Goal: Information Seeking & Learning: Learn about a topic

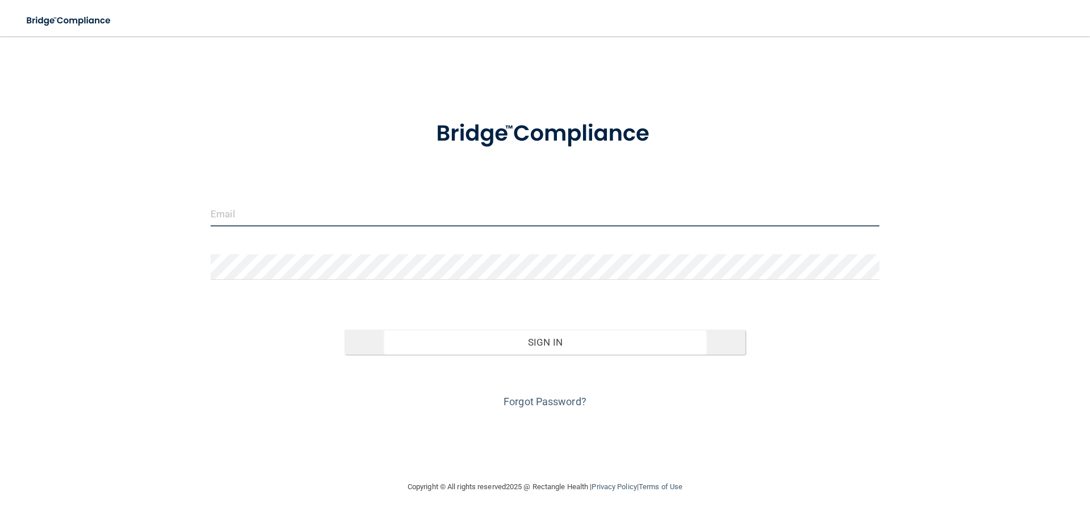
type input "[EMAIL_ADDRESS][DOMAIN_NAME]"
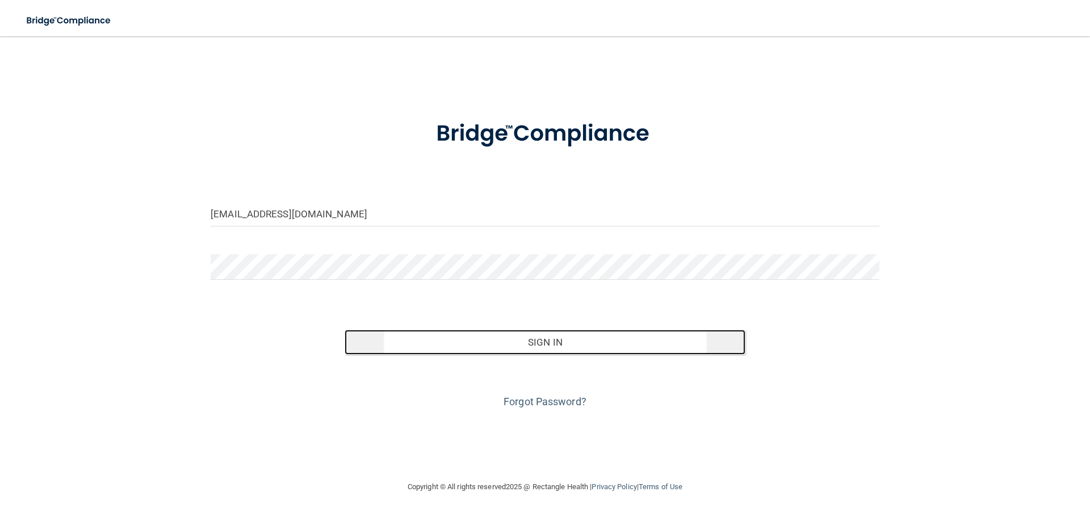
click at [556, 337] on button "Sign In" at bounding box center [545, 342] width 401 height 25
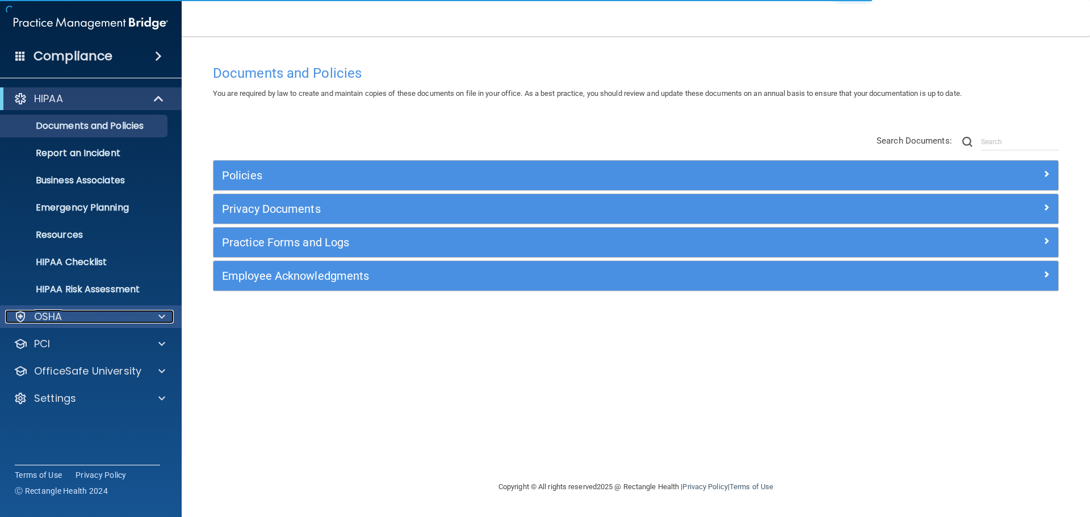
click at [65, 311] on div "OSHA" at bounding box center [75, 317] width 141 height 14
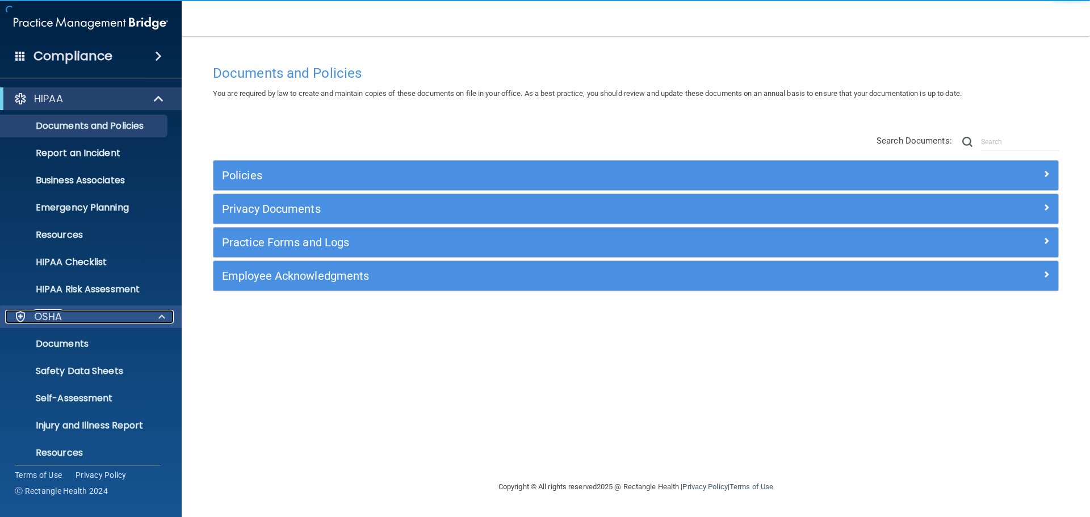
click at [65, 311] on div "OSHA" at bounding box center [75, 317] width 141 height 14
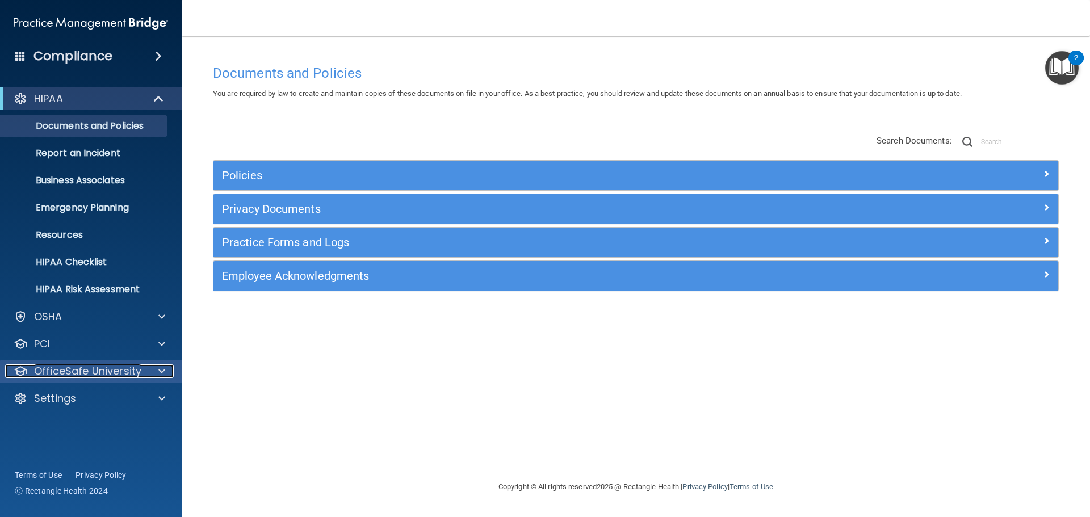
click at [64, 370] on p "OfficeSafe University" at bounding box center [87, 372] width 107 height 14
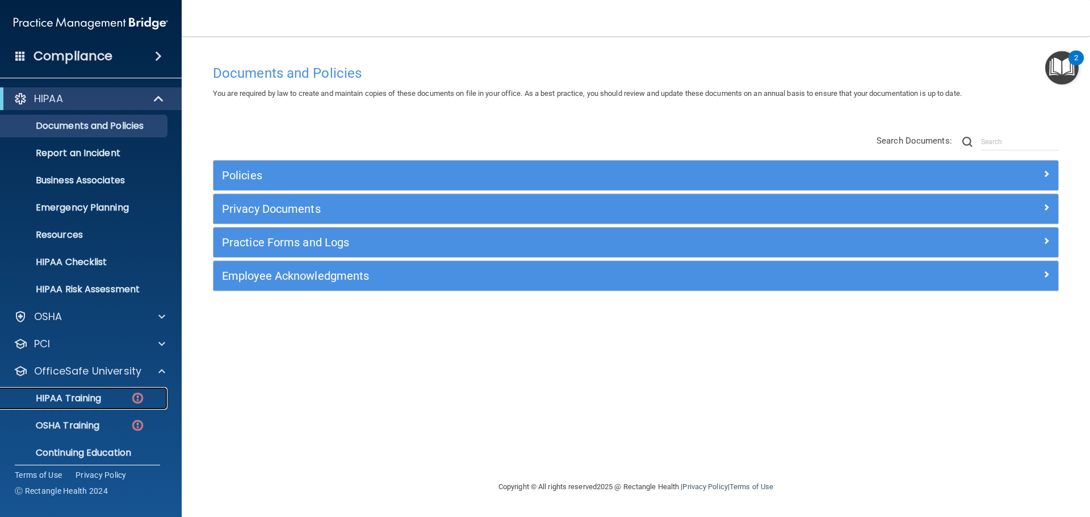
click at [93, 396] on p "HIPAA Training" at bounding box center [54, 398] width 94 height 11
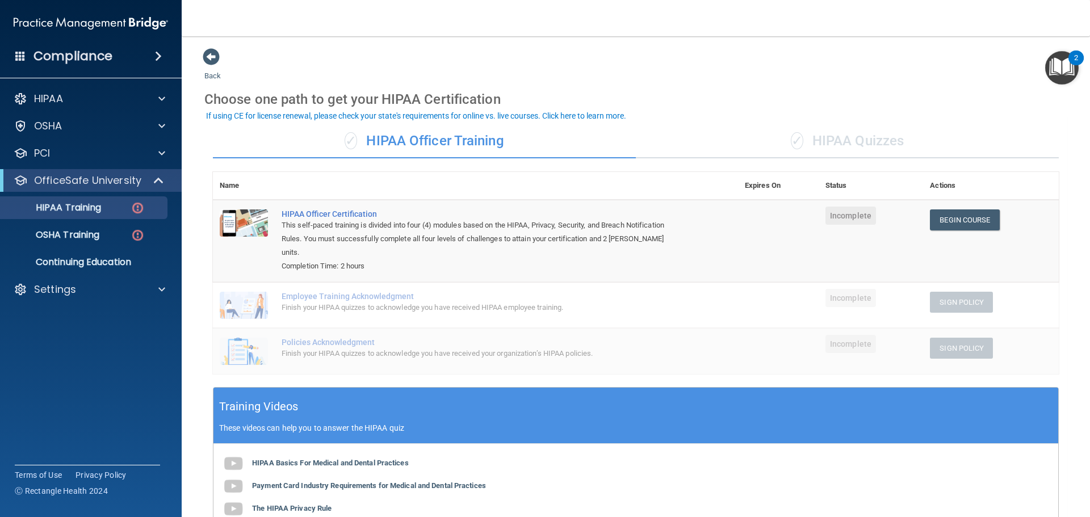
click at [874, 143] on div "✓ HIPAA Quizzes" at bounding box center [847, 141] width 423 height 34
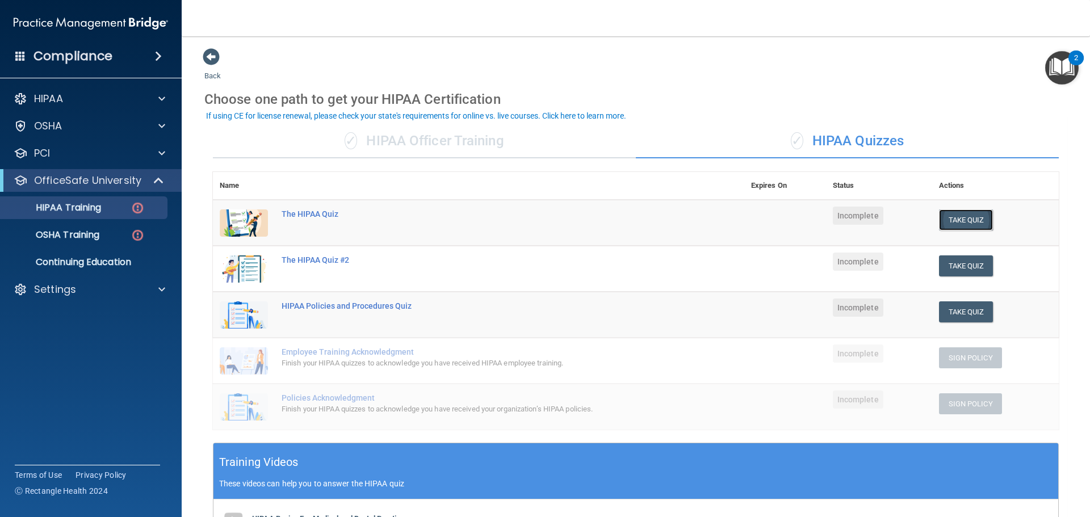
click at [973, 223] on button "Take Quiz" at bounding box center [966, 220] width 55 height 21
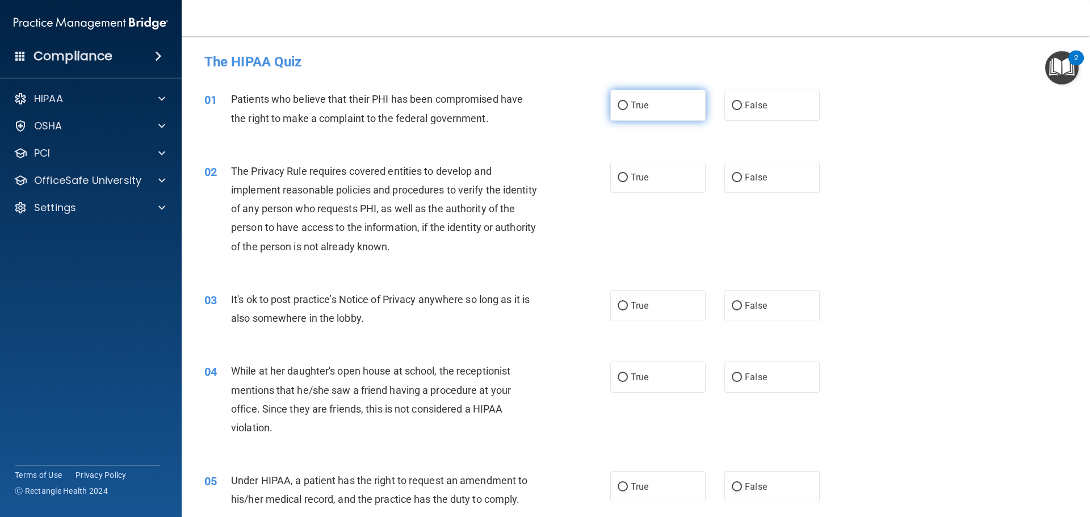
click at [625, 105] on label "True" at bounding box center [657, 105] width 95 height 31
click at [625, 105] on input "True" at bounding box center [623, 106] width 10 height 9
radio input "true"
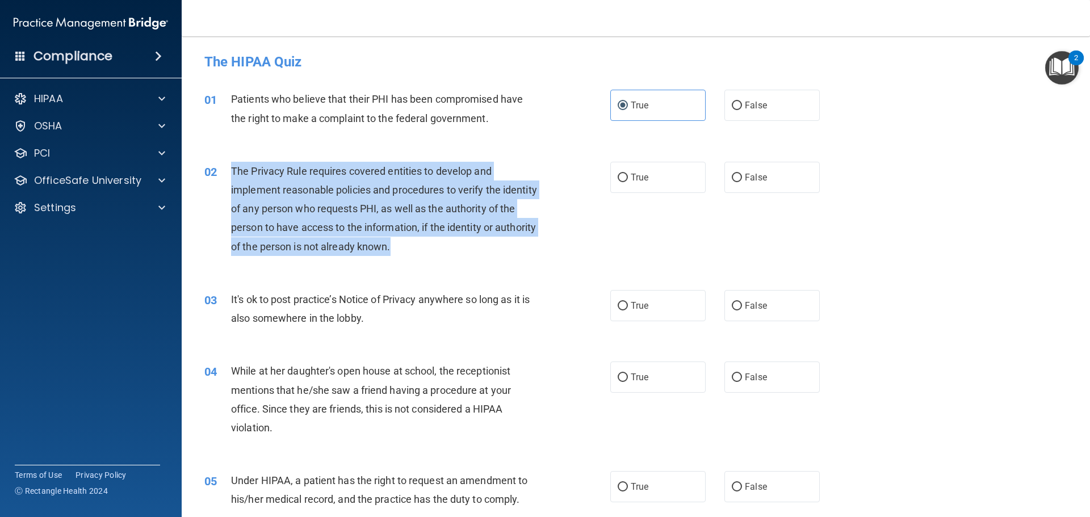
drag, startPoint x: 294, startPoint y: 180, endPoint x: 463, endPoint y: 251, distance: 183.5
click at [463, 251] on div "The Privacy Rule requires covered entities to develop and implement reasonable …" at bounding box center [389, 209] width 317 height 94
copy span "The Privacy Rule requires covered entities to develop and implement reasonable …"
click at [622, 178] on input "True" at bounding box center [623, 178] width 10 height 9
radio input "true"
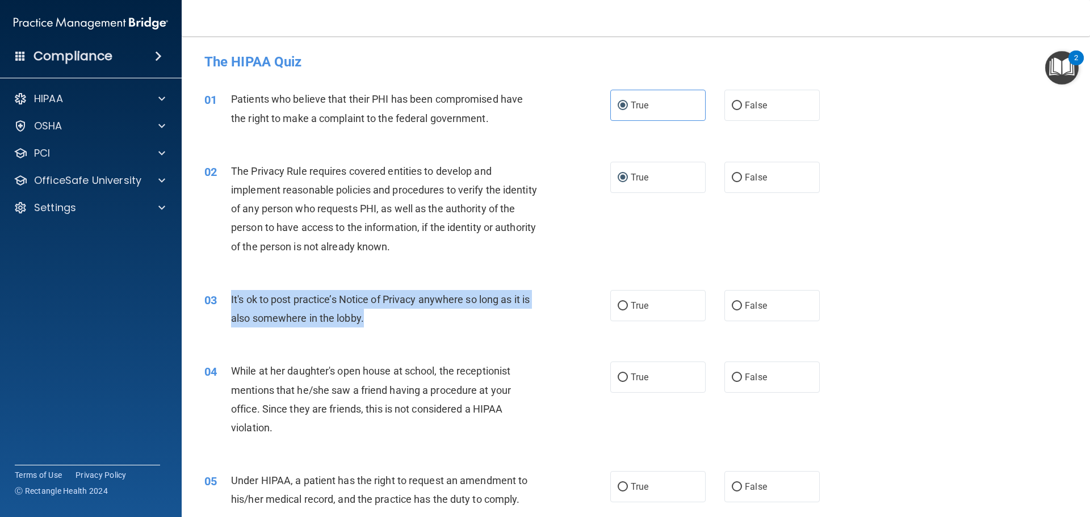
drag, startPoint x: 231, startPoint y: 297, endPoint x: 403, endPoint y: 330, distance: 175.2
click at [403, 330] on div "03 It's ok to post practice’s Notice of Privacy anywhere so long as it is also …" at bounding box center [407, 311] width 440 height 43
click at [620, 305] on input "True" at bounding box center [623, 306] width 10 height 9
radio input "true"
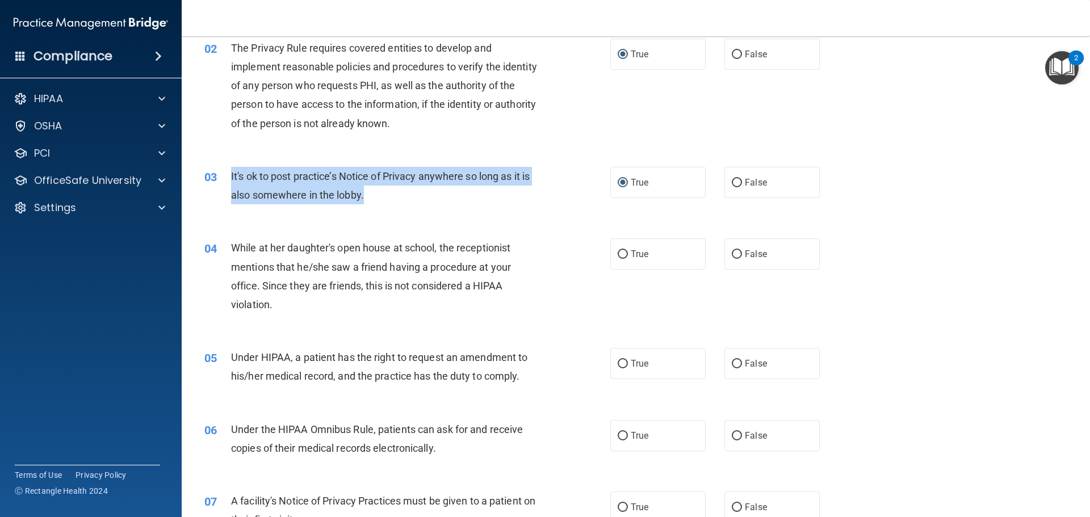
scroll to position [170, 0]
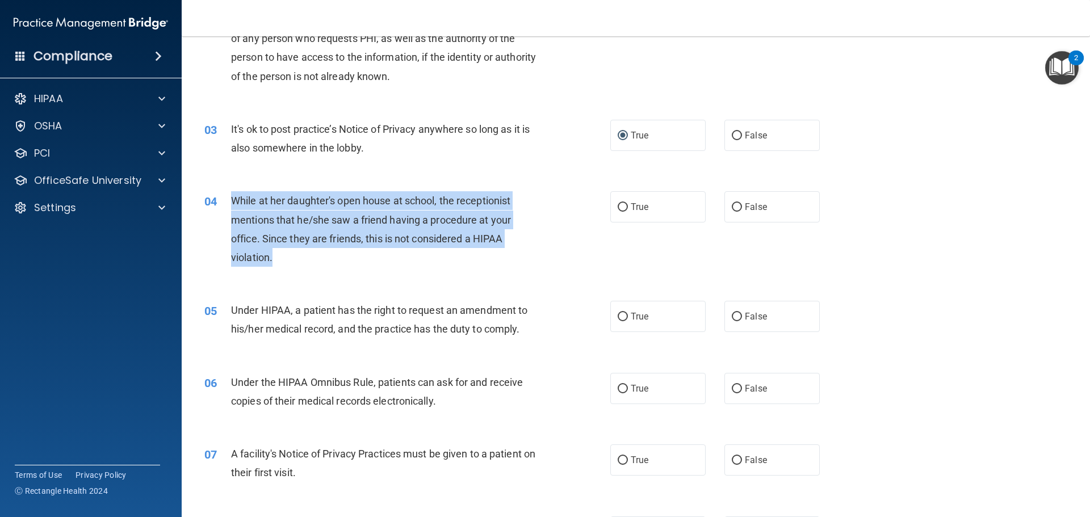
drag, startPoint x: 231, startPoint y: 199, endPoint x: 290, endPoint y: 261, distance: 85.5
click at [290, 261] on div "While at her daughter's open house at school, the receptionist mentions that he…" at bounding box center [389, 229] width 317 height 76
copy span "While at her daughter's open house at school, the receptionist mentions that he…"
click at [732, 204] on input "False" at bounding box center [737, 207] width 10 height 9
radio input "true"
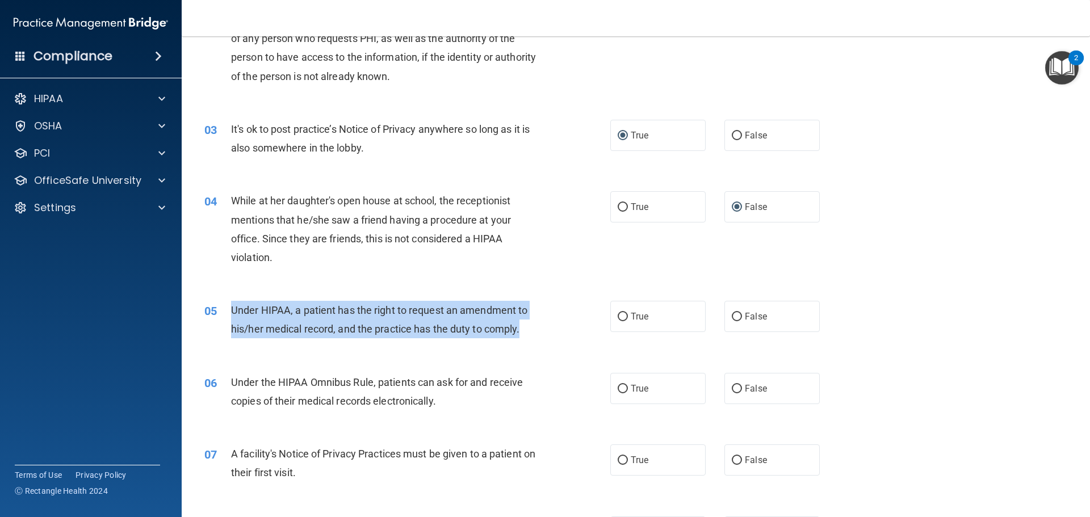
drag, startPoint x: 232, startPoint y: 309, endPoint x: 527, endPoint y: 336, distance: 295.9
click at [527, 336] on div "Under HIPAA, a patient has the right to request an amendment to his/her medical…" at bounding box center [389, 319] width 317 height 37
copy span "Under HIPAA, a patient has the right to request an amendment to his/her medical…"
click at [622, 319] on input "True" at bounding box center [623, 317] width 10 height 9
radio input "true"
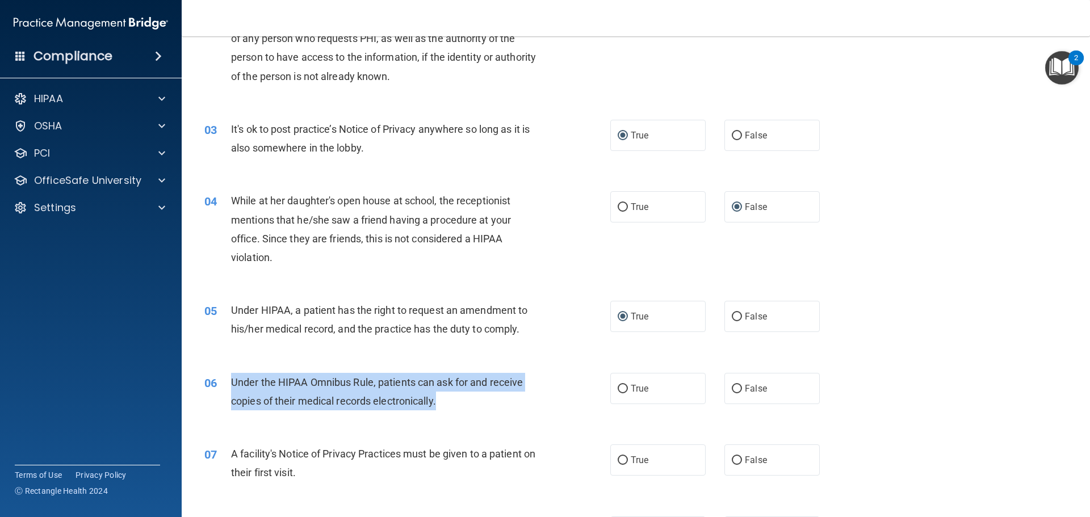
drag, startPoint x: 231, startPoint y: 382, endPoint x: 459, endPoint y: 401, distance: 229.1
click at [459, 401] on div "Under the HIPAA Omnibus Rule, patients can ask for and receive copies of their …" at bounding box center [389, 391] width 317 height 37
copy span "Under the HIPAA Omnibus Rule, patients can ask for and receive copies of their …"
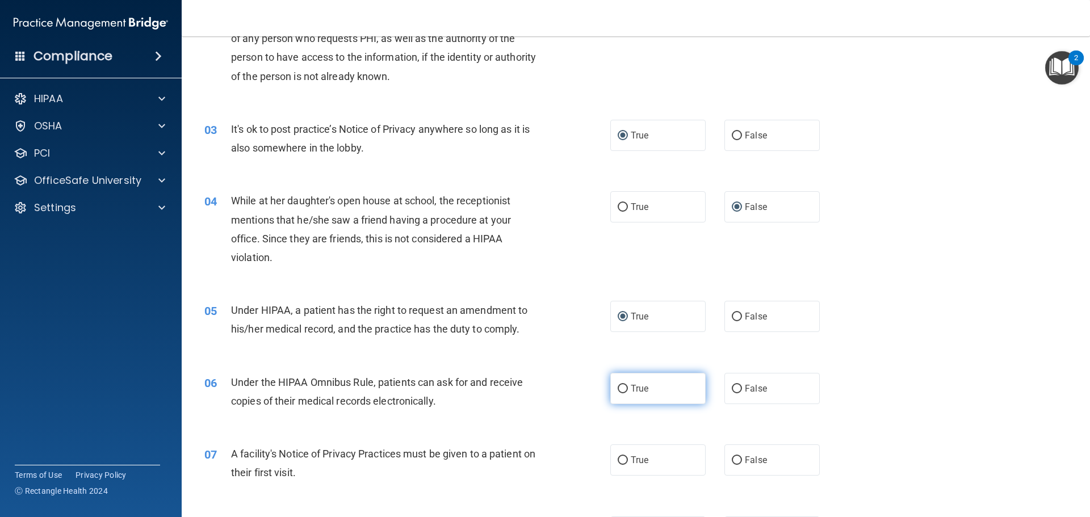
click at [624, 388] on label "True" at bounding box center [657, 388] width 95 height 31
click at [624, 388] on input "True" at bounding box center [623, 389] width 10 height 9
radio input "true"
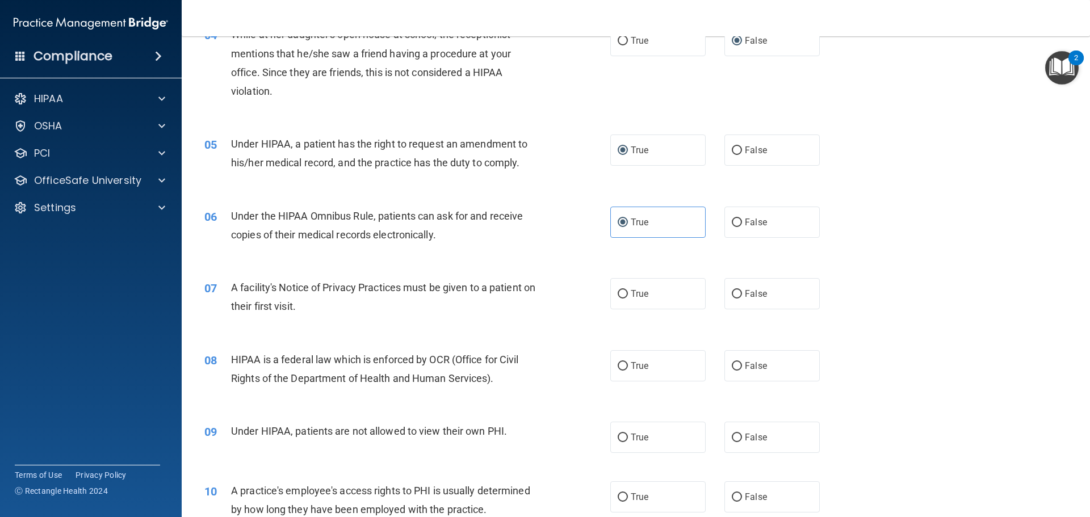
scroll to position [397, 0]
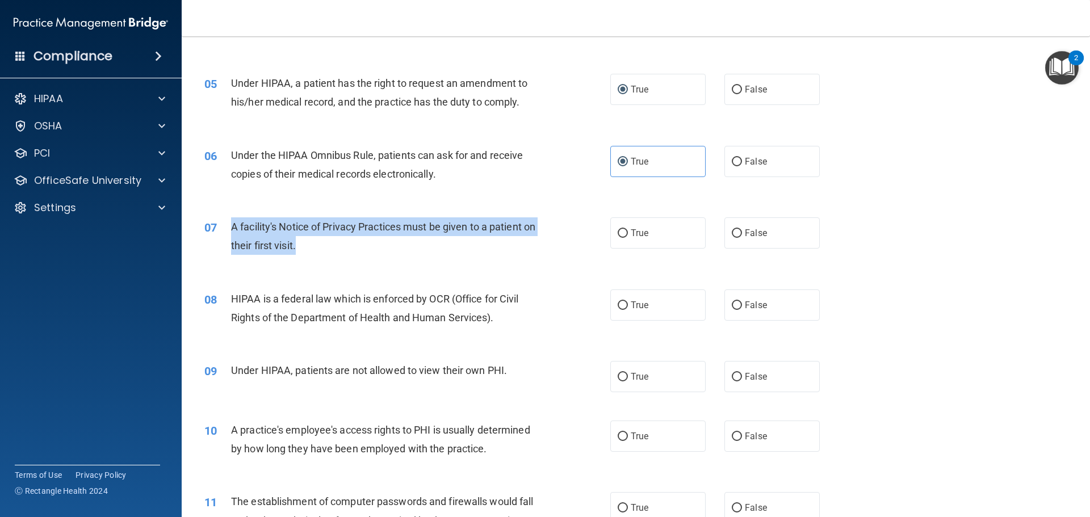
drag, startPoint x: 231, startPoint y: 225, endPoint x: 329, endPoint y: 242, distance: 99.0
click at [329, 242] on div "A facility's Notice of Privacy Practices must be given to a patient on their fi…" at bounding box center [389, 235] width 317 height 37
drag, startPoint x: 264, startPoint y: 232, endPoint x: 623, endPoint y: 233, distance: 358.8
click at [623, 233] on input "True" at bounding box center [623, 233] width 10 height 9
radio input "true"
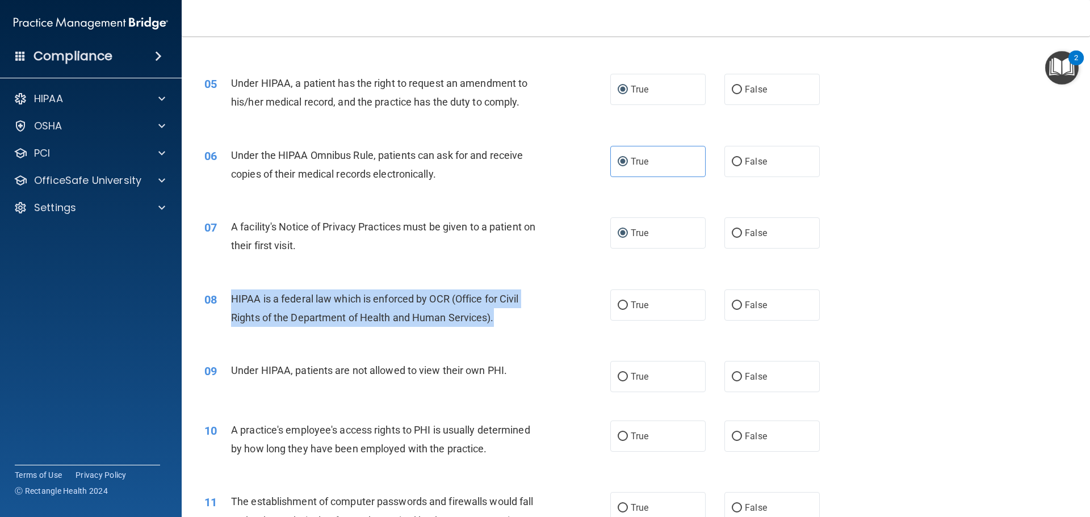
drag, startPoint x: 229, startPoint y: 296, endPoint x: 504, endPoint y: 319, distance: 275.2
click at [504, 319] on div "08 HIPAA is a federal law which is enforced by OCR (Office for Civil Rights of …" at bounding box center [407, 311] width 440 height 43
click at [620, 305] on input "True" at bounding box center [623, 305] width 10 height 9
radio input "true"
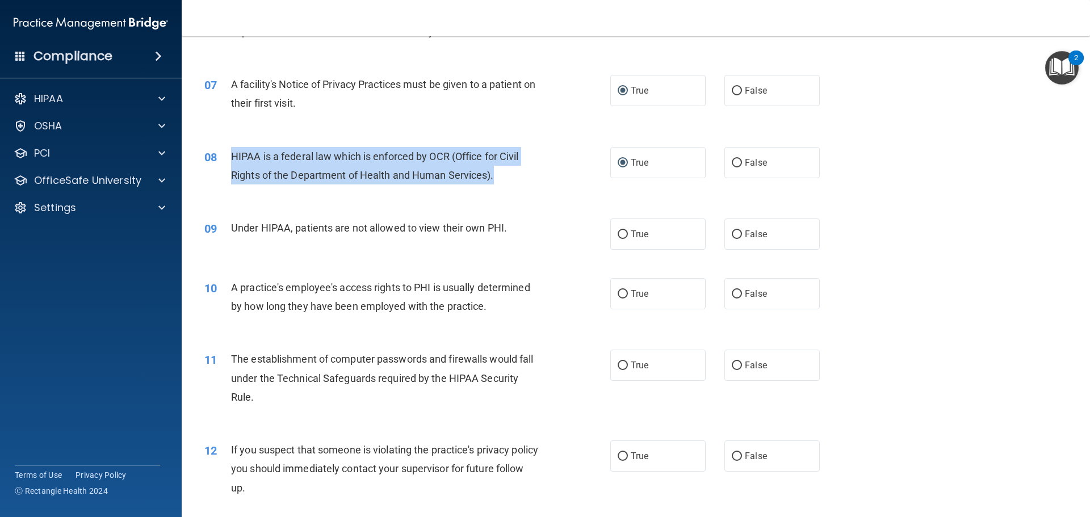
scroll to position [568, 0]
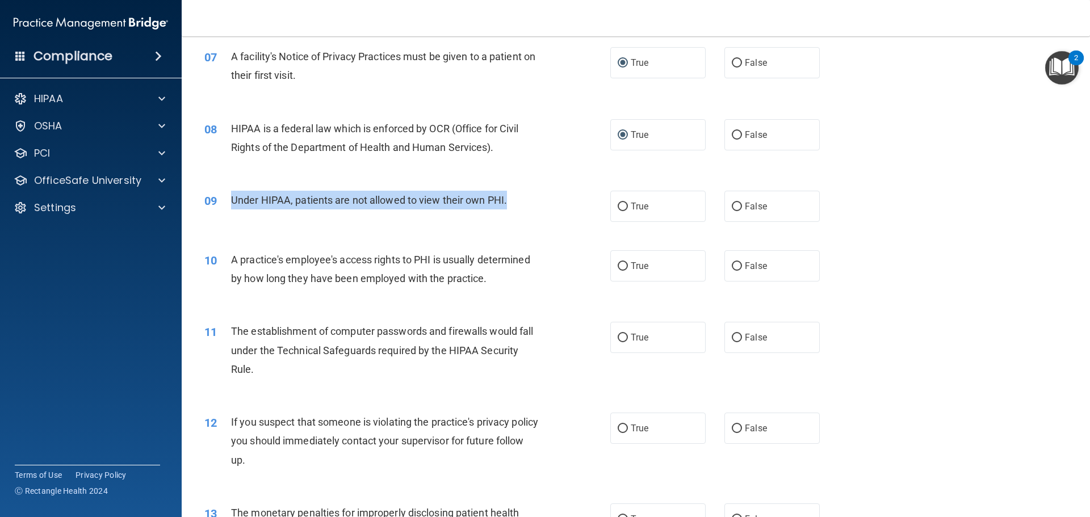
drag, startPoint x: 231, startPoint y: 203, endPoint x: 512, endPoint y: 206, distance: 281.1
click at [512, 206] on div "Under HIPAA, patients are not allowed to view their own PHI." at bounding box center [389, 200] width 317 height 19
click at [732, 208] on input "False" at bounding box center [737, 207] width 10 height 9
radio input "true"
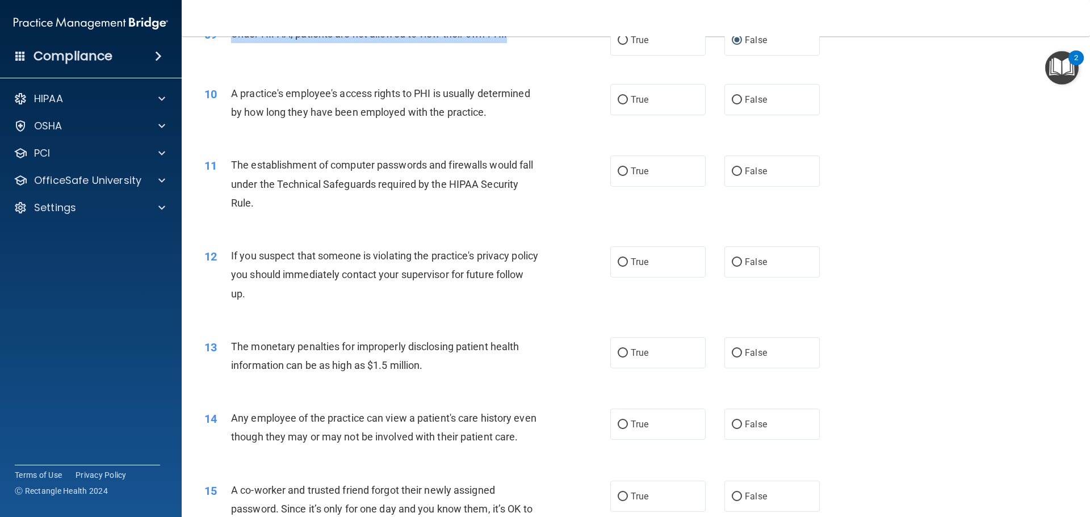
scroll to position [738, 0]
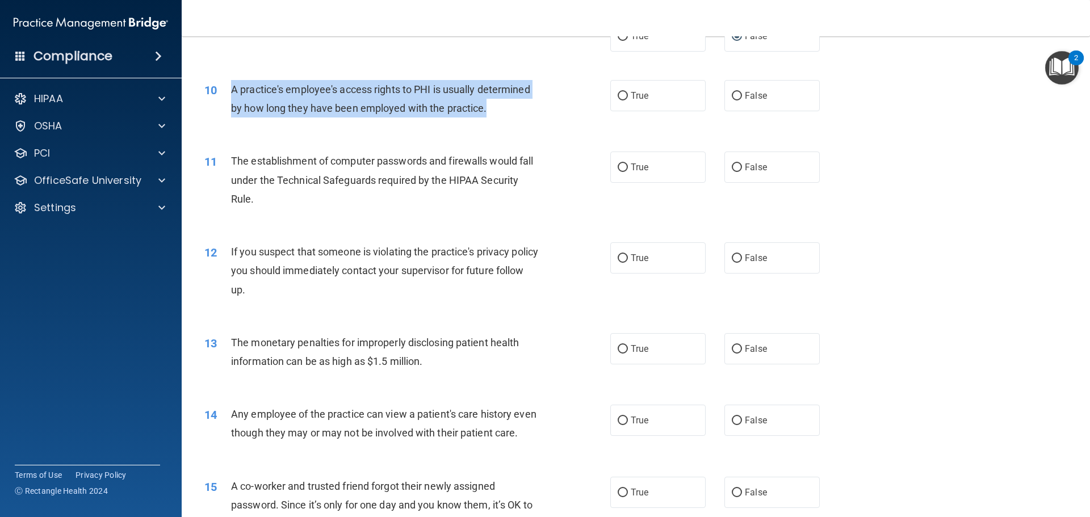
drag, startPoint x: 231, startPoint y: 90, endPoint x: 439, endPoint y: 102, distance: 208.1
click at [507, 109] on div "A practice's employee's access rights to PHI is usually determined by how long …" at bounding box center [389, 98] width 317 height 37
copy span "A practice's employee's access rights to PHI is usually determined by how long …"
click at [732, 93] on input "False" at bounding box center [737, 96] width 10 height 9
radio input "true"
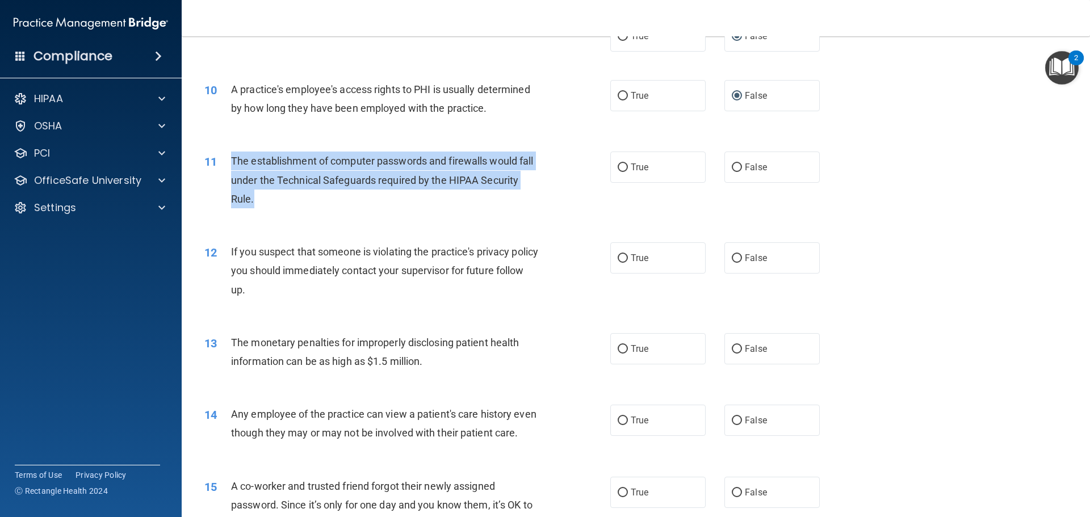
drag, startPoint x: 231, startPoint y: 158, endPoint x: 287, endPoint y: 194, distance: 66.3
click at [287, 194] on div "The establishment of computer passwords and firewalls would fall under the Tech…" at bounding box center [389, 180] width 317 height 57
copy span "The establishment of computer passwords and firewalls would fall under the Tech…"
click at [622, 165] on input "True" at bounding box center [623, 168] width 10 height 9
radio input "true"
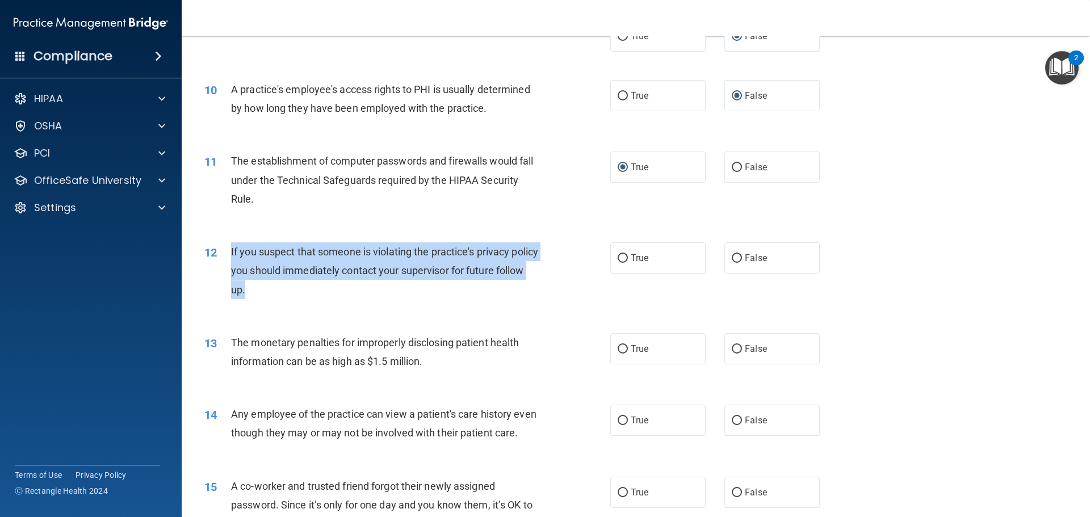
drag, startPoint x: 231, startPoint y: 251, endPoint x: 285, endPoint y: 300, distance: 72.8
click at [285, 300] on div "12 If you suspect that someone is violating the practice's privacy policy you s…" at bounding box center [407, 273] width 440 height 62
copy span "If you suspect that someone is violating the practice's privacy policy you shou…"
click at [618, 261] on input "True" at bounding box center [623, 258] width 10 height 9
radio input "true"
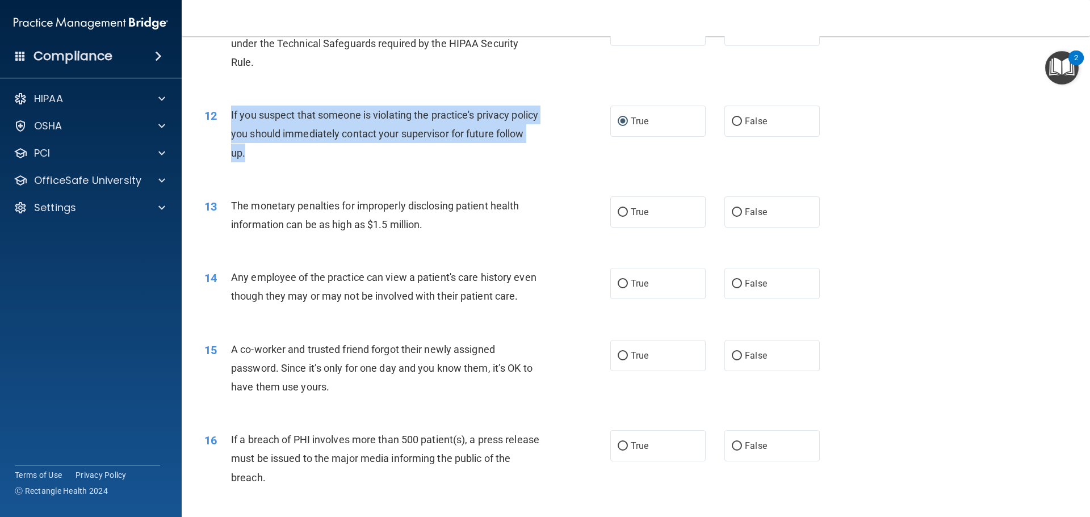
scroll to position [908, 0]
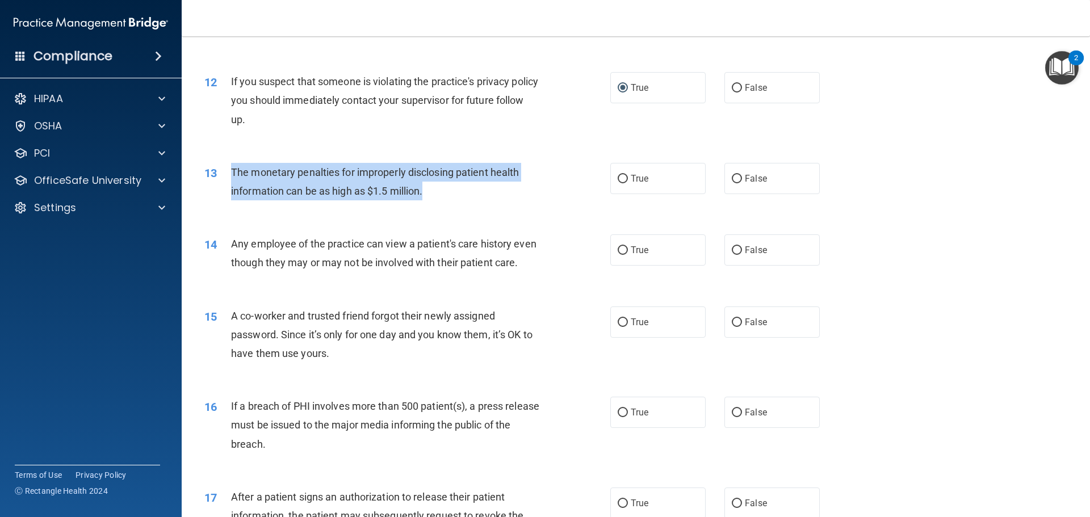
drag, startPoint x: 232, startPoint y: 170, endPoint x: 434, endPoint y: 198, distance: 204.0
click at [434, 198] on div "The monetary penalties for improperly disclosing patient health information can…" at bounding box center [389, 181] width 317 height 37
copy span "The monetary penalties for improperly disclosing patient health information can…"
click at [623, 181] on input "True" at bounding box center [623, 179] width 10 height 9
radio input "true"
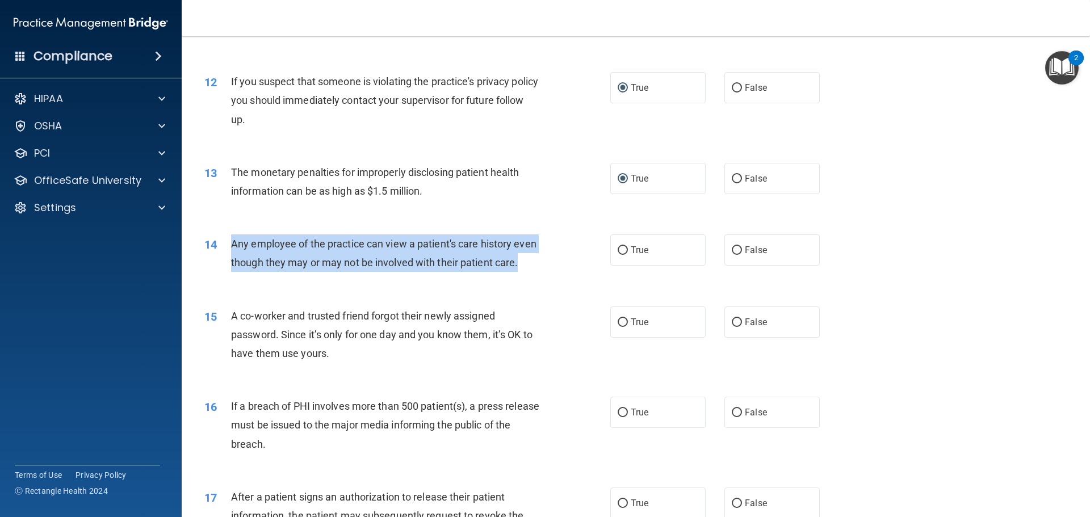
drag, startPoint x: 231, startPoint y: 244, endPoint x: 266, endPoint y: 296, distance: 63.0
click at [266, 278] on div "14 Any employee of the practice can view a patient's care history even though t…" at bounding box center [407, 255] width 440 height 43
copy span "Any employee of the practice can view a patient's care history even though they…"
click at [733, 248] on input "False" at bounding box center [737, 250] width 10 height 9
radio input "true"
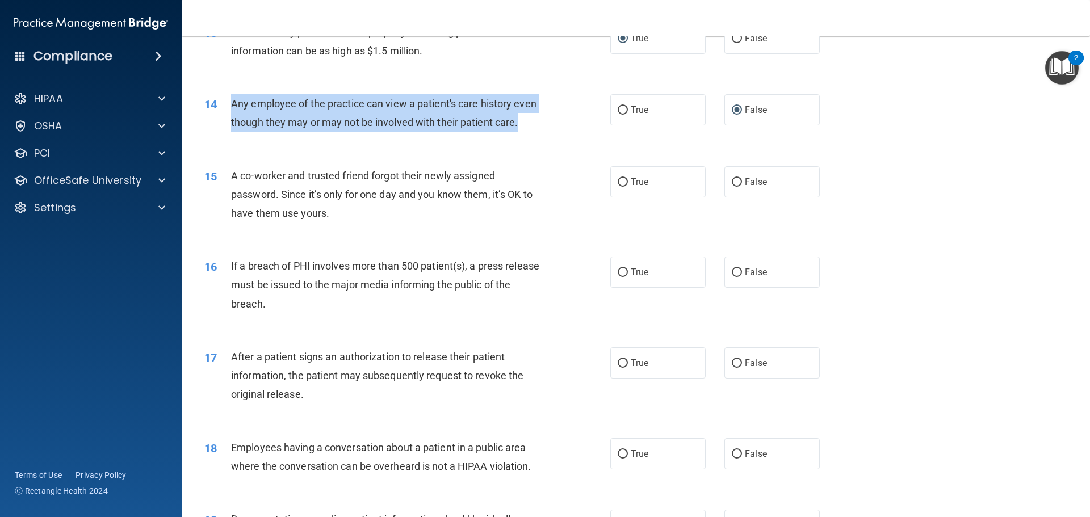
scroll to position [1079, 0]
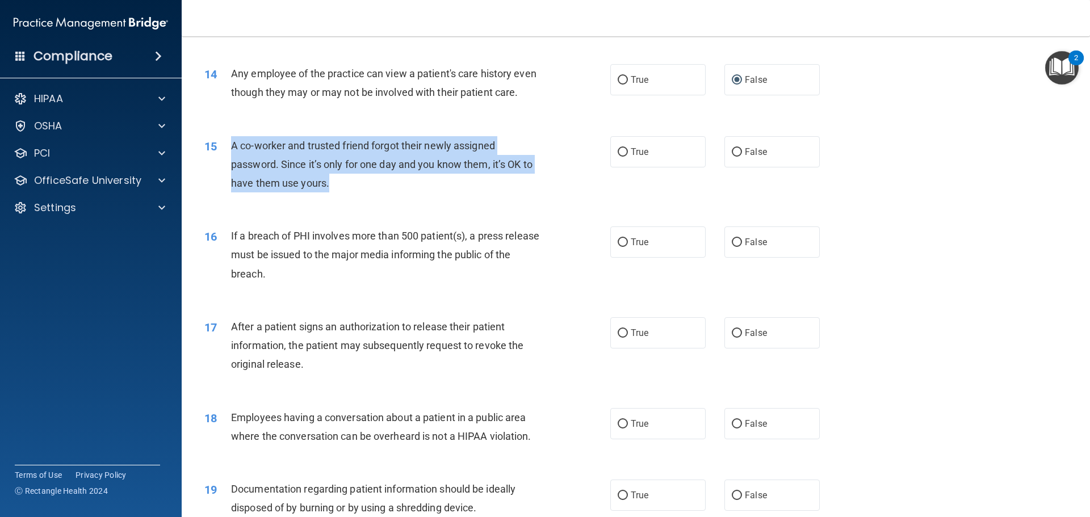
drag, startPoint x: 232, startPoint y: 164, endPoint x: 376, endPoint y: 211, distance: 151.5
click at [376, 193] on div "A co-worker and trusted friend forgot their newly assigned password. Since it’s…" at bounding box center [389, 164] width 317 height 57
copy span "A co-worker and trusted friend forgot their newly assigned password. Since it’s…"
click at [734, 157] on input "False" at bounding box center [737, 152] width 10 height 9
radio input "true"
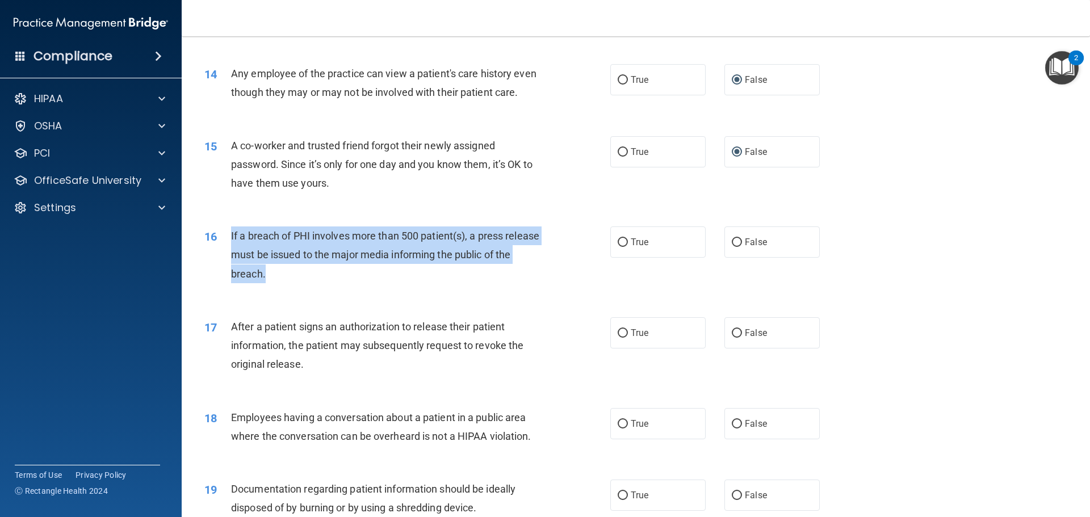
drag, startPoint x: 232, startPoint y: 252, endPoint x: 293, endPoint y: 286, distance: 69.9
click at [293, 283] on div "If a breach of PHI involves more than 500 patient(s), a press release must be i…" at bounding box center [389, 255] width 317 height 57
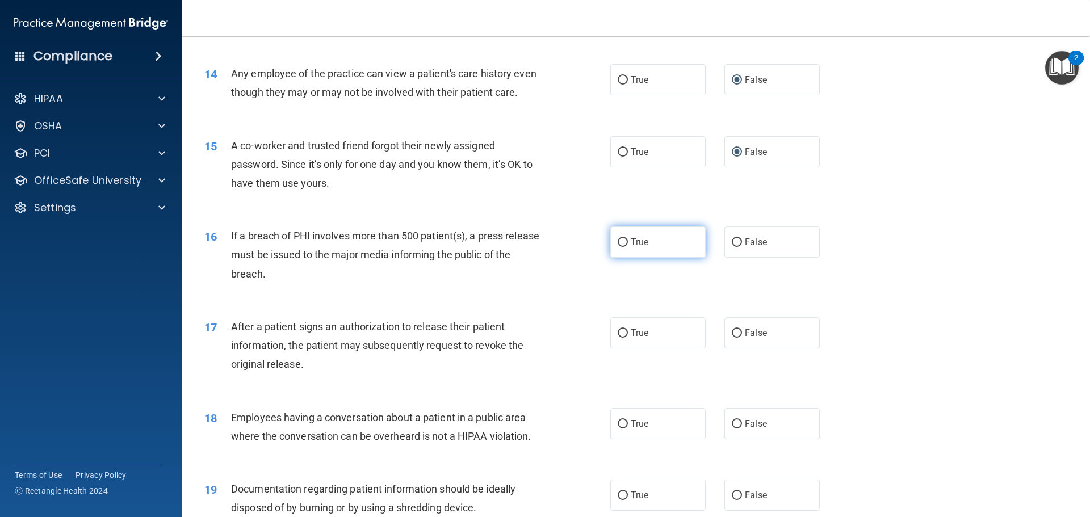
click at [612, 258] on label "True" at bounding box center [657, 242] width 95 height 31
click at [618, 247] on input "True" at bounding box center [623, 242] width 10 height 9
radio input "true"
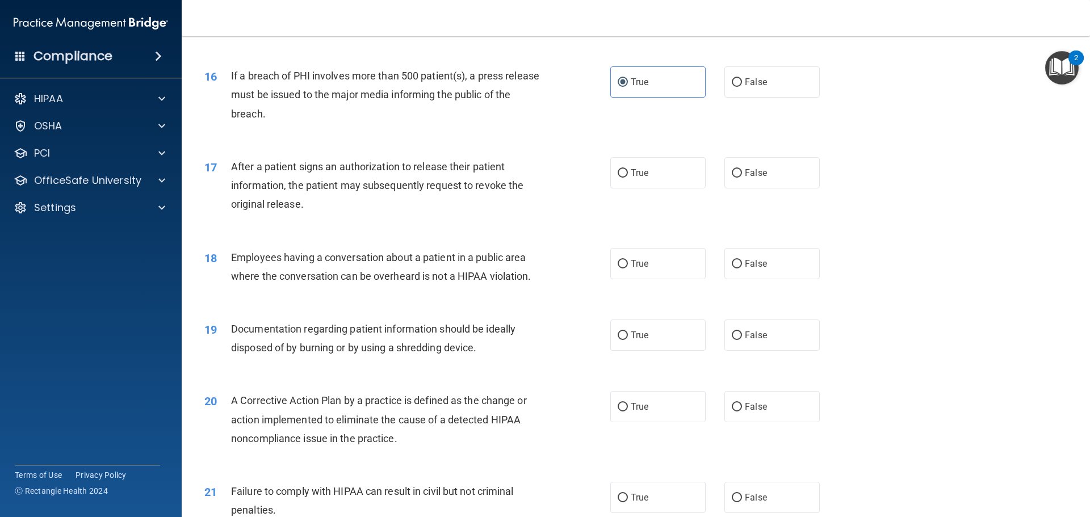
scroll to position [1249, 0]
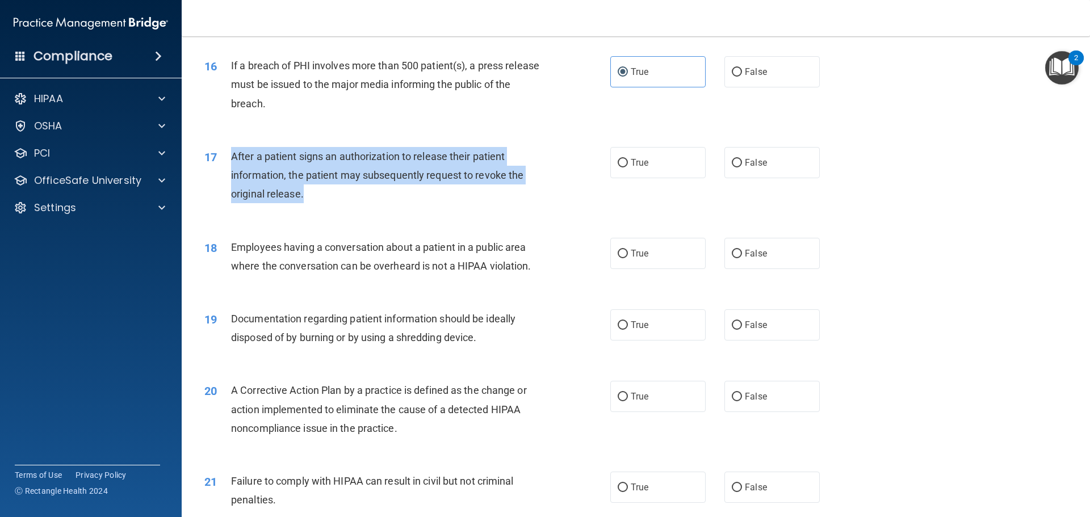
drag, startPoint x: 232, startPoint y: 175, endPoint x: 324, endPoint y: 211, distance: 99.0
click at [324, 204] on div "After a patient signs an authorization to release their patient information, th…" at bounding box center [389, 175] width 317 height 57
click at [618, 167] on input "True" at bounding box center [623, 163] width 10 height 9
radio input "true"
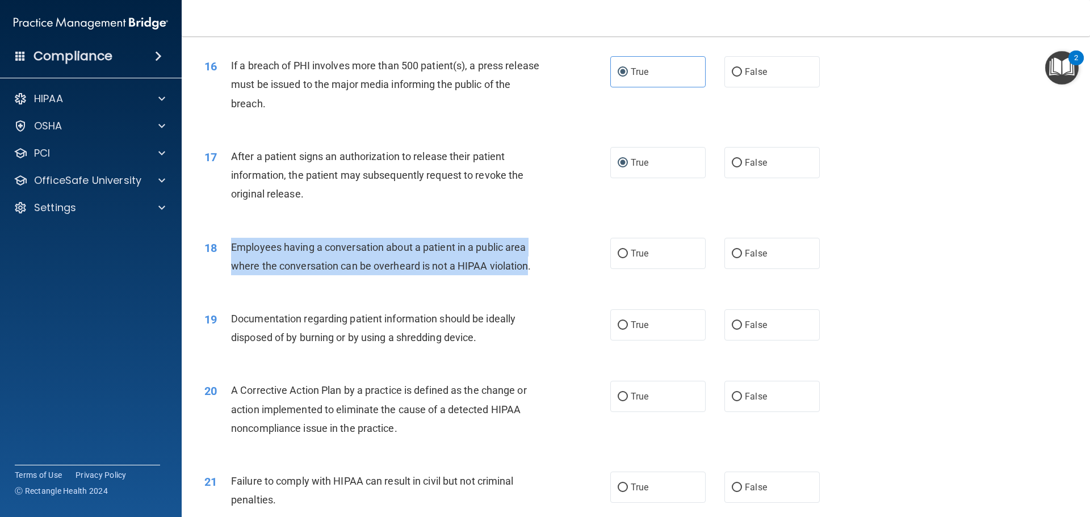
drag, startPoint x: 232, startPoint y: 266, endPoint x: 527, endPoint y: 290, distance: 295.7
click at [527, 272] on span "Employees having a conversation about a patient in a public area where the conv…" at bounding box center [381, 256] width 300 height 31
click at [732, 258] on input "False" at bounding box center [737, 254] width 10 height 9
radio input "true"
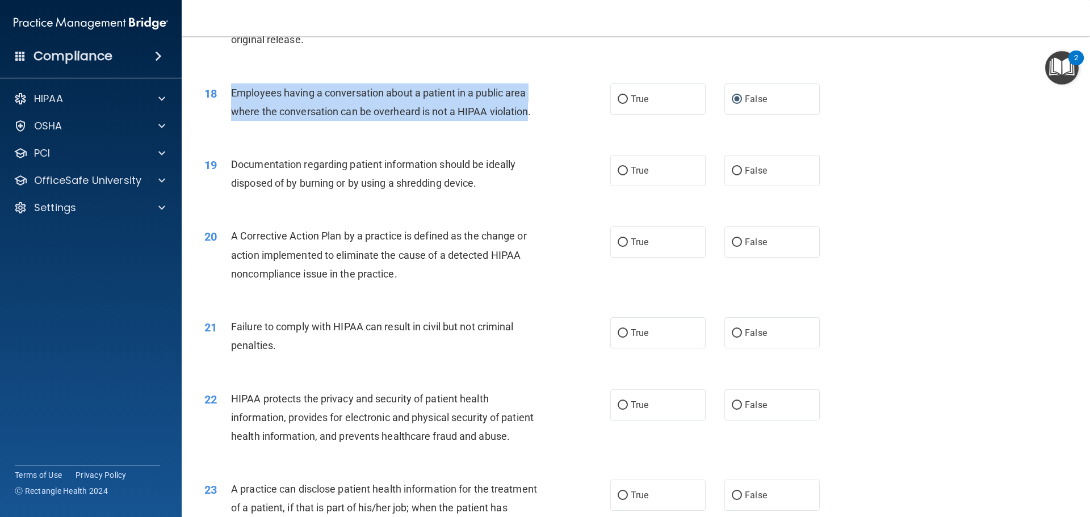
scroll to position [1476, 0]
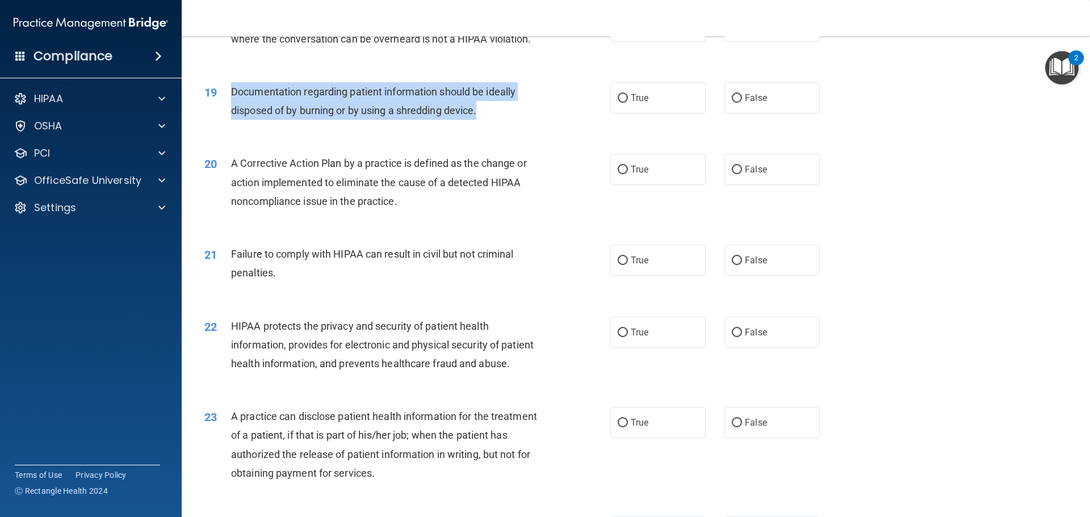
drag, startPoint x: 232, startPoint y: 111, endPoint x: 493, endPoint y: 137, distance: 261.9
click at [493, 120] on div "Documentation regarding patient information should be ideally disposed of by bu…" at bounding box center [389, 100] width 317 height 37
drag, startPoint x: 620, startPoint y: 115, endPoint x: 450, endPoint y: 181, distance: 182.6
click at [620, 103] on input "True" at bounding box center [623, 98] width 10 height 9
radio input "true"
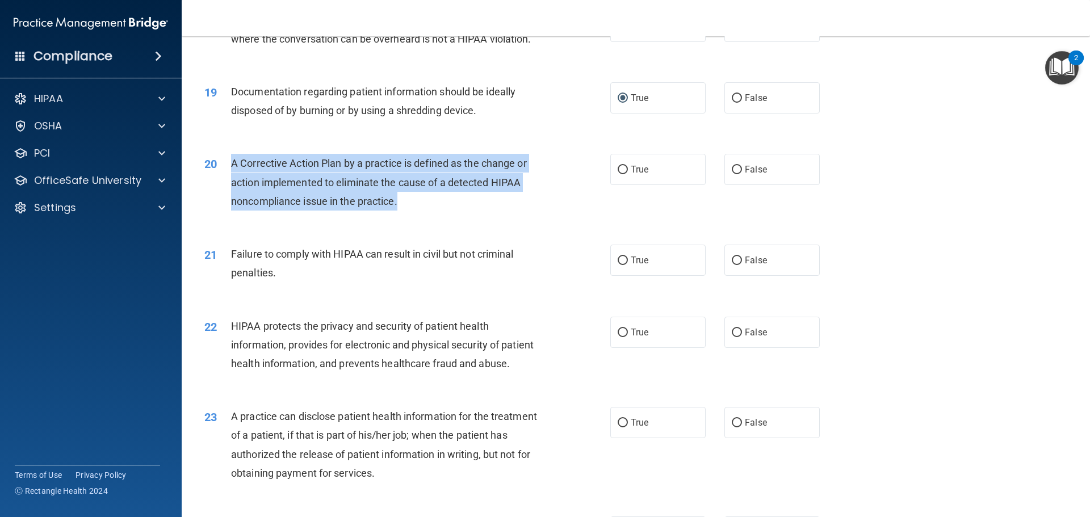
drag, startPoint x: 232, startPoint y: 183, endPoint x: 344, endPoint y: 200, distance: 113.2
click at [418, 211] on div "A Corrective Action Plan by a practice is defined as the change or action imple…" at bounding box center [389, 182] width 317 height 57
click at [622, 174] on input "True" at bounding box center [623, 170] width 10 height 9
radio input "true"
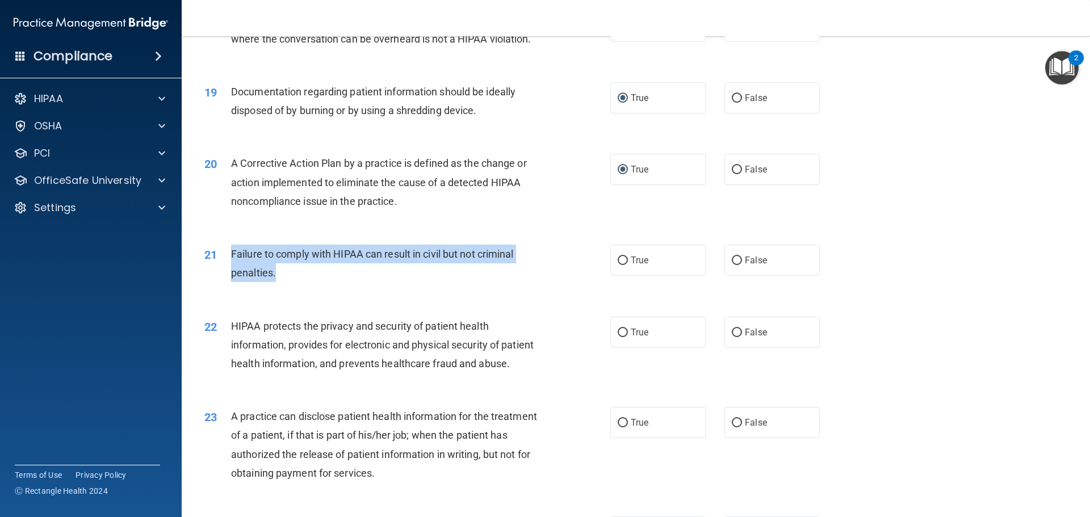
drag, startPoint x: 231, startPoint y: 272, endPoint x: 286, endPoint y: 295, distance: 60.3
click at [286, 282] on div "Failure to comply with HIPAA can result in civil but not criminal penalties." at bounding box center [389, 263] width 317 height 37
click at [732, 265] on input "False" at bounding box center [737, 261] width 10 height 9
radio input "true"
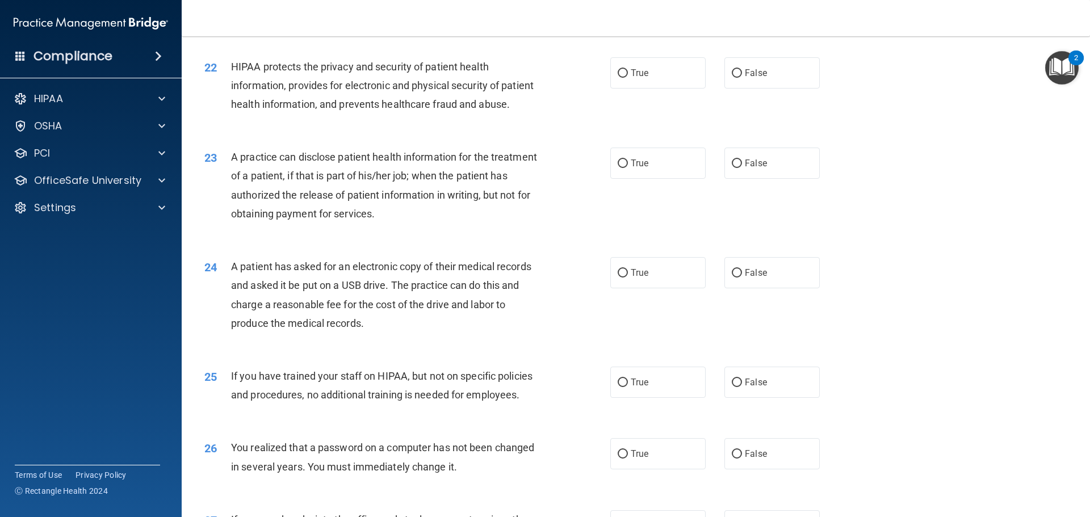
scroll to position [1760, 0]
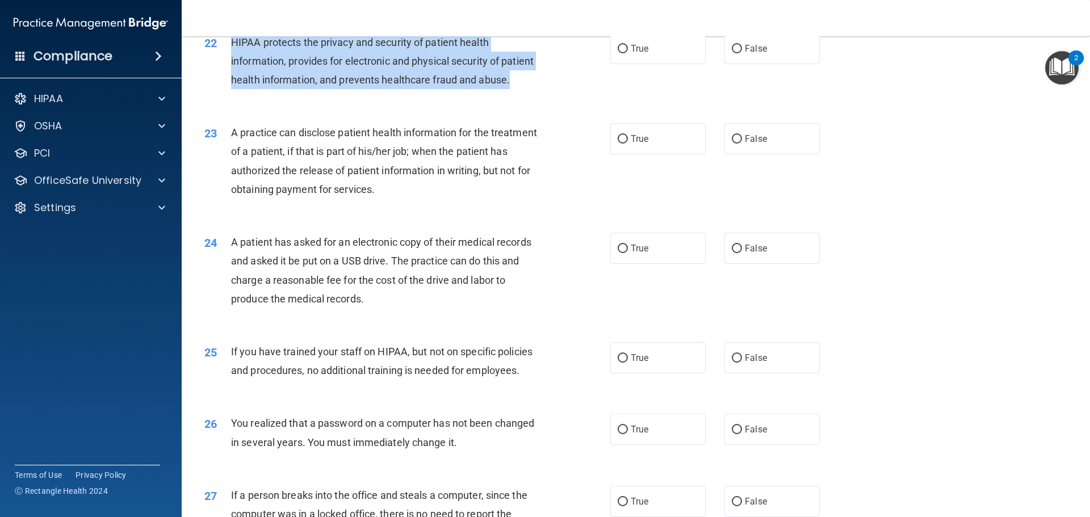
drag, startPoint x: 233, startPoint y: 56, endPoint x: 344, endPoint y: 119, distance: 127.1
click at [344, 90] on div "HIPAA protects the privacy and security of patient health information, provides…" at bounding box center [389, 61] width 317 height 57
click at [618, 53] on input "True" at bounding box center [623, 49] width 10 height 9
radio input "true"
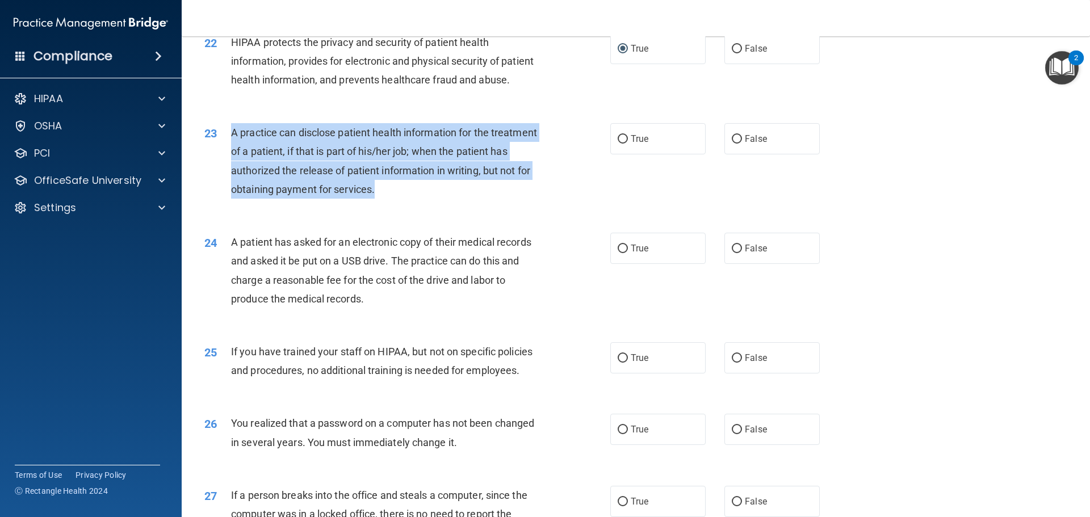
drag, startPoint x: 232, startPoint y: 171, endPoint x: 359, endPoint y: 197, distance: 130.4
click at [442, 199] on div "A practice can disclose patient health information for the treatment of a patie…" at bounding box center [389, 161] width 317 height 76
click at [620, 144] on input "True" at bounding box center [623, 139] width 10 height 9
radio input "true"
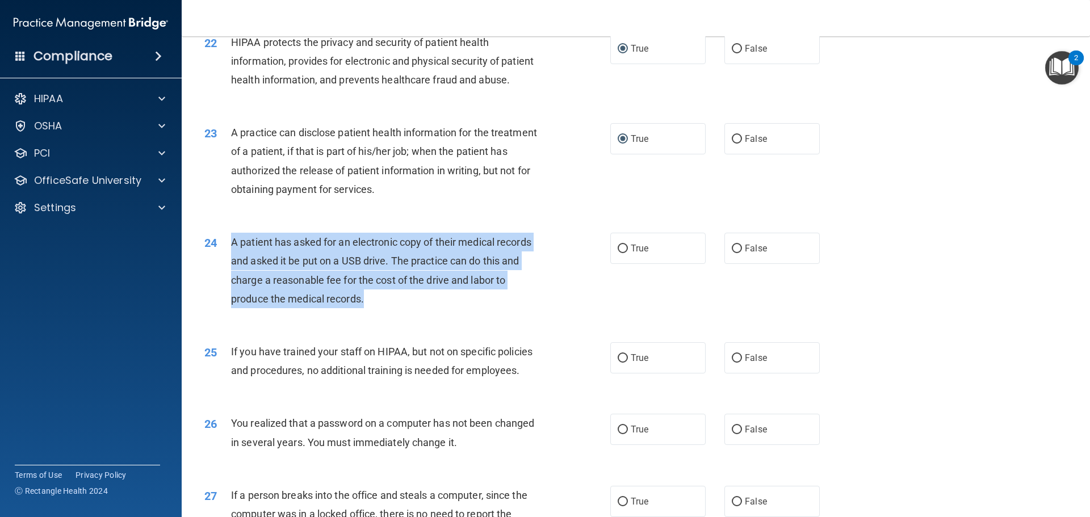
drag, startPoint x: 232, startPoint y: 280, endPoint x: 368, endPoint y: 336, distance: 147.5
click at [368, 308] on div "A patient has asked for an electronic copy of their medical records and asked i…" at bounding box center [389, 271] width 317 height 76
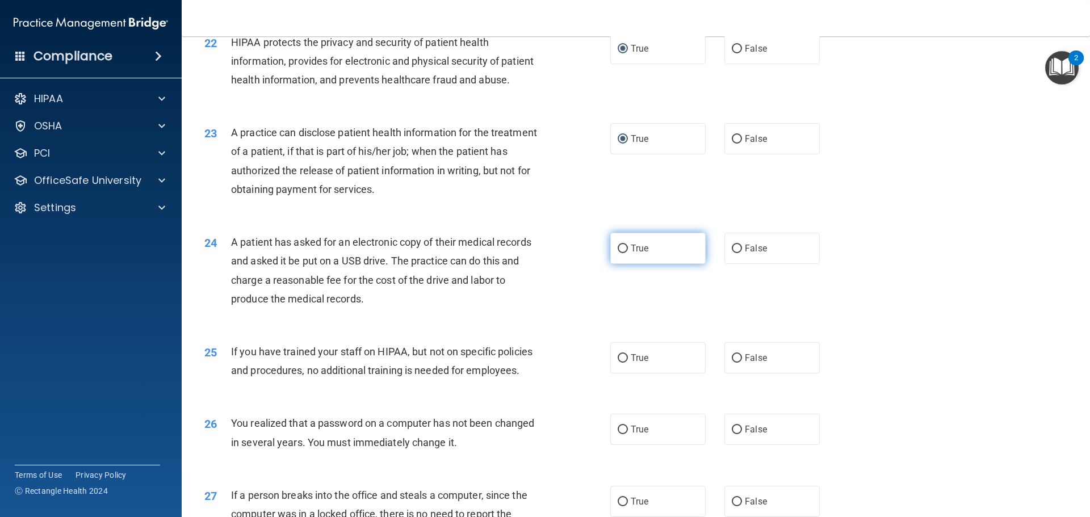
click at [624, 264] on label "True" at bounding box center [657, 248] width 95 height 31
click at [624, 253] on input "True" at bounding box center [623, 249] width 10 height 9
radio input "true"
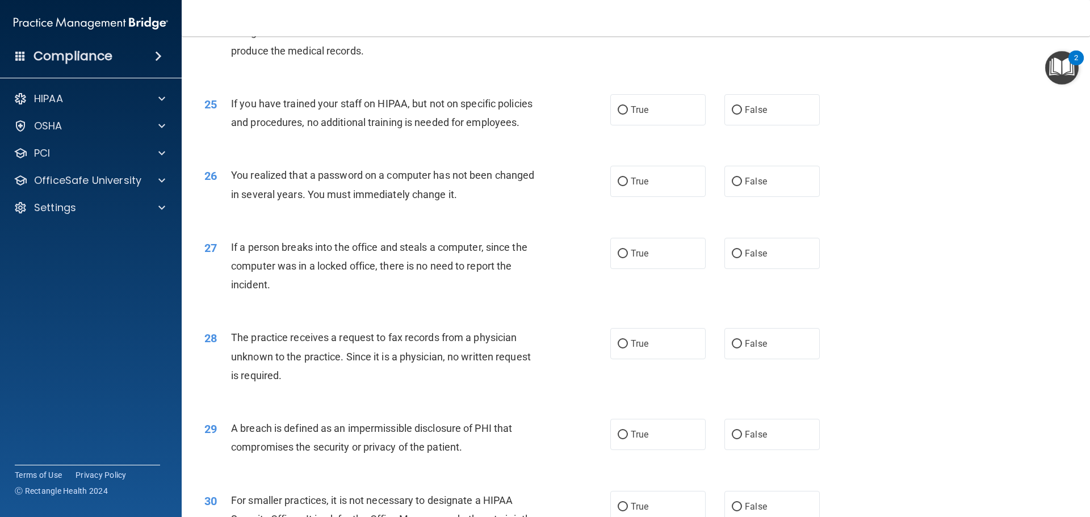
scroll to position [2044, 0]
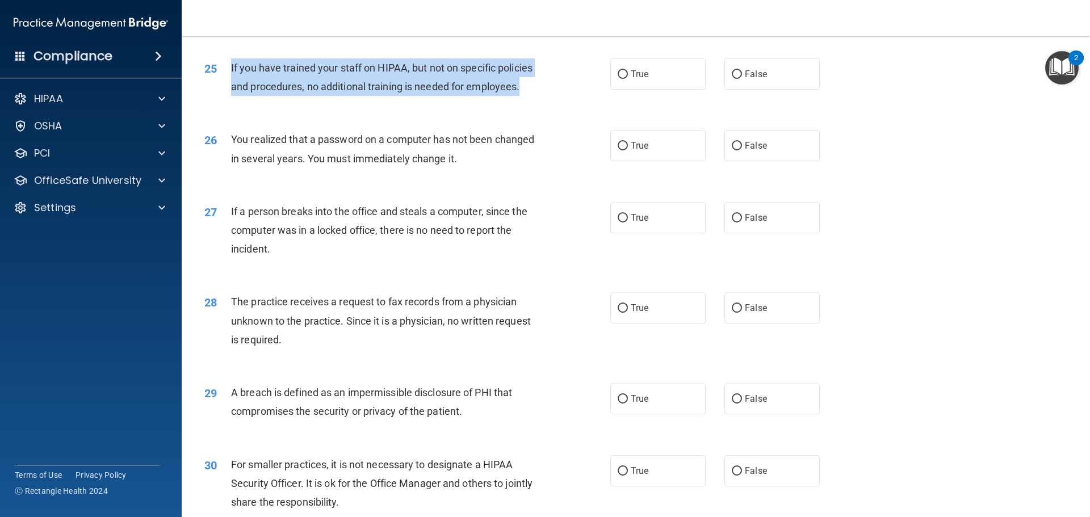
drag, startPoint x: 231, startPoint y: 105, endPoint x: 531, endPoint y: 137, distance: 302.1
click at [531, 102] on div "25 If you have trained your staff on HIPAA, but not on specific policies and pr…" at bounding box center [407, 79] width 440 height 43
click at [734, 79] on input "False" at bounding box center [737, 74] width 10 height 9
radio input "true"
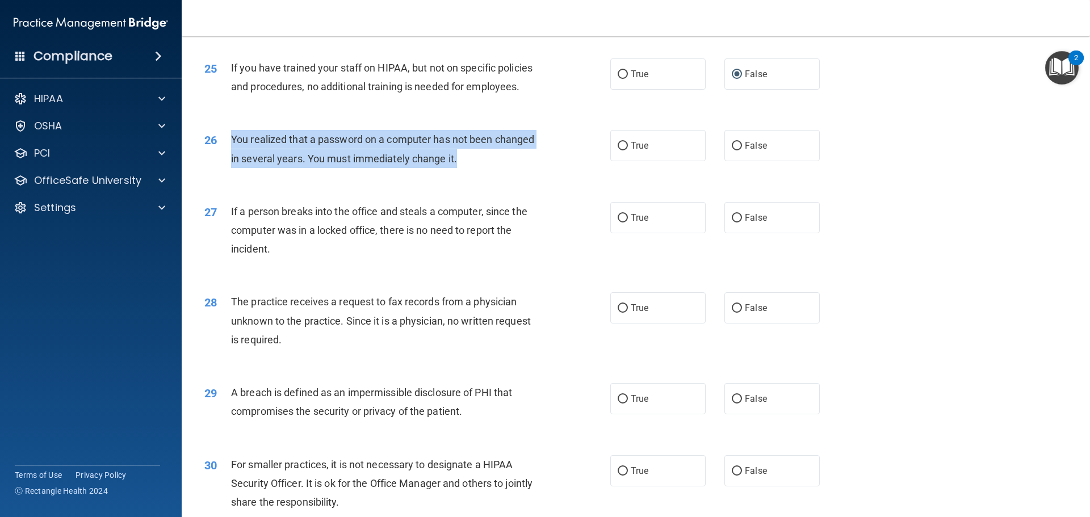
drag, startPoint x: 231, startPoint y: 177, endPoint x: 462, endPoint y: 200, distance: 232.8
click at [462, 167] on div "You realized that a password on a computer has not been changed in several year…" at bounding box center [389, 148] width 317 height 37
click at [619, 150] on input "True" at bounding box center [623, 146] width 10 height 9
radio input "true"
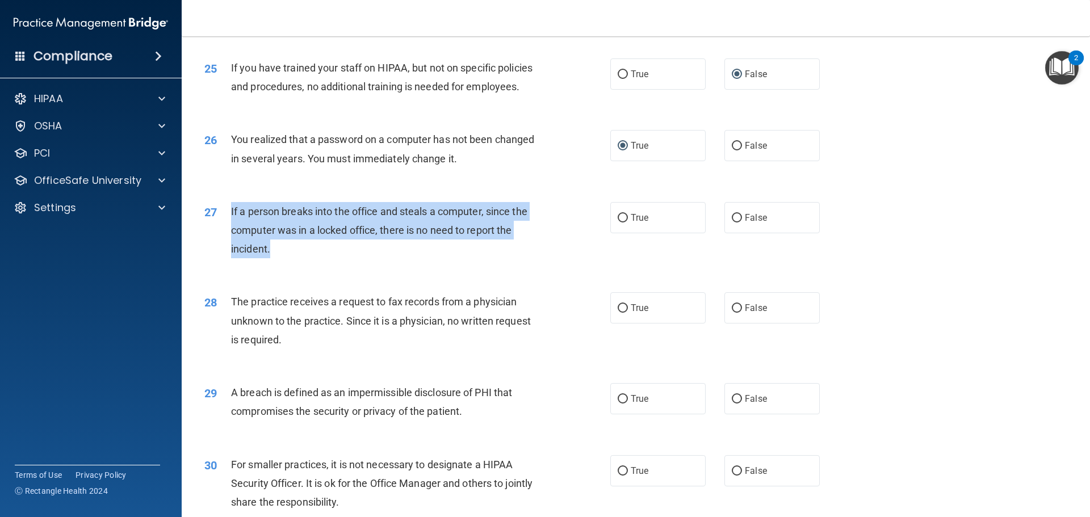
drag, startPoint x: 231, startPoint y: 246, endPoint x: 365, endPoint y: 285, distance: 138.9
click at [365, 259] on div "If a person breaks into the office and steals a computer, since the computer wa…" at bounding box center [389, 230] width 317 height 57
click at [732, 223] on input "False" at bounding box center [737, 218] width 10 height 9
radio input "true"
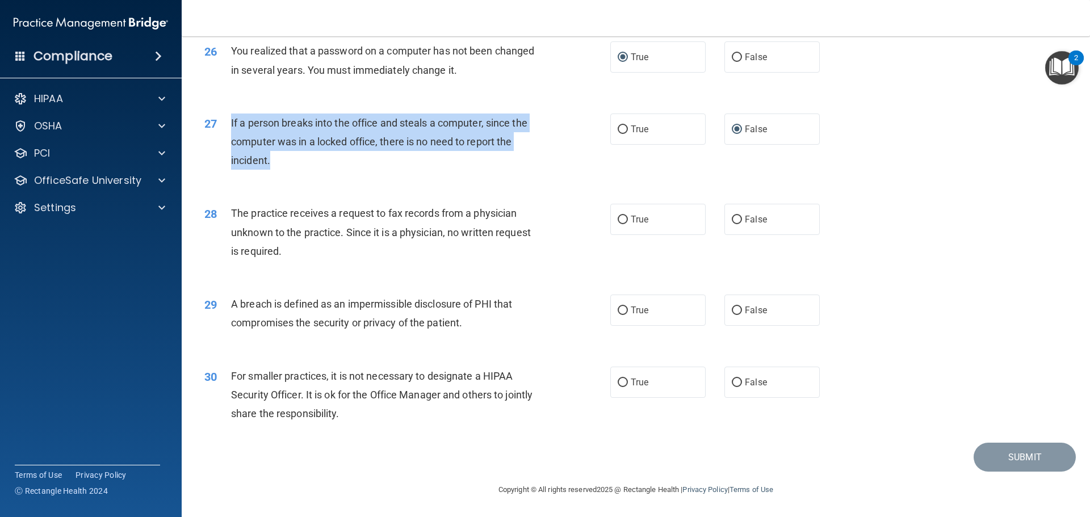
scroll to position [2170, 0]
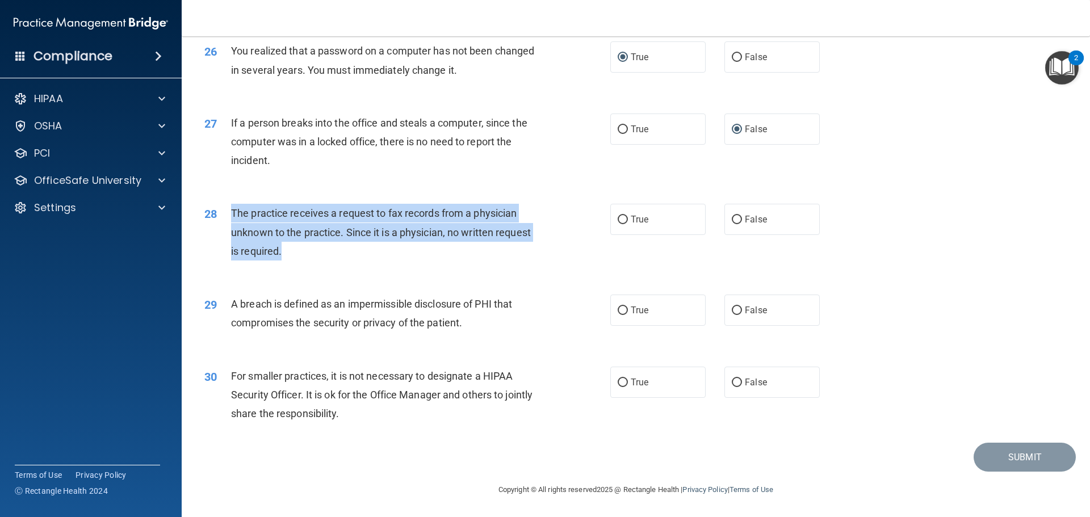
drag, startPoint x: 231, startPoint y: 213, endPoint x: 287, endPoint y: 254, distance: 70.0
click at [287, 254] on div "The practice receives a request to fax records from a physician unknown to the …" at bounding box center [389, 232] width 317 height 57
click at [732, 219] on input "False" at bounding box center [737, 220] width 10 height 9
radio input "true"
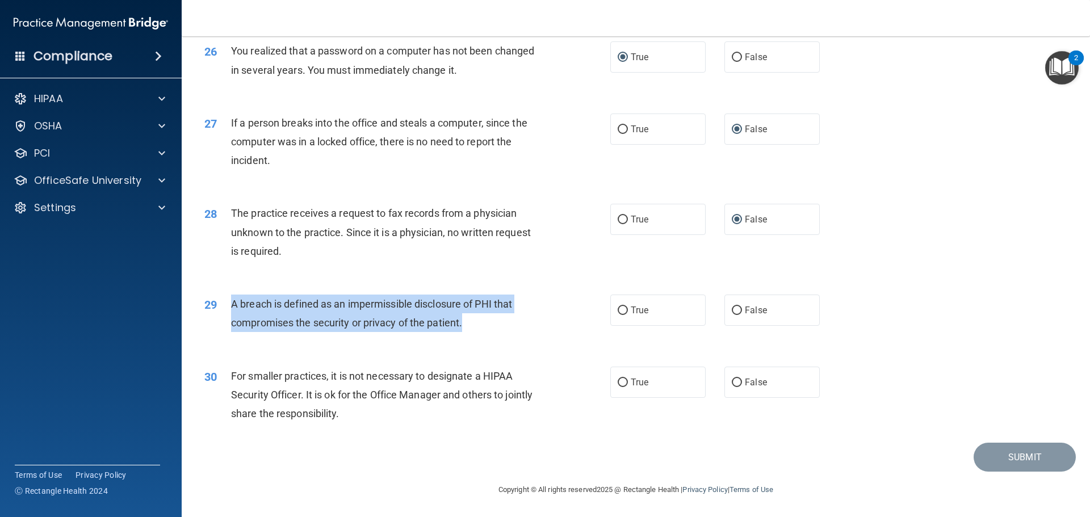
drag, startPoint x: 232, startPoint y: 303, endPoint x: 478, endPoint y: 319, distance: 245.8
click at [478, 319] on div "A breach is defined as an impermissible disclosure of PHI that compromises the …" at bounding box center [389, 313] width 317 height 37
click at [619, 312] on input "True" at bounding box center [623, 311] width 10 height 9
radio input "true"
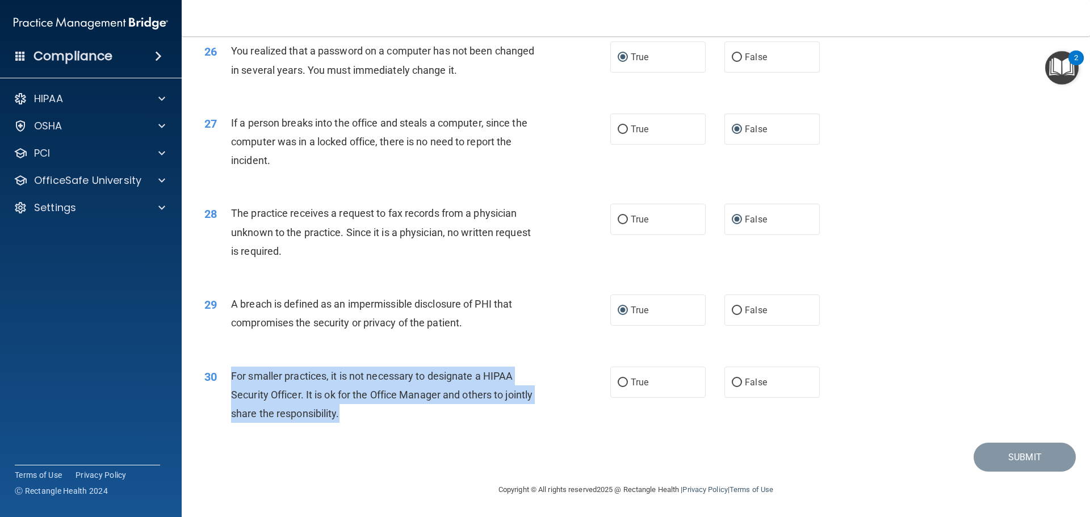
drag, startPoint x: 231, startPoint y: 375, endPoint x: 392, endPoint y: 423, distance: 167.6
click at [392, 423] on div "For smaller practices, it is not necessary to designate a HIPAA Security Office…" at bounding box center [389, 395] width 317 height 57
drag, startPoint x: 283, startPoint y: 389, endPoint x: 732, endPoint y: 384, distance: 449.7
click at [732, 384] on input "False" at bounding box center [737, 383] width 10 height 9
radio input "true"
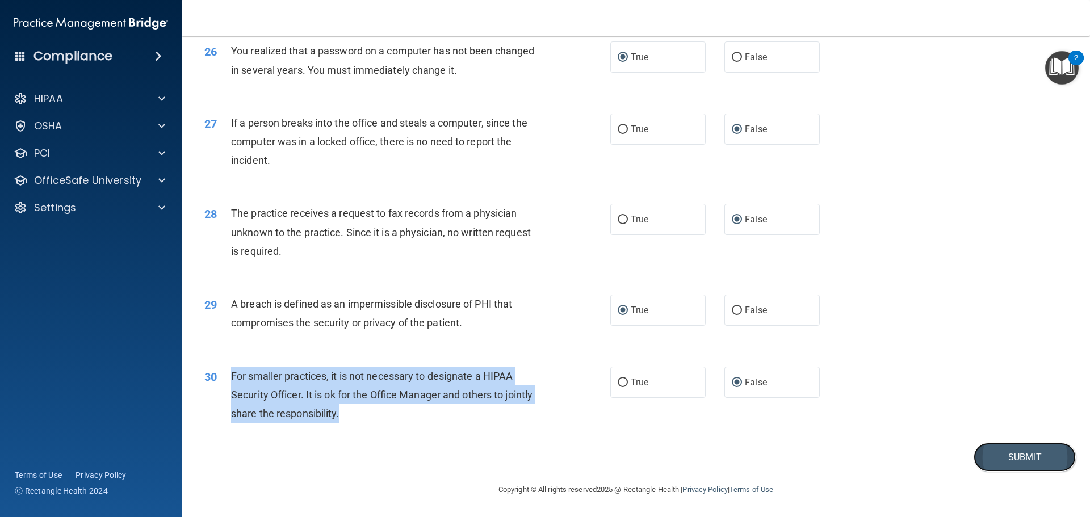
click at [1013, 460] on button "Submit" at bounding box center [1025, 457] width 102 height 29
click at [1020, 454] on button "Submit" at bounding box center [1025, 457] width 102 height 29
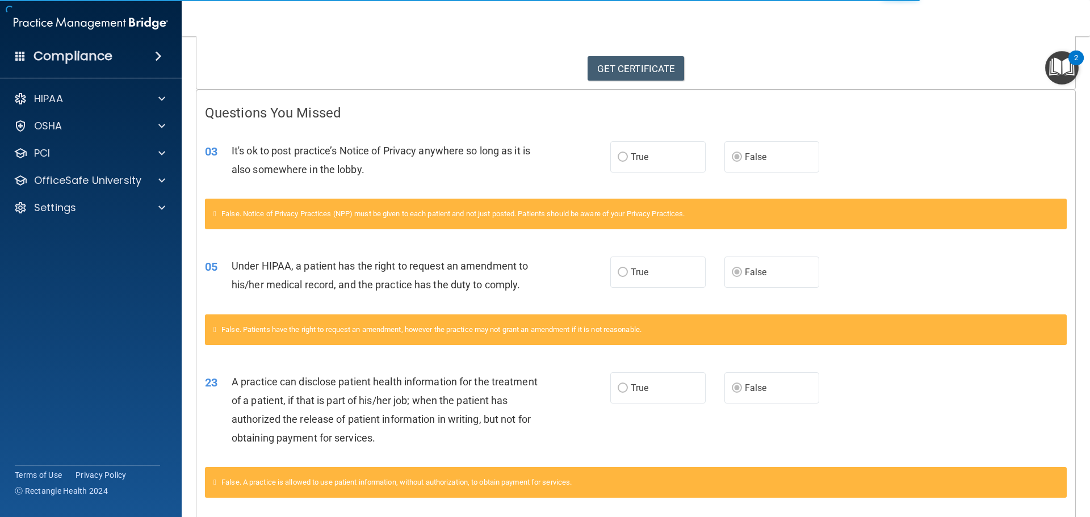
scroll to position [226, 0]
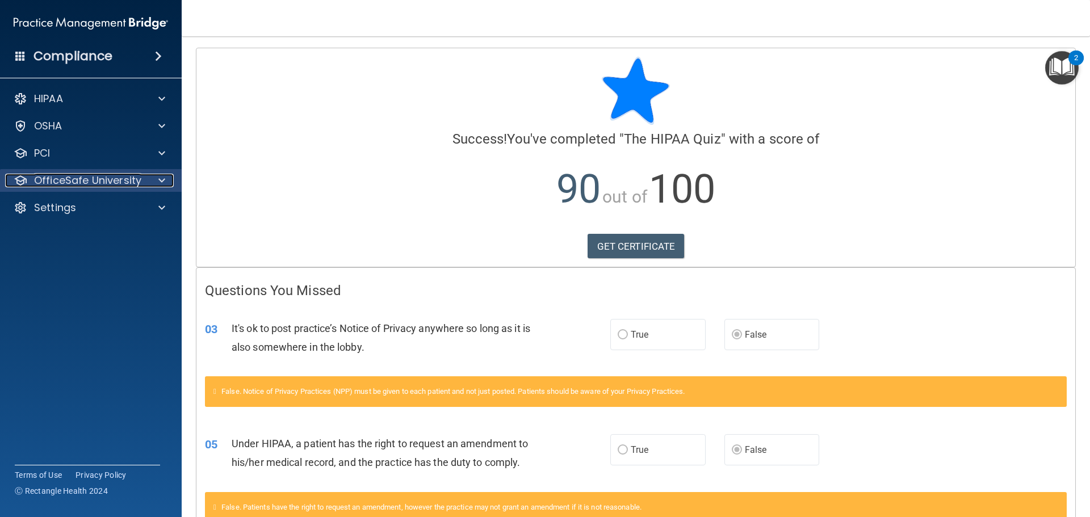
click at [165, 180] on div at bounding box center [160, 181] width 28 height 14
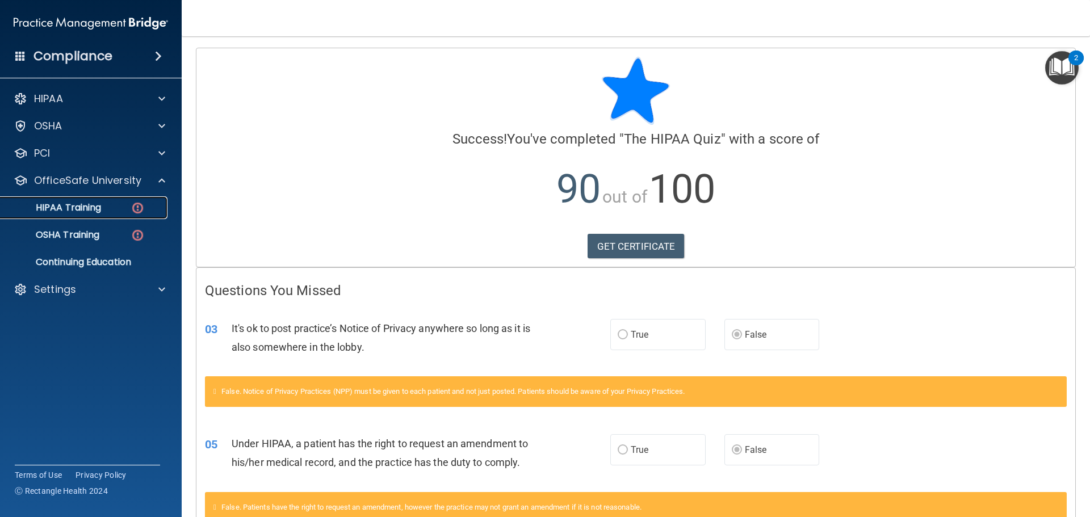
click at [136, 210] on img at bounding box center [138, 208] width 14 height 14
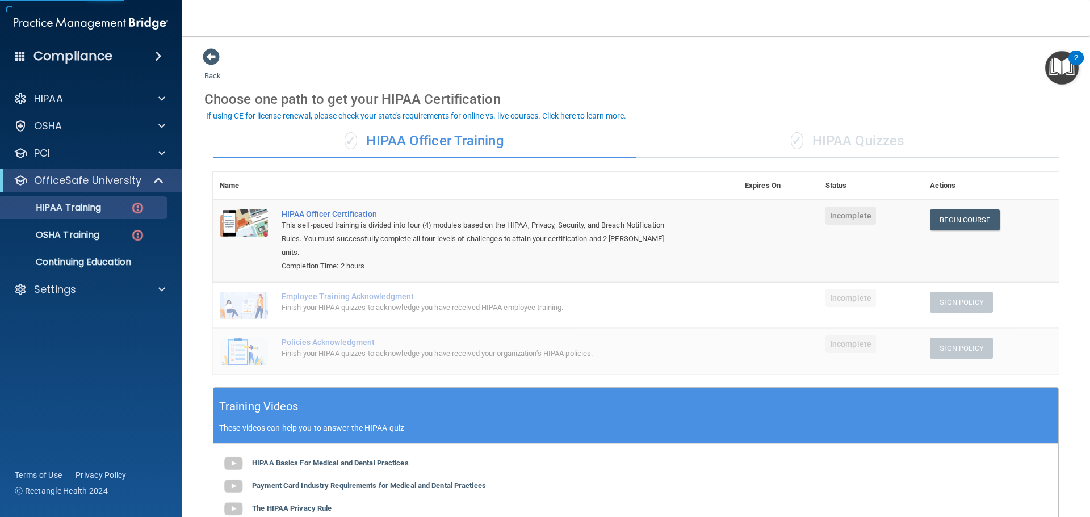
click at [869, 136] on div "✓ HIPAA Quizzes" at bounding box center [847, 141] width 423 height 34
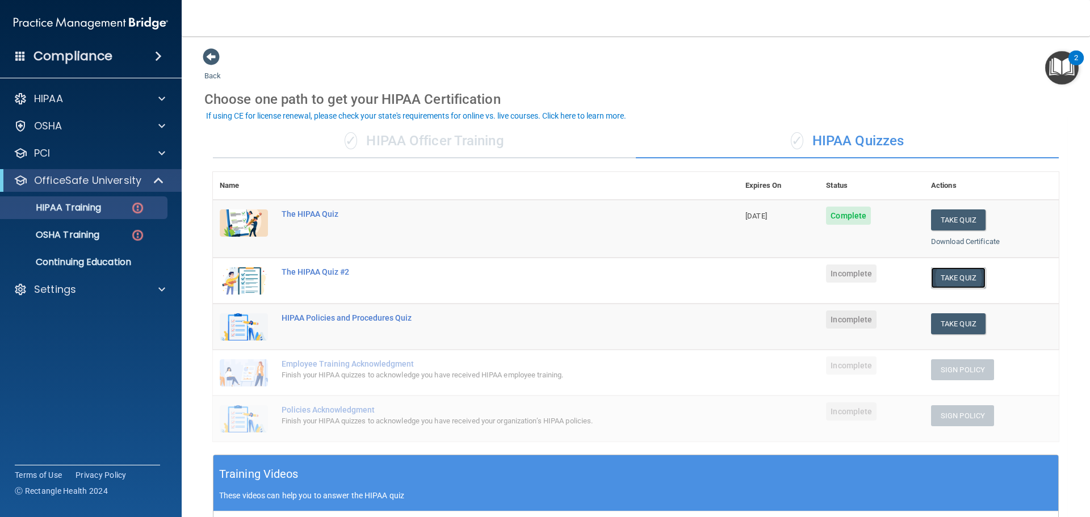
click at [954, 278] on button "Take Quiz" at bounding box center [958, 277] width 55 height 21
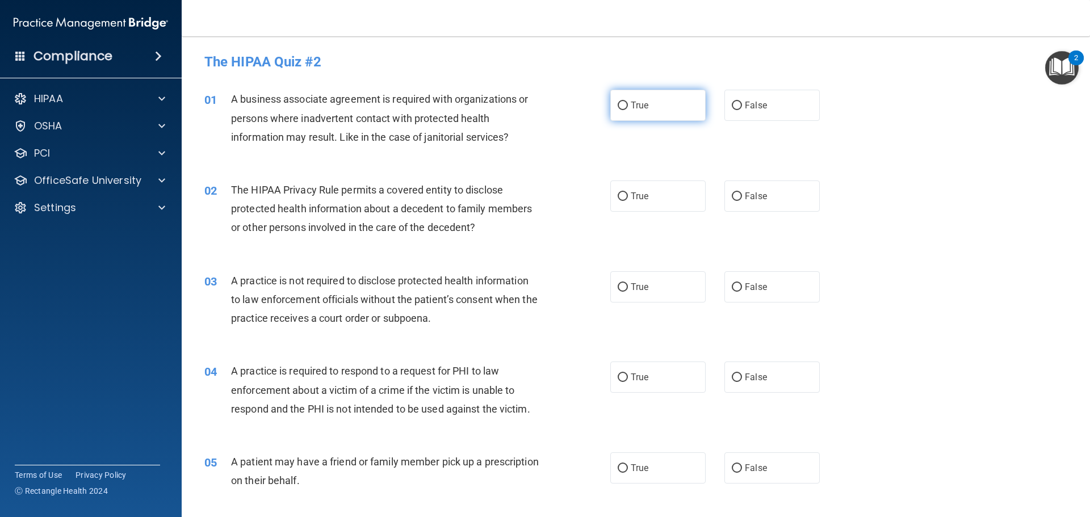
click at [619, 104] on input "True" at bounding box center [623, 106] width 10 height 9
radio input "true"
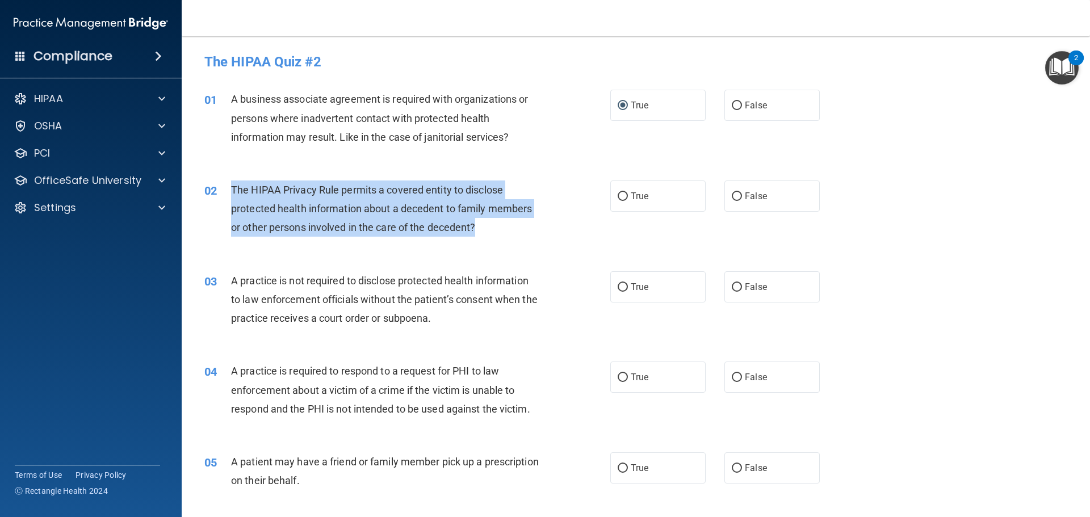
drag, startPoint x: 231, startPoint y: 187, endPoint x: 395, endPoint y: 210, distance: 166.1
click at [509, 228] on div "The HIPAA Privacy Rule permits a covered entity to disclose protected health in…" at bounding box center [389, 209] width 317 height 57
click at [618, 197] on input "True" at bounding box center [623, 196] width 10 height 9
radio input "true"
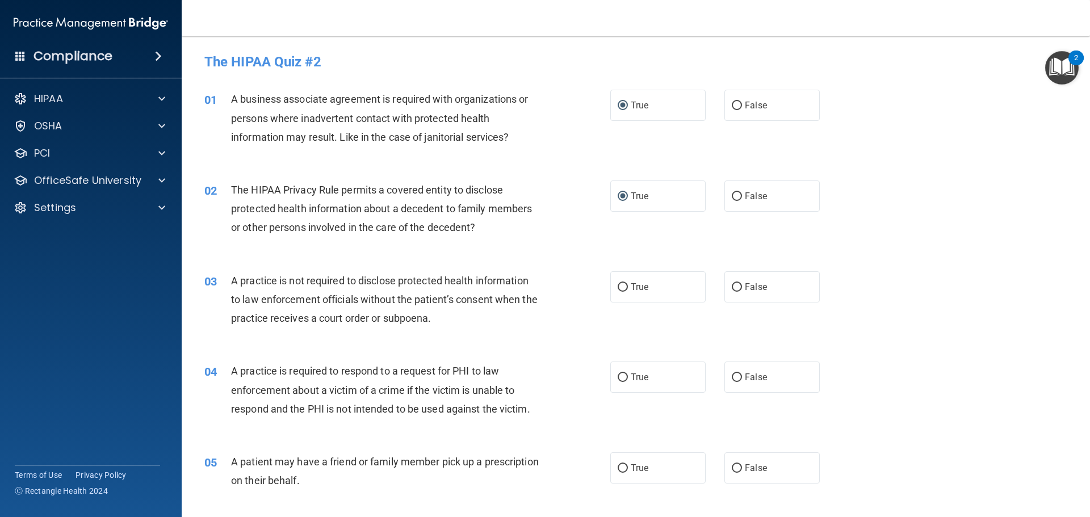
click at [230, 282] on div "03" at bounding box center [213, 281] width 35 height 21
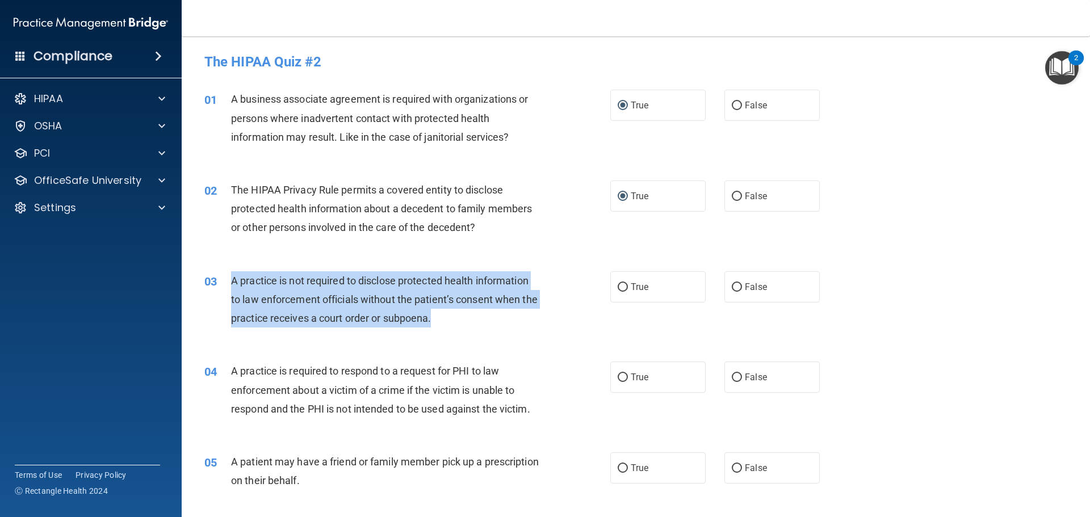
drag, startPoint x: 231, startPoint y: 281, endPoint x: 462, endPoint y: 317, distance: 234.5
click at [462, 317] on div "A practice is not required to disclose protected health information to law enfo…" at bounding box center [389, 299] width 317 height 57
click at [736, 287] on input "False" at bounding box center [737, 287] width 10 height 9
radio input "true"
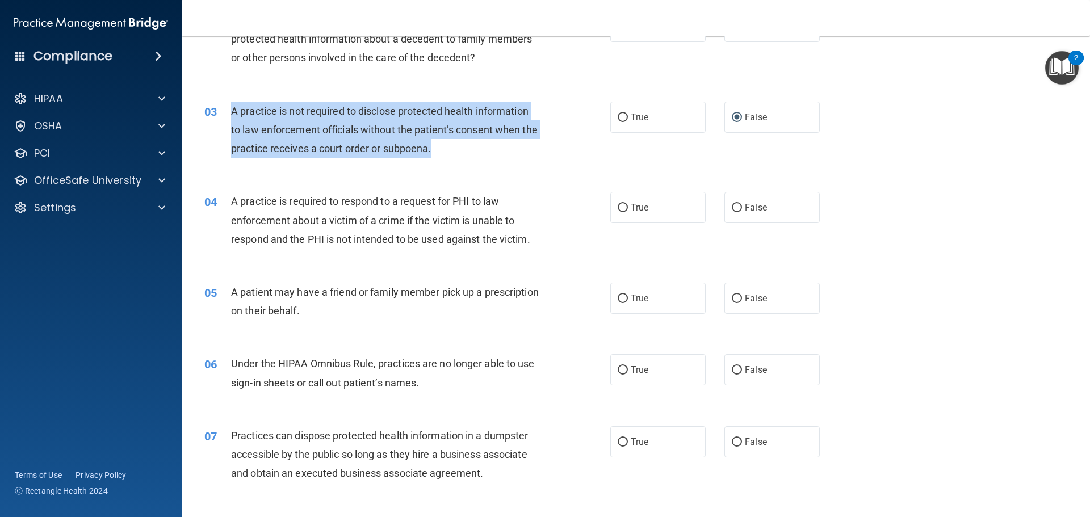
scroll to position [170, 0]
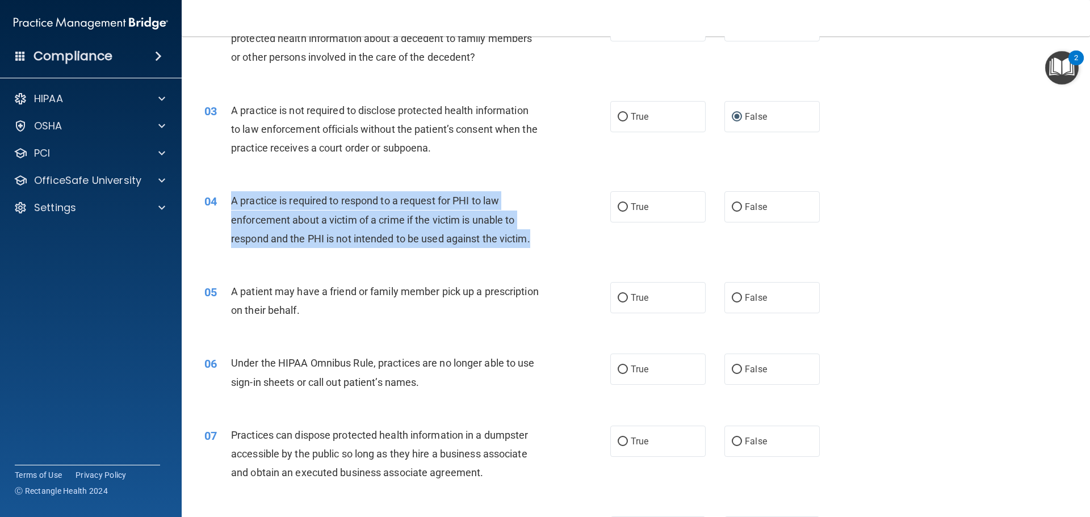
drag, startPoint x: 233, startPoint y: 202, endPoint x: 535, endPoint y: 237, distance: 304.1
click at [535, 237] on div "A practice is required to respond to a request for PHI to law enforcement about…" at bounding box center [389, 219] width 317 height 57
click at [618, 203] on input "True" at bounding box center [623, 207] width 10 height 9
radio input "true"
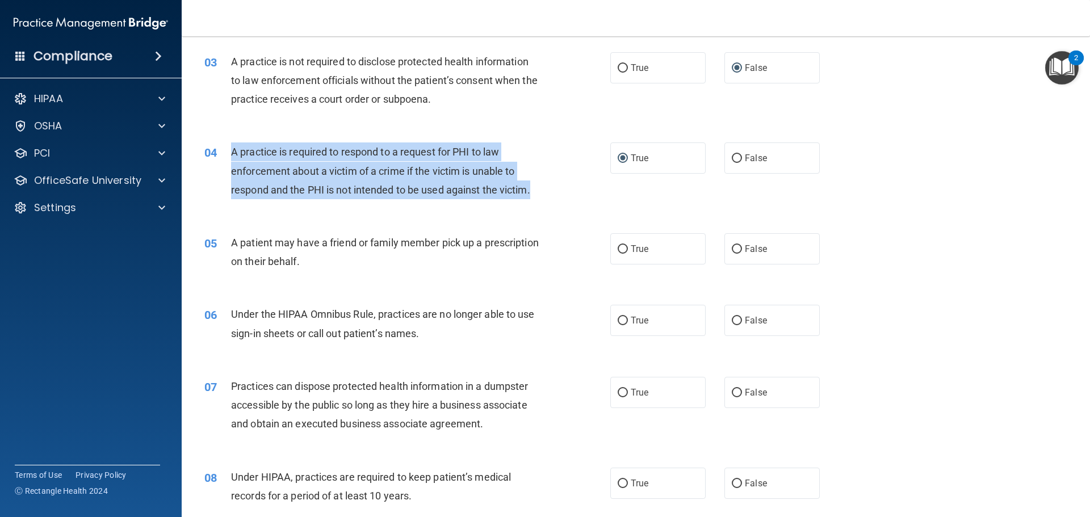
scroll to position [341, 0]
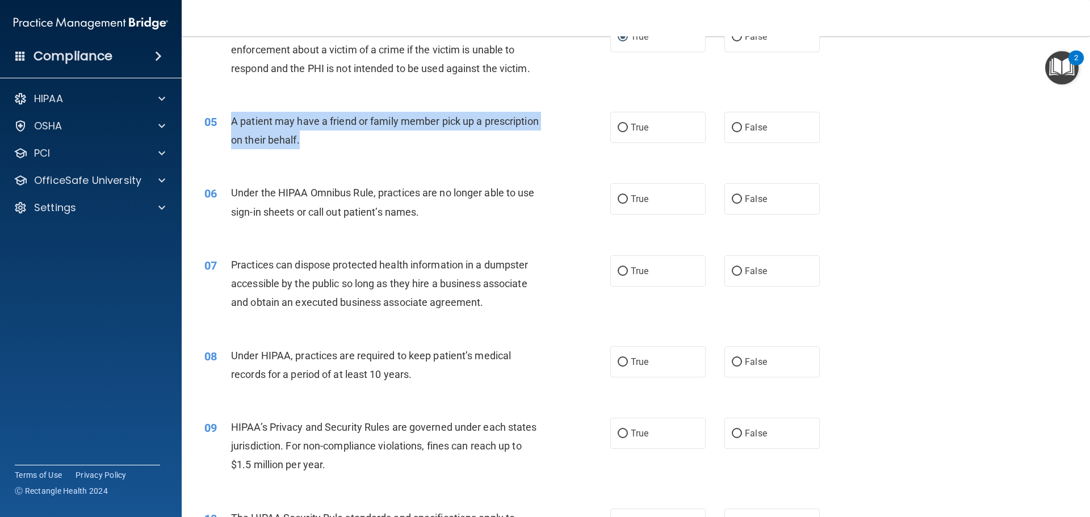
drag, startPoint x: 231, startPoint y: 120, endPoint x: 391, endPoint y: 137, distance: 161.0
click at [391, 137] on div "A patient may have a friend or family member pick up a prescription on their be…" at bounding box center [389, 130] width 317 height 37
click at [621, 125] on input "True" at bounding box center [623, 128] width 10 height 9
radio input "true"
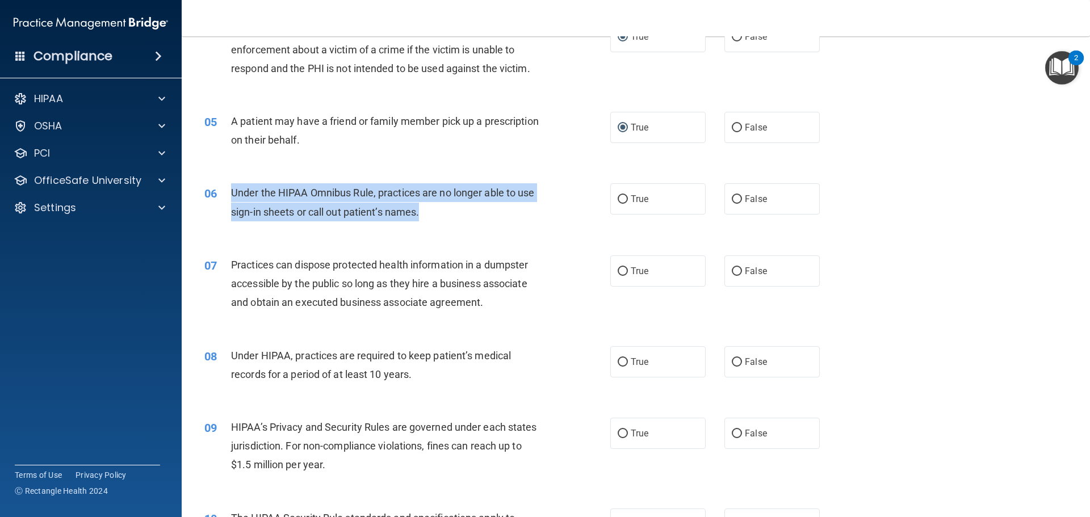
drag, startPoint x: 241, startPoint y: 193, endPoint x: 448, endPoint y: 214, distance: 207.7
click at [448, 214] on div "Under the HIPAA Omnibus Rule, practices are no longer able to use sign-in sheet…" at bounding box center [389, 201] width 317 height 37
click at [736, 196] on input "False" at bounding box center [737, 199] width 10 height 9
radio input "true"
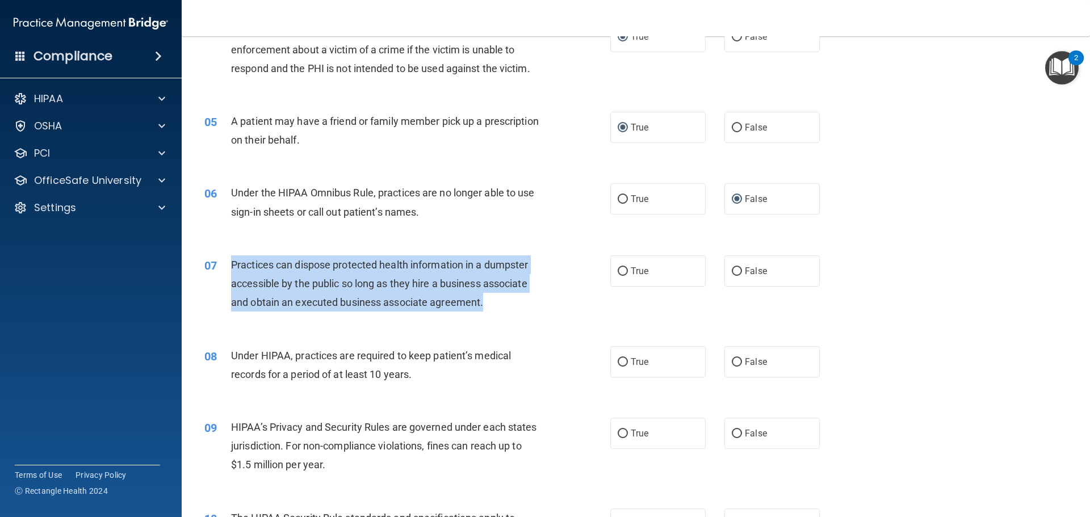
drag, startPoint x: 231, startPoint y: 263, endPoint x: 492, endPoint y: 298, distance: 263.5
click at [492, 298] on div "Practices can dispose protected health information in a dumpster accessible by …" at bounding box center [389, 283] width 317 height 57
click at [733, 271] on input "False" at bounding box center [737, 271] width 10 height 9
radio input "true"
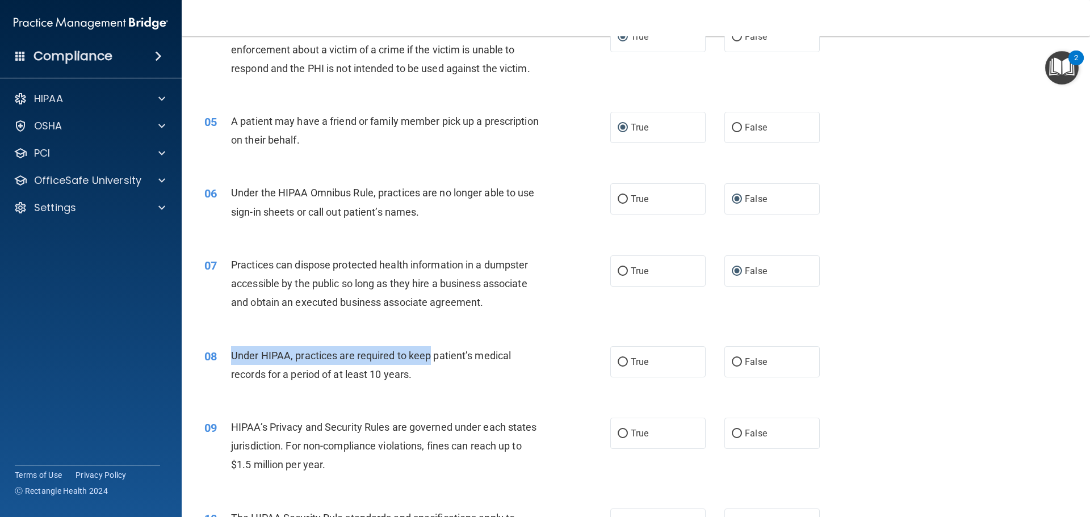
drag, startPoint x: 231, startPoint y: 355, endPoint x: 429, endPoint y: 365, distance: 198.4
click at [429, 365] on div "Under HIPAA, practices are required to keep patient’s medical records for a per…" at bounding box center [389, 364] width 317 height 37
drag, startPoint x: 416, startPoint y: 365, endPoint x: 293, endPoint y: 374, distance: 123.5
click at [416, 365] on div "Under HIPAA, practices are required to keep patient’s medical records for a per…" at bounding box center [389, 364] width 317 height 37
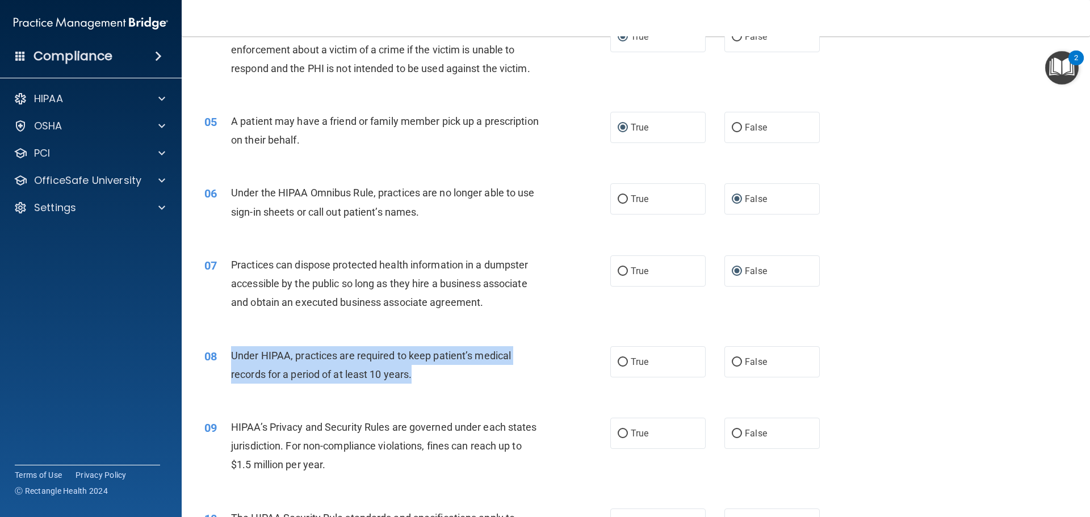
drag, startPoint x: 231, startPoint y: 353, endPoint x: 425, endPoint y: 370, distance: 195.0
click at [425, 370] on div "Under HIPAA, practices are required to keep patient’s medical records for a per…" at bounding box center [389, 364] width 317 height 37
click at [618, 363] on input "True" at bounding box center [623, 362] width 10 height 9
radio input "true"
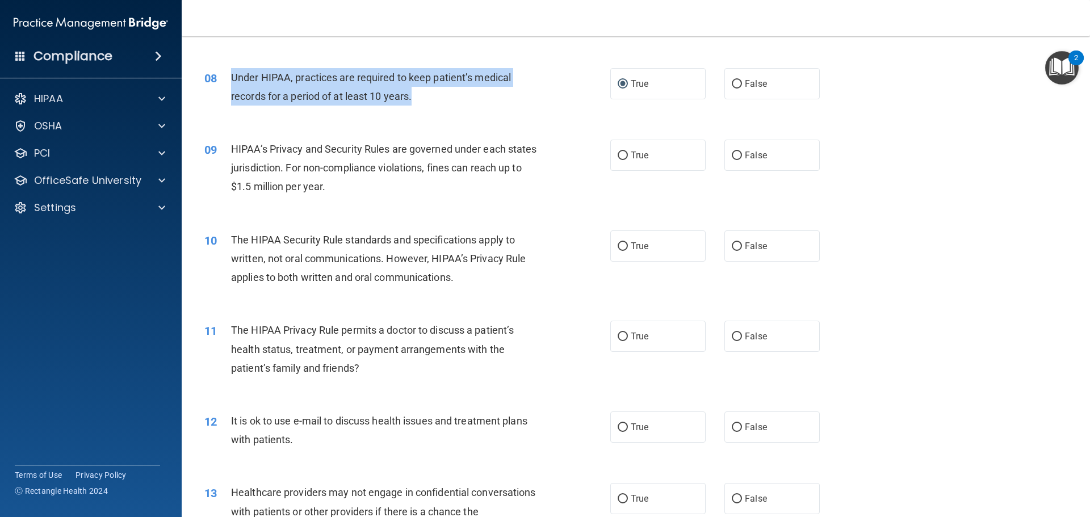
scroll to position [625, 0]
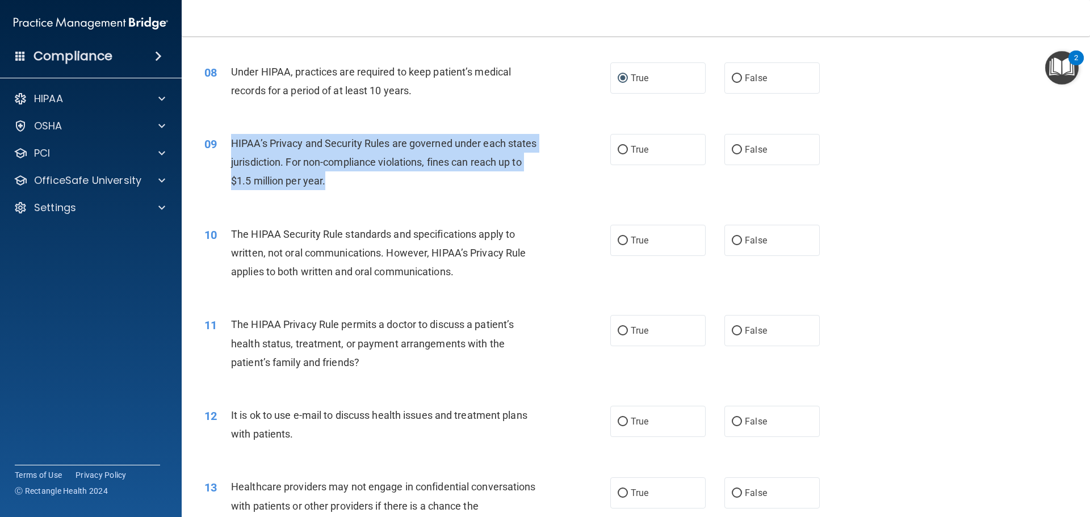
drag, startPoint x: 231, startPoint y: 141, endPoint x: 400, endPoint y: 177, distance: 173.4
click at [400, 177] on div "HIPAA’s Privacy and Security Rules are governed under each states jurisdiction.…" at bounding box center [389, 162] width 317 height 57
click at [736, 148] on input "False" at bounding box center [737, 150] width 10 height 9
radio input "true"
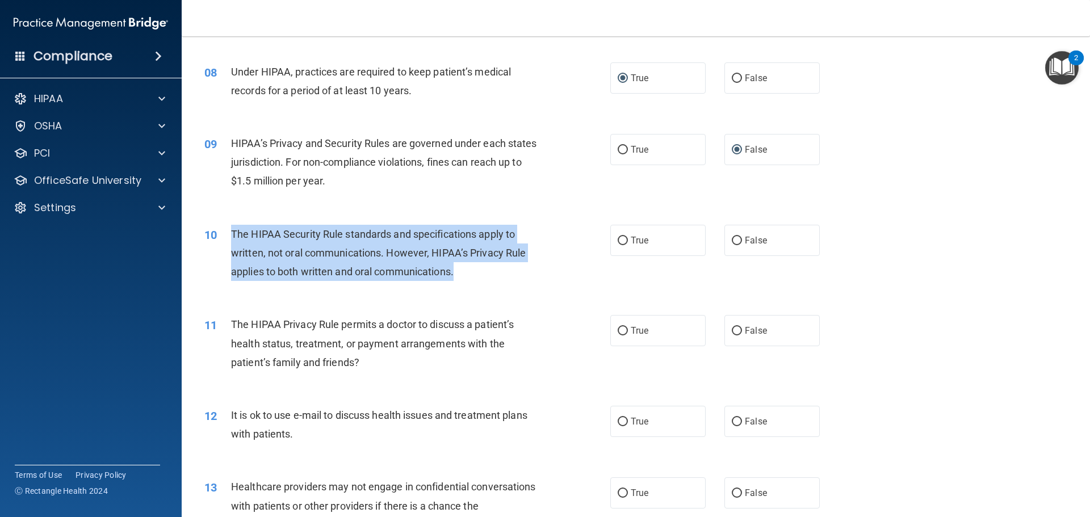
drag, startPoint x: 231, startPoint y: 231, endPoint x: 478, endPoint y: 278, distance: 251.9
click at [478, 278] on div "The HIPAA Security Rule standards and specifications apply to written, not oral…" at bounding box center [389, 253] width 317 height 57
click at [732, 238] on input "False" at bounding box center [737, 241] width 10 height 9
radio input "true"
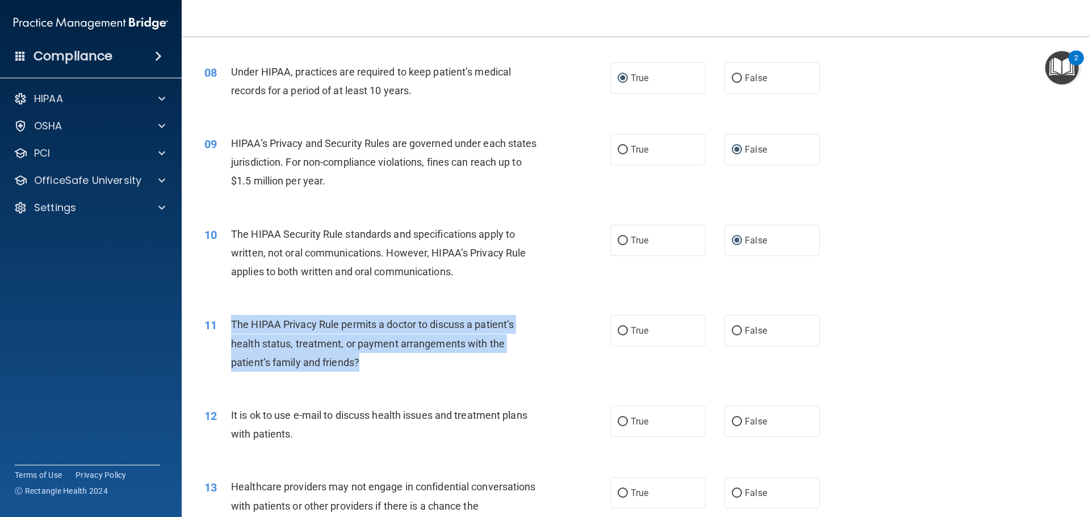
drag, startPoint x: 231, startPoint y: 322, endPoint x: 400, endPoint y: 370, distance: 175.8
click at [400, 370] on div "The HIPAA Privacy Rule permits a doctor to discuss a patient’s health status, t…" at bounding box center [389, 343] width 317 height 57
click at [619, 330] on input "True" at bounding box center [623, 331] width 10 height 9
radio input "true"
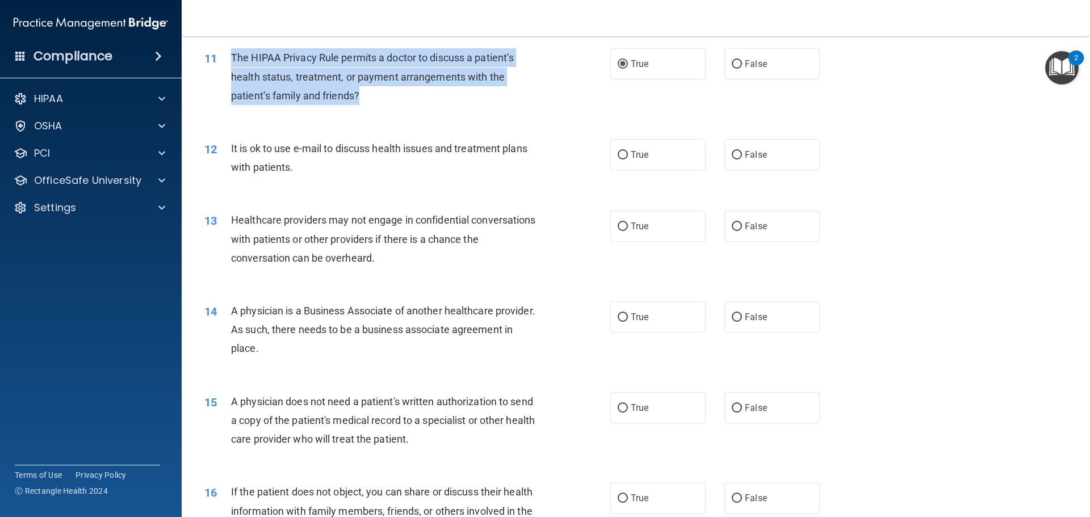
scroll to position [908, 0]
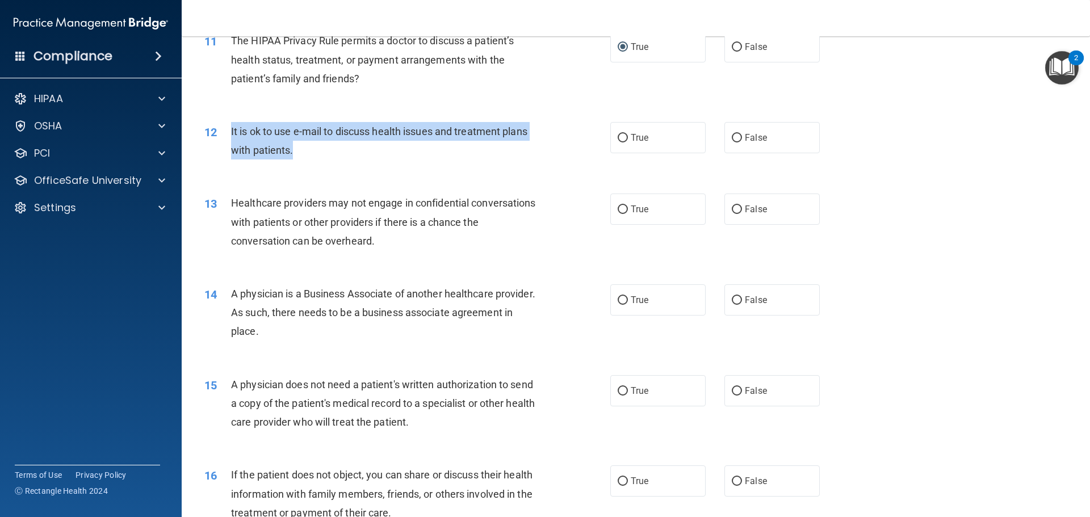
drag, startPoint x: 231, startPoint y: 130, endPoint x: 267, endPoint y: 144, distance: 39.5
click at [300, 152] on div "It is ok to use e-mail to discuss health issues and treatment plans with patien…" at bounding box center [389, 140] width 317 height 37
drag, startPoint x: 614, startPoint y: 137, endPoint x: 589, endPoint y: 146, distance: 27.1
click at [618, 136] on input "True" at bounding box center [623, 138] width 10 height 9
radio input "true"
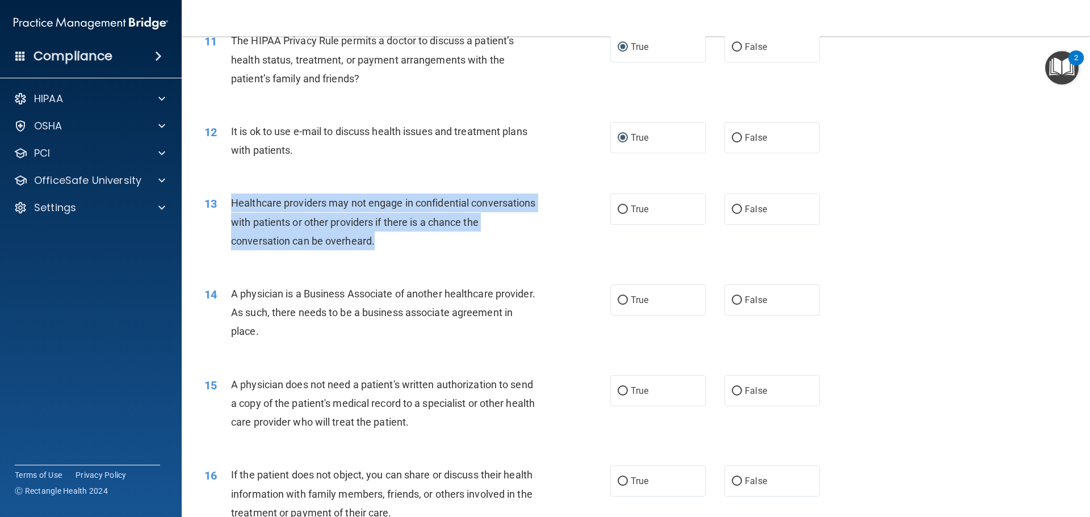
drag, startPoint x: 231, startPoint y: 202, endPoint x: 320, endPoint y: 225, distance: 91.7
click at [425, 242] on div "Healthcare providers may not engage in confidential conversations with patients…" at bounding box center [389, 222] width 317 height 57
click at [618, 211] on input "True" at bounding box center [623, 210] width 10 height 9
radio input "true"
drag, startPoint x: 231, startPoint y: 295, endPoint x: 334, endPoint y: 317, distance: 105.2
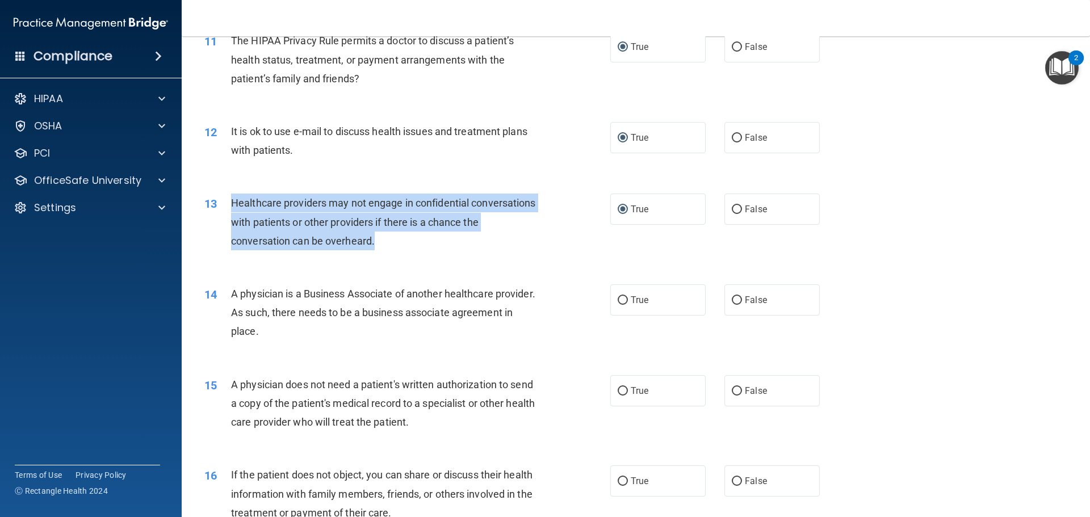
click at [370, 342] on div "14 A physician is a Business Associate of another healthcare provider. As such,…" at bounding box center [407, 315] width 440 height 62
click at [618, 298] on input "True" at bounding box center [623, 300] width 10 height 9
radio input "true"
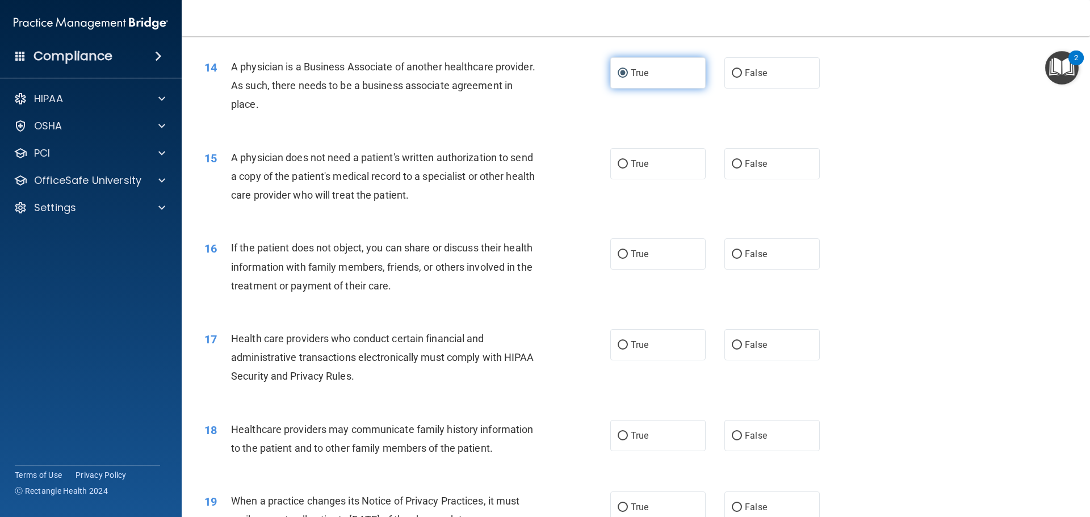
scroll to position [1192, 0]
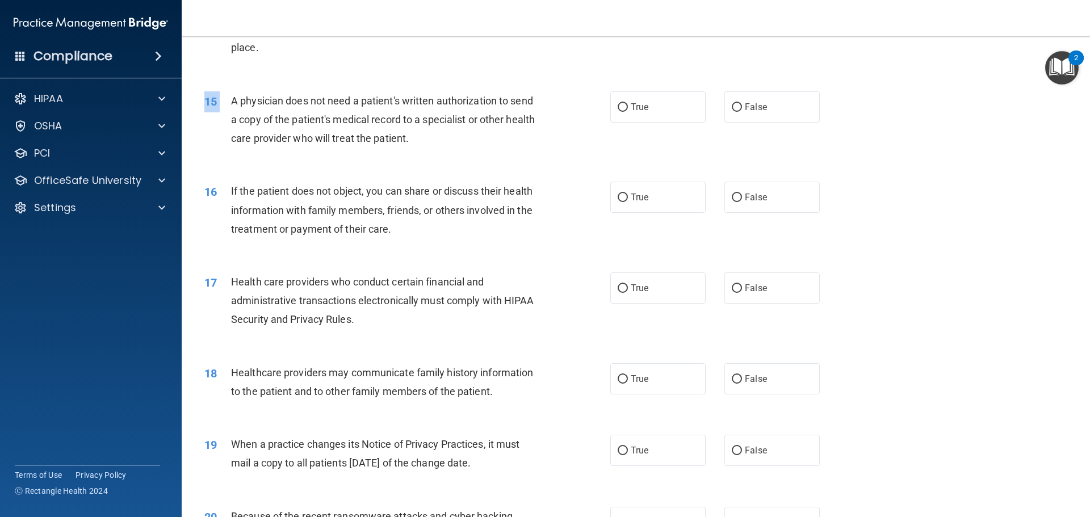
drag, startPoint x: 231, startPoint y: 101, endPoint x: 450, endPoint y: 157, distance: 226.1
click at [450, 157] on div "15 A physician does not need a patient's written authorization to send a copy o…" at bounding box center [636, 122] width 880 height 91
click at [432, 133] on span "A physician does not need a patient's written authorization to send a copy of t…" at bounding box center [383, 119] width 304 height 49
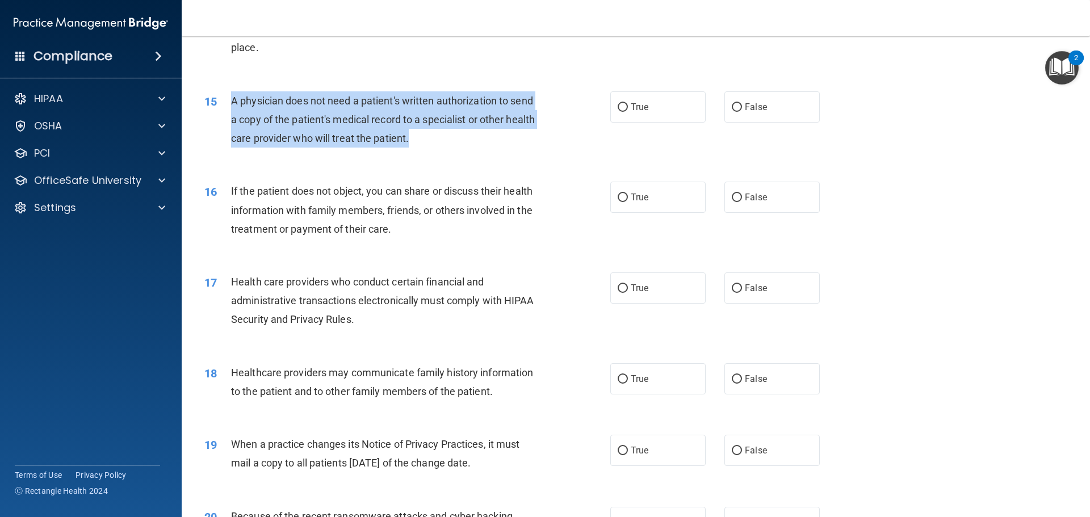
drag, startPoint x: 232, startPoint y: 98, endPoint x: 450, endPoint y: 145, distance: 223.1
click at [450, 145] on div "A physician does not need a patient's written authorization to send a copy of t…" at bounding box center [389, 119] width 317 height 57
click at [621, 107] on input "True" at bounding box center [623, 107] width 10 height 9
radio input "true"
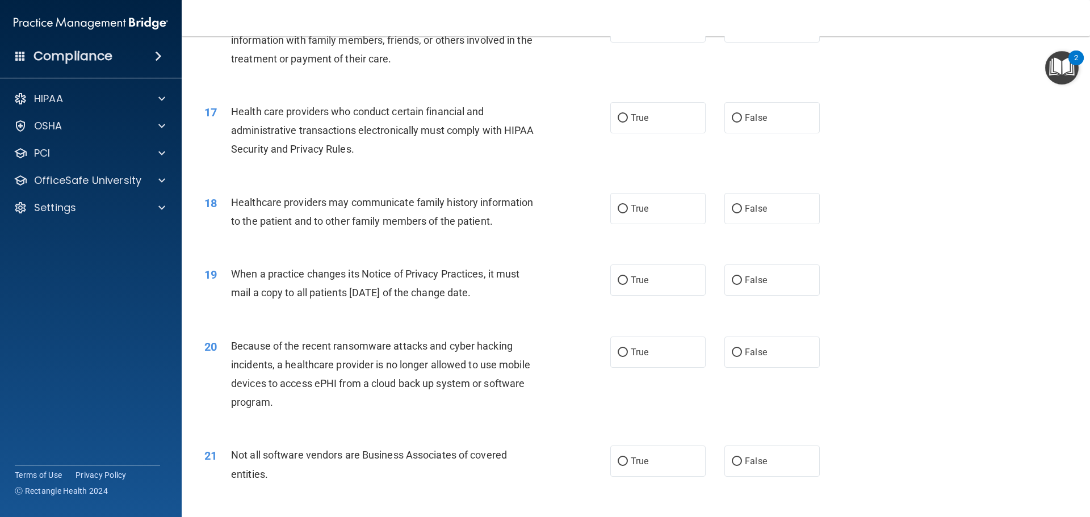
scroll to position [1306, 0]
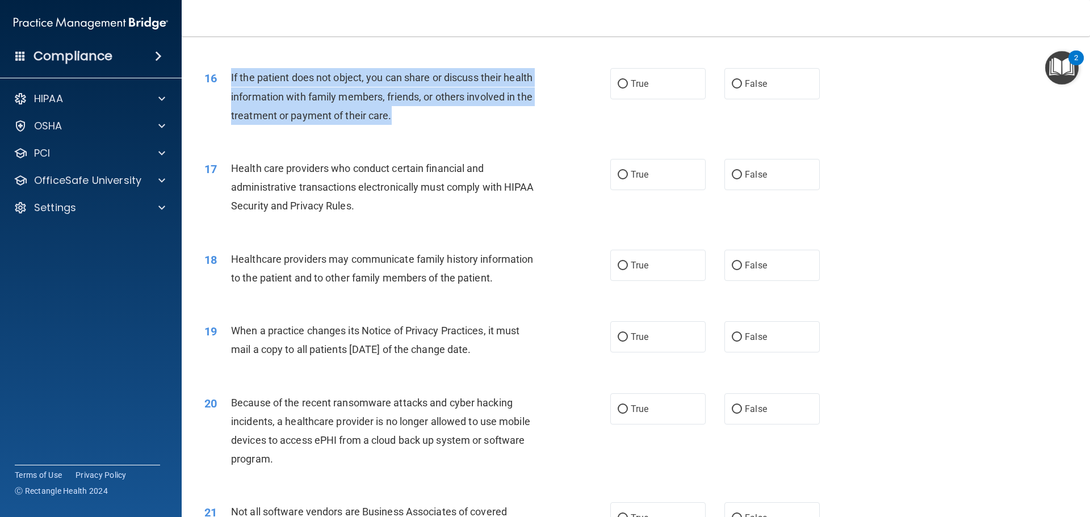
drag, startPoint x: 231, startPoint y: 76, endPoint x: 433, endPoint y: 120, distance: 206.9
click at [435, 121] on div "If the patient does not object, you can share or discuss their health informati…" at bounding box center [389, 96] width 317 height 57
click at [618, 81] on input "True" at bounding box center [623, 84] width 10 height 9
radio input "true"
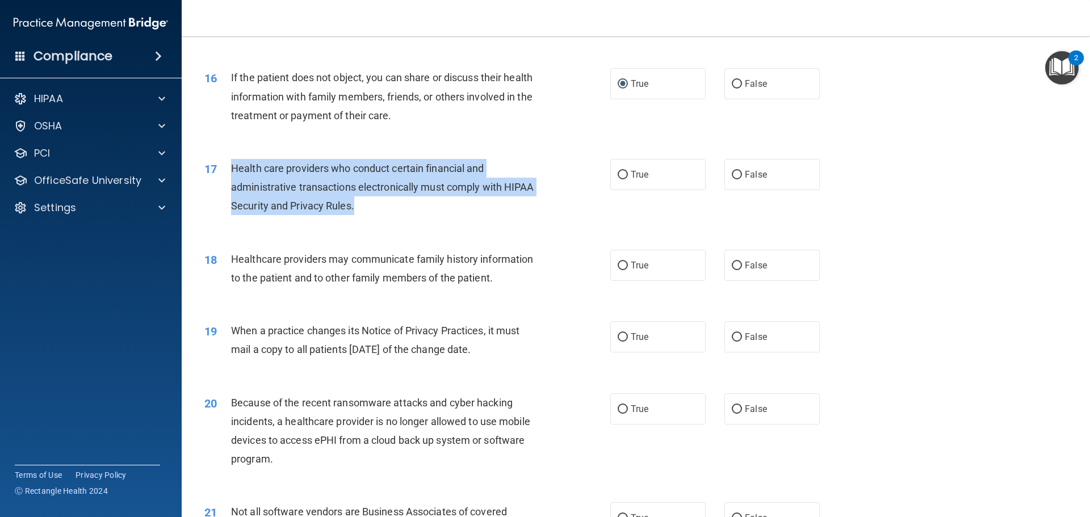
drag, startPoint x: 232, startPoint y: 168, endPoint x: 377, endPoint y: 206, distance: 150.2
click at [377, 206] on div "Health care providers who conduct certain financial and administrative transact…" at bounding box center [389, 187] width 317 height 57
click at [619, 174] on input "True" at bounding box center [623, 175] width 10 height 9
radio input "true"
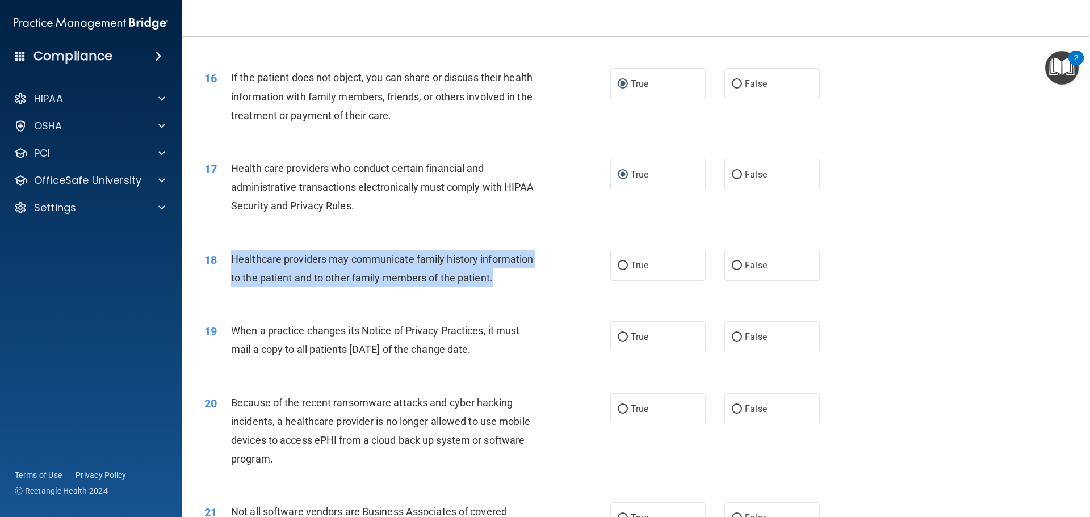
drag, startPoint x: 231, startPoint y: 260, endPoint x: 498, endPoint y: 284, distance: 268.5
click at [498, 284] on div "Healthcare providers may communicate family history information to the patient …" at bounding box center [389, 268] width 317 height 37
click at [621, 267] on input "True" at bounding box center [623, 266] width 10 height 9
radio input "true"
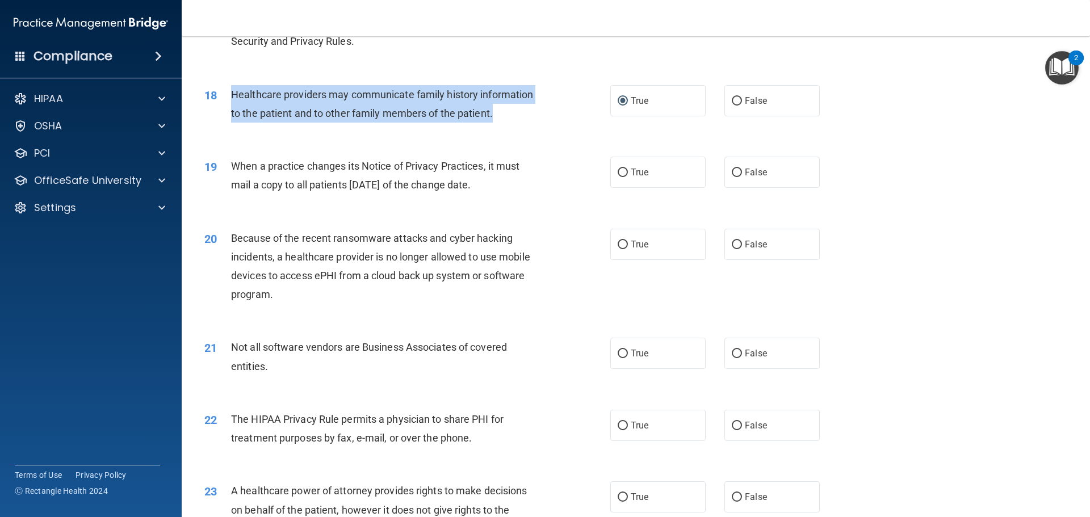
scroll to position [1476, 0]
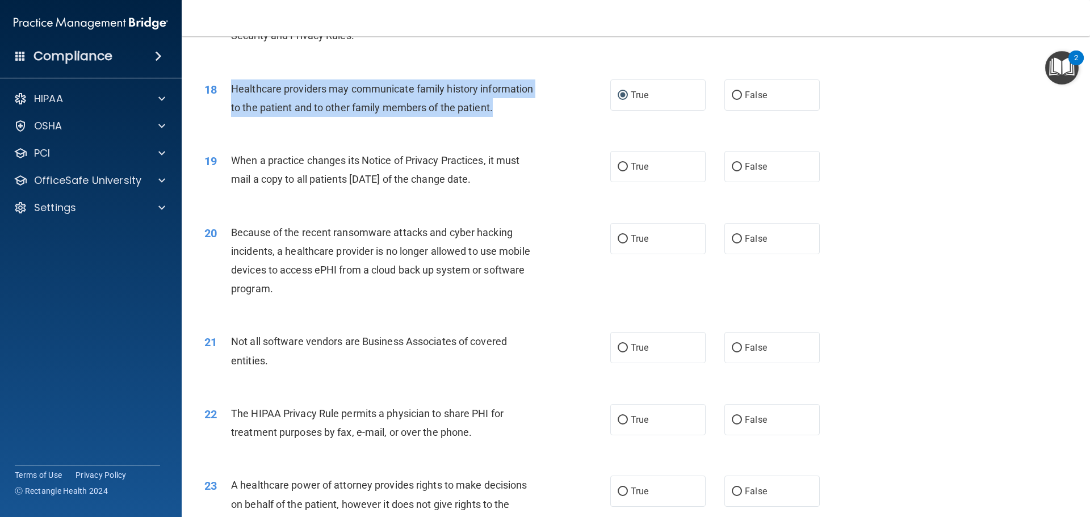
drag, startPoint x: 233, startPoint y: 158, endPoint x: 555, endPoint y: 183, distance: 322.9
click at [555, 183] on div "19 When a practice changes its Notice of Privacy Practices, it must mail a copy…" at bounding box center [407, 172] width 440 height 43
click at [732, 166] on input "False" at bounding box center [737, 167] width 10 height 9
radio input "true"
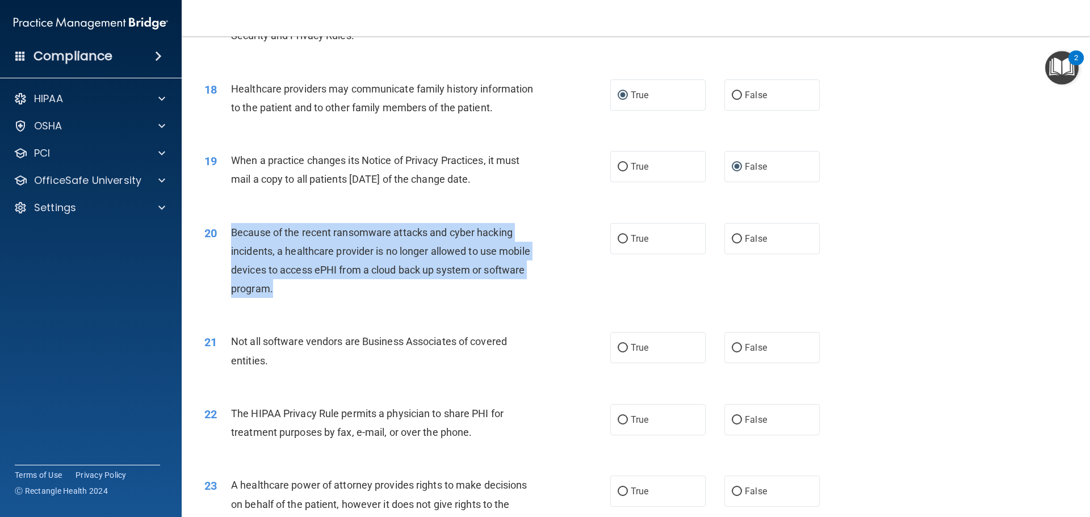
drag, startPoint x: 232, startPoint y: 231, endPoint x: 384, endPoint y: 292, distance: 164.1
click at [384, 292] on div "Because of the recent ransomware attacks and cyber hacking incidents, a healthc…" at bounding box center [389, 261] width 317 height 76
click at [736, 237] on input "False" at bounding box center [737, 239] width 10 height 9
radio input "true"
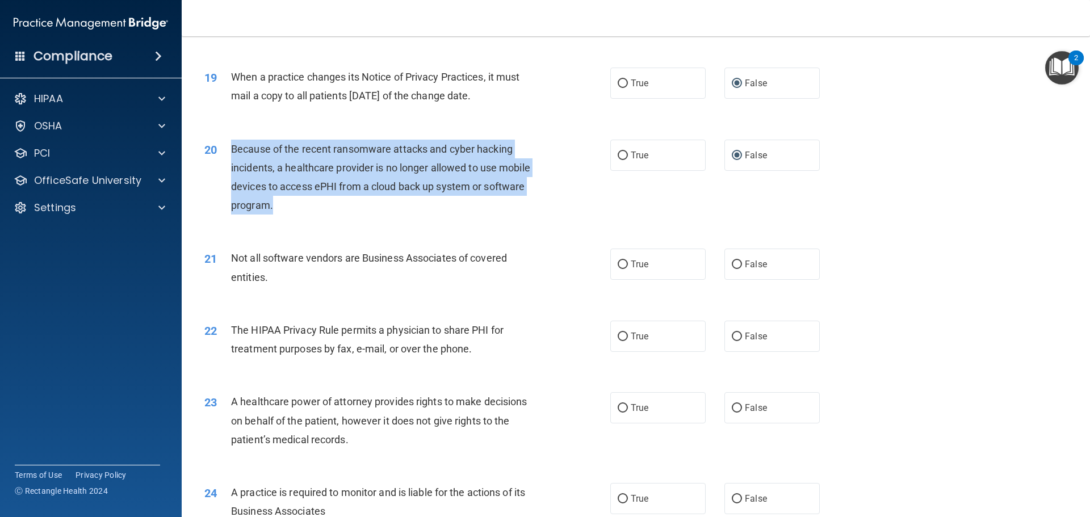
scroll to position [1590, 0]
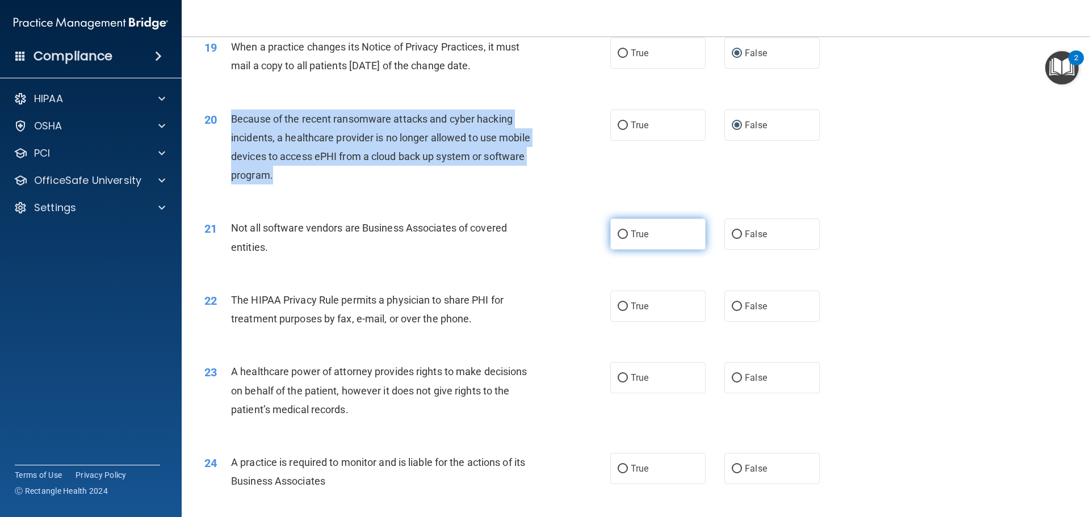
click at [620, 234] on input "True" at bounding box center [623, 235] width 10 height 9
radio input "true"
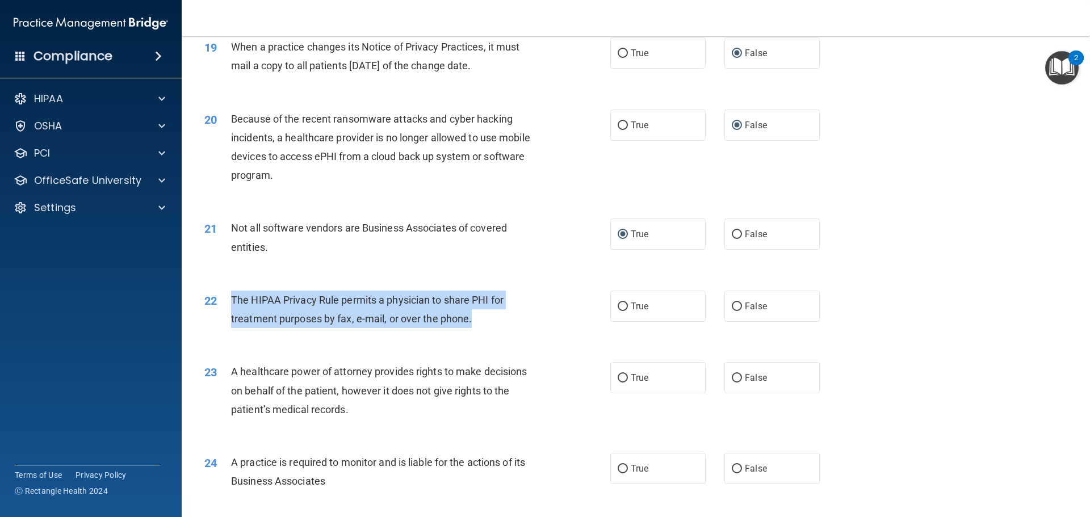
drag, startPoint x: 231, startPoint y: 299, endPoint x: 417, endPoint y: 308, distance: 186.4
click at [510, 319] on div "The HIPAA Privacy Rule permits a physician to share PHI for treatment purposes …" at bounding box center [389, 309] width 317 height 37
click at [618, 306] on input "True" at bounding box center [623, 307] width 10 height 9
radio input "true"
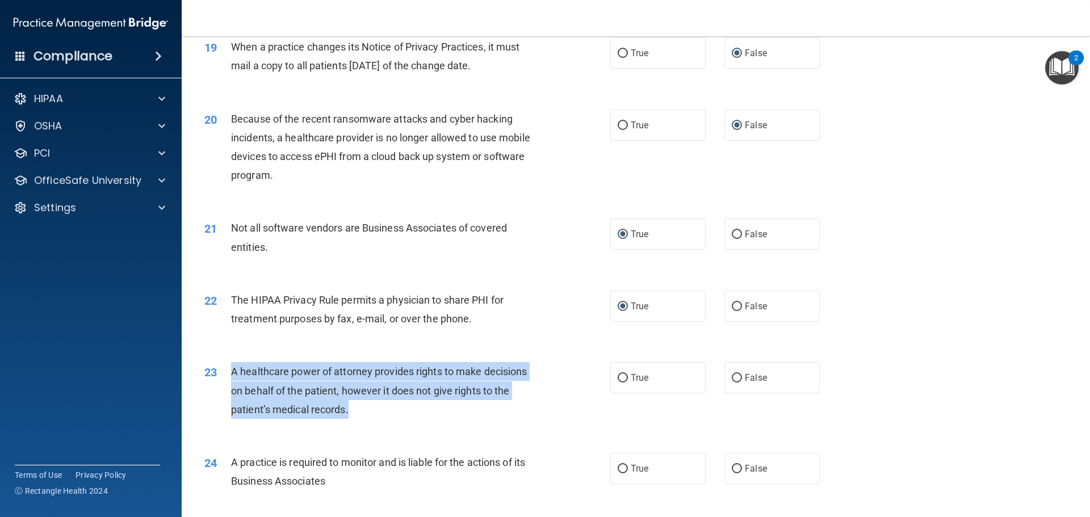
drag, startPoint x: 231, startPoint y: 371, endPoint x: 324, endPoint y: 387, distance: 94.5
click at [379, 414] on div "A healthcare power of attorney provides rights to make decisions on behalf of t…" at bounding box center [389, 390] width 317 height 57
click at [732, 379] on input "False" at bounding box center [737, 378] width 10 height 9
radio input "true"
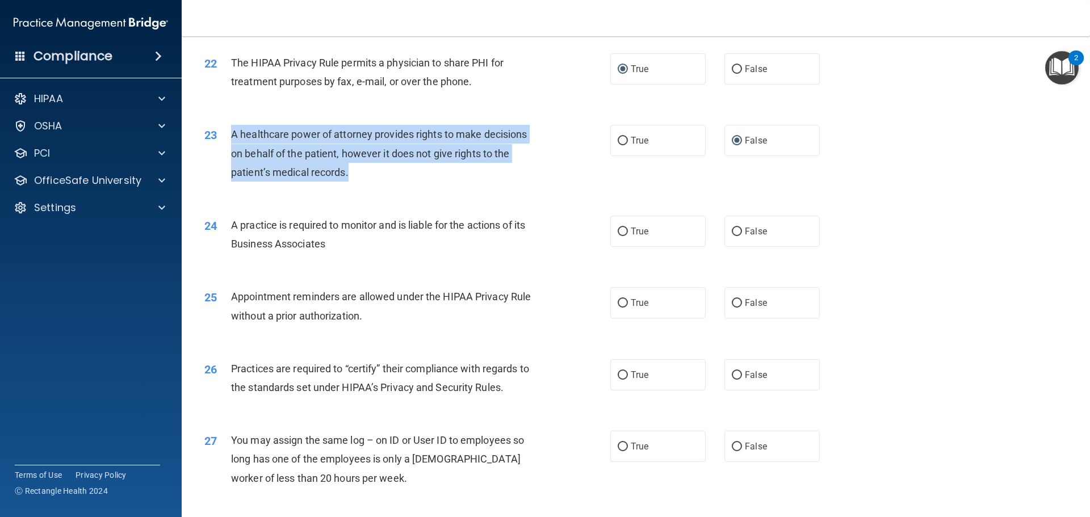
scroll to position [1874, 0]
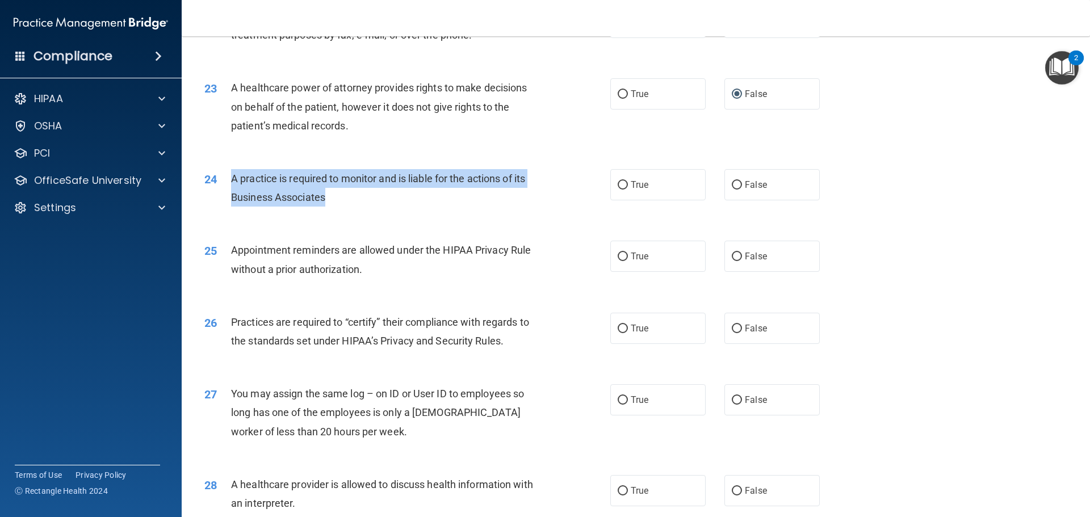
drag, startPoint x: 231, startPoint y: 178, endPoint x: 349, endPoint y: 199, distance: 119.4
click at [351, 199] on div "A practice is required to monitor and is liable for the actions of its Business…" at bounding box center [389, 187] width 317 height 37
click at [732, 185] on input "False" at bounding box center [737, 185] width 10 height 9
radio input "true"
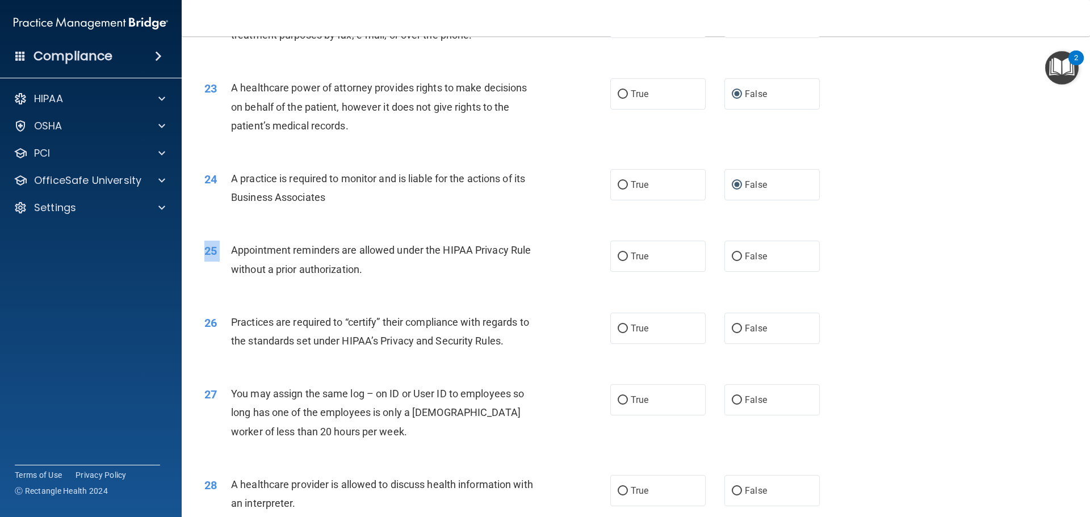
drag, startPoint x: 232, startPoint y: 251, endPoint x: 393, endPoint y: 292, distance: 166.9
click at [393, 292] on div "25 Appointment reminders are allowed under the HIPAA Privacy Rule without a pri…" at bounding box center [636, 263] width 880 height 72
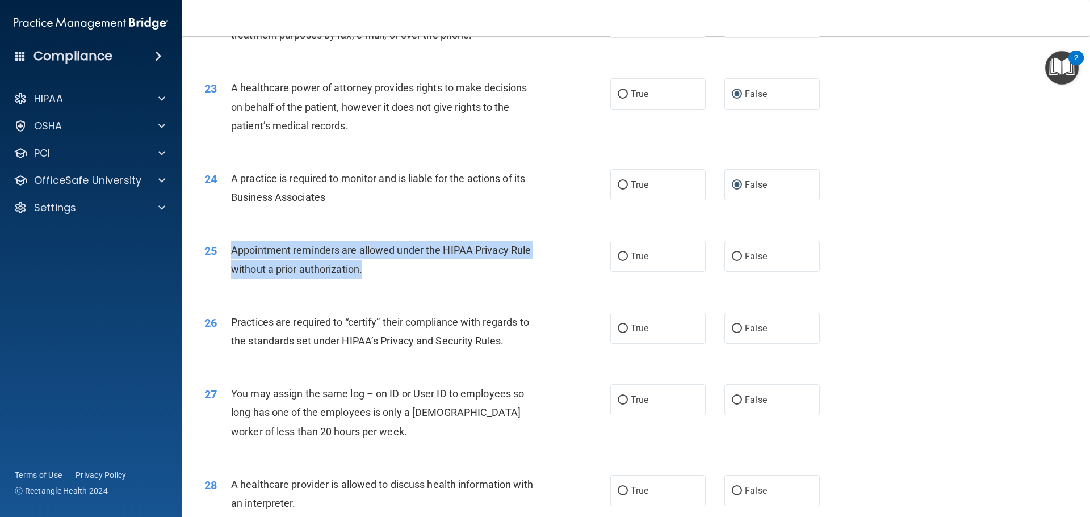
drag, startPoint x: 232, startPoint y: 249, endPoint x: 367, endPoint y: 283, distance: 139.4
click at [367, 283] on div "25 Appointment reminders are allowed under the HIPAA Privacy Rule without a pri…" at bounding box center [407, 262] width 440 height 43
click at [618, 259] on input "True" at bounding box center [623, 257] width 10 height 9
radio input "true"
click at [733, 326] on input "False" at bounding box center [737, 329] width 10 height 9
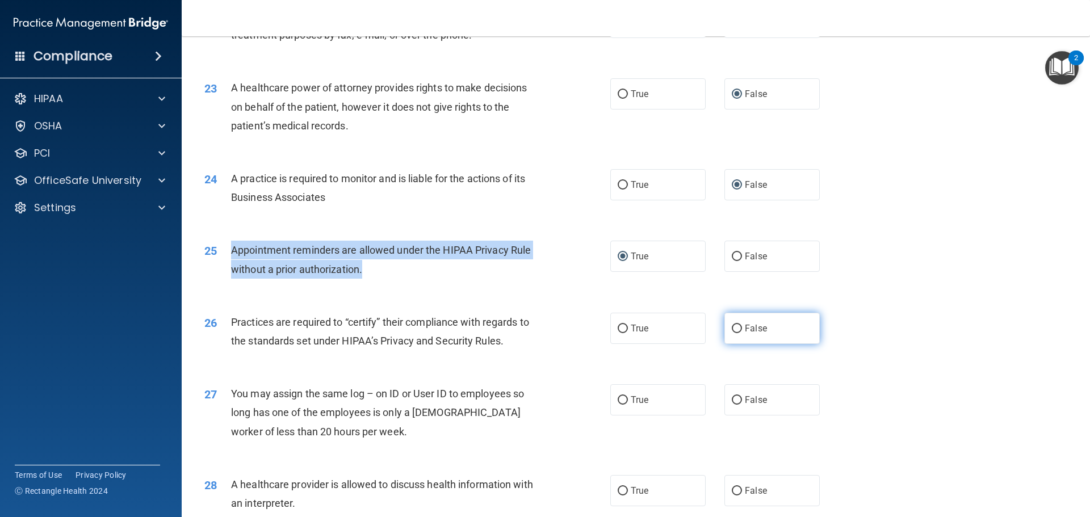
radio input "true"
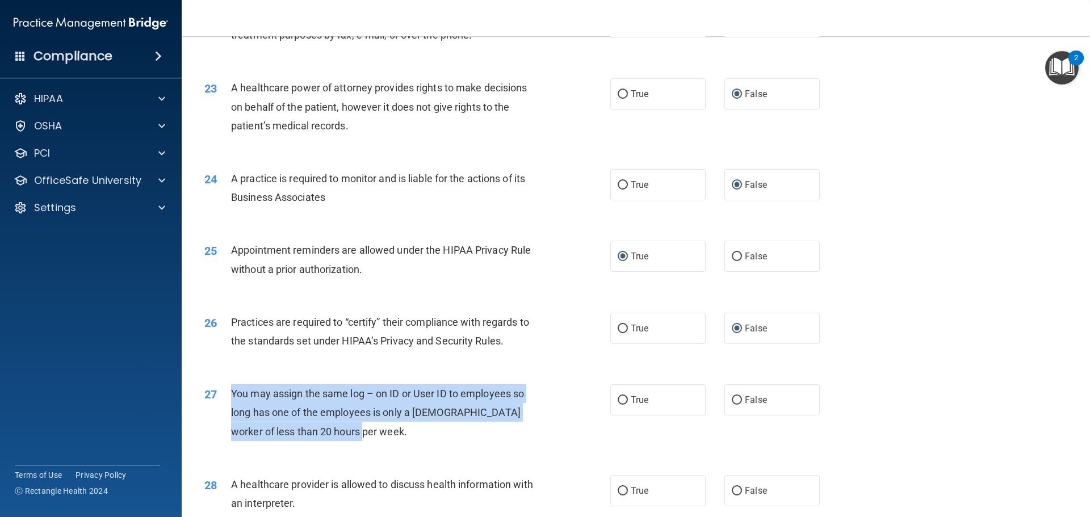
drag, startPoint x: 232, startPoint y: 392, endPoint x: 376, endPoint y: 438, distance: 151.4
click at [376, 438] on div "You may assign the same log – on ID or User ID to employees so long has one of …" at bounding box center [389, 412] width 317 height 57
click at [732, 399] on input "False" at bounding box center [737, 400] width 10 height 9
radio input "true"
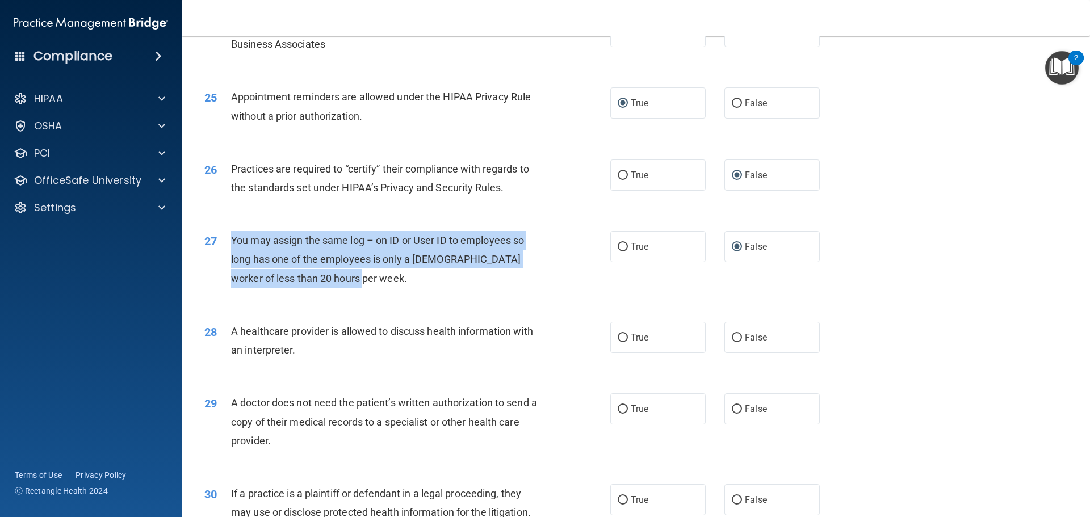
scroll to position [2044, 0]
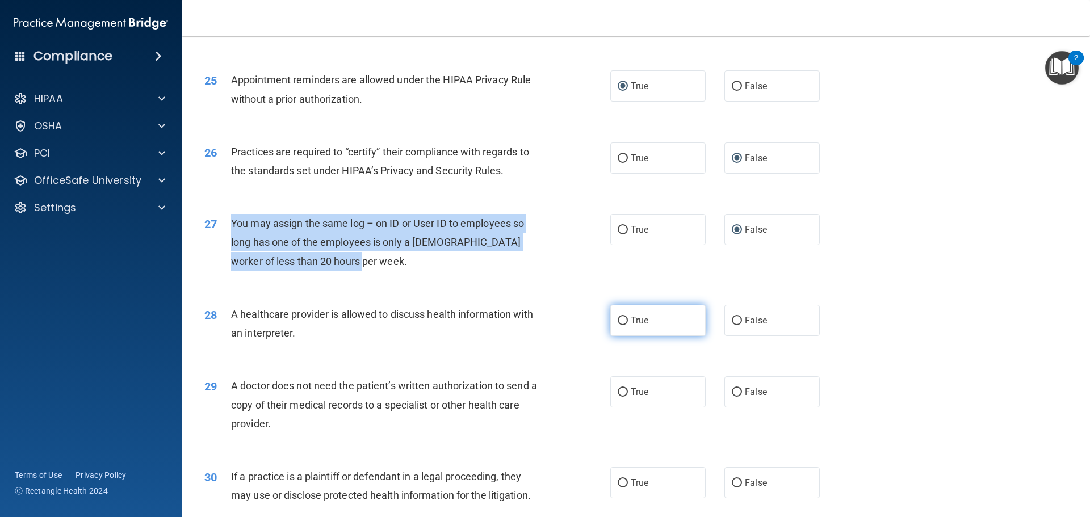
click at [619, 321] on input "True" at bounding box center [623, 321] width 10 height 9
radio input "true"
click at [619, 394] on input "True" at bounding box center [623, 392] width 10 height 9
radio input "true"
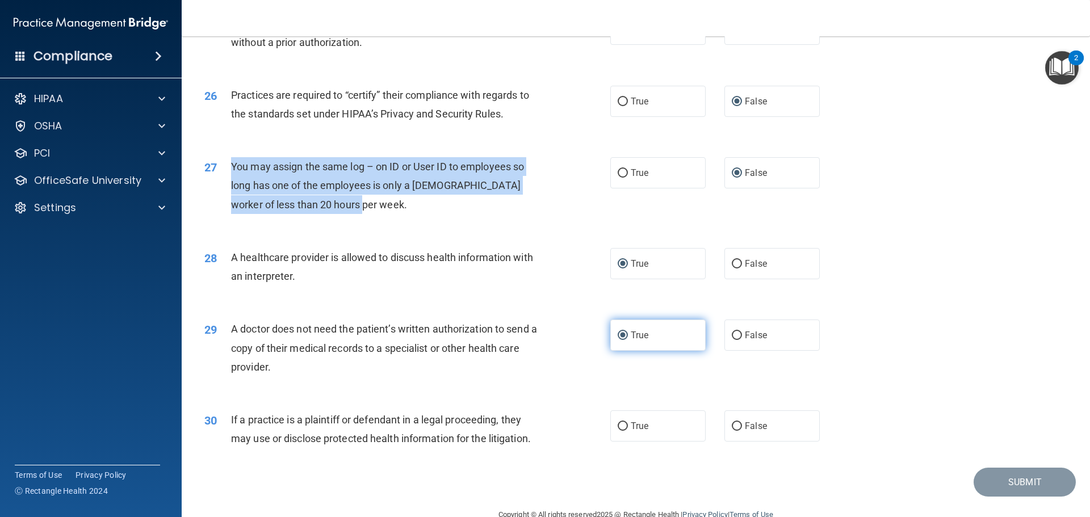
scroll to position [2126, 0]
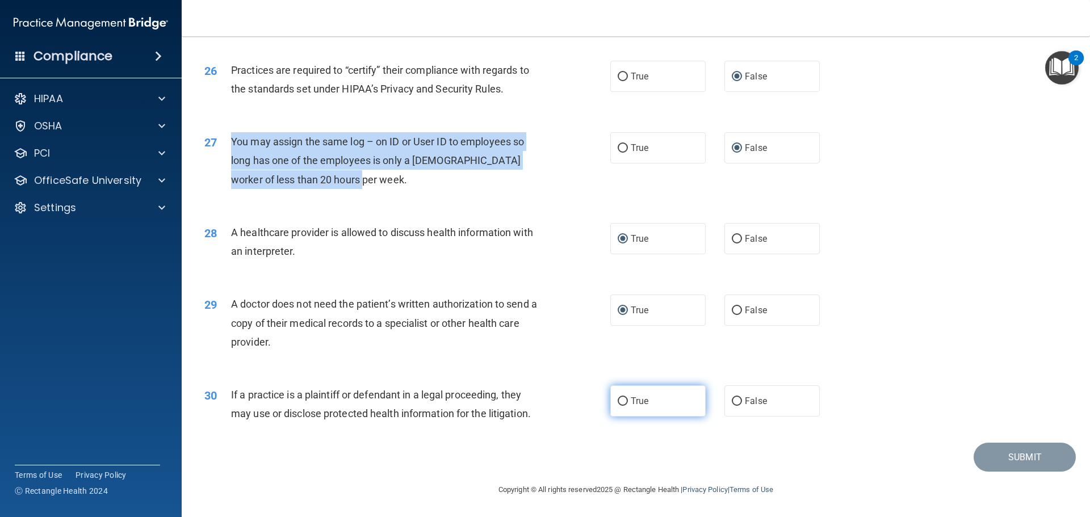
click at [618, 401] on input "True" at bounding box center [623, 401] width 10 height 9
radio input "true"
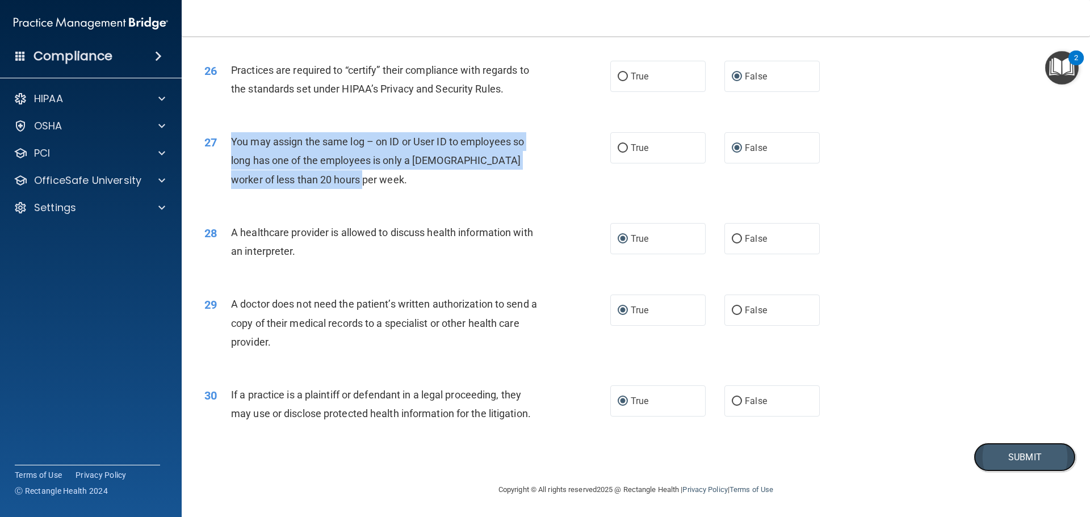
click at [1020, 460] on button "Submit" at bounding box center [1025, 457] width 102 height 29
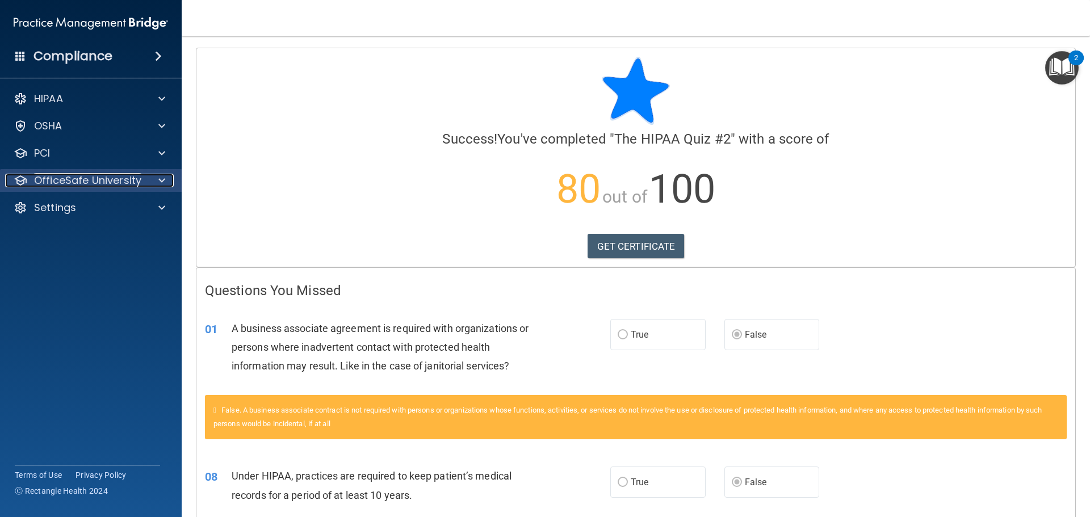
click at [162, 181] on span at bounding box center [161, 181] width 7 height 14
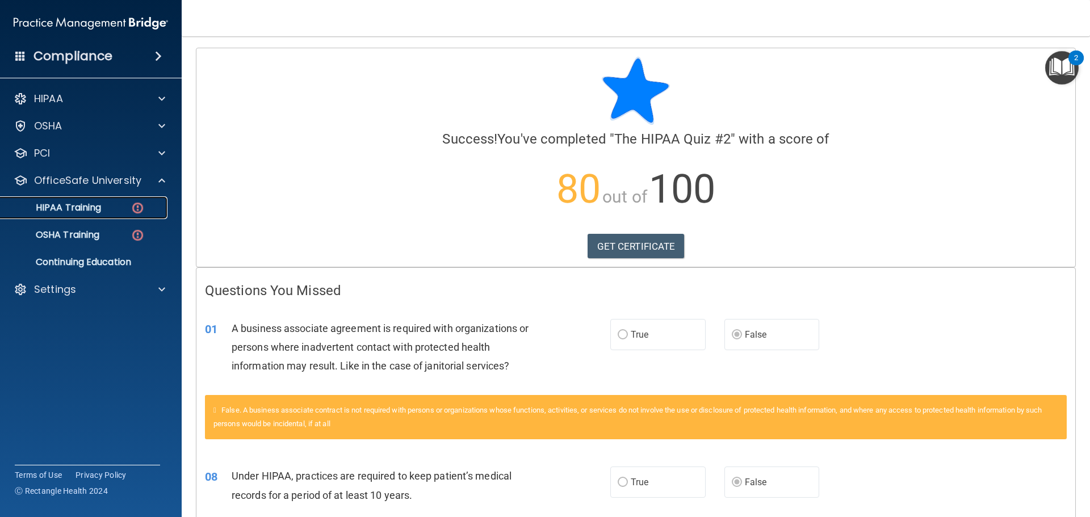
click at [139, 210] on img at bounding box center [138, 208] width 14 height 14
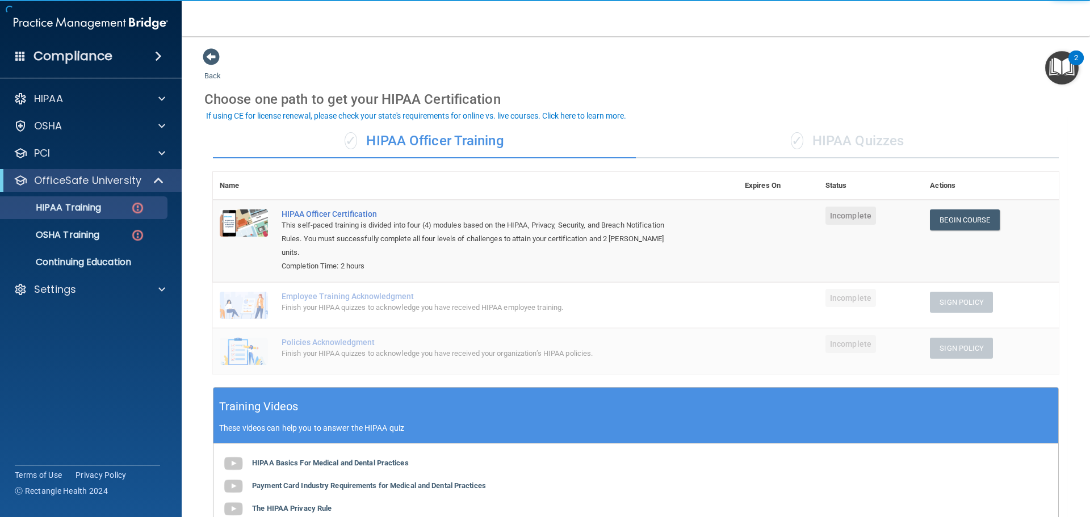
click at [875, 143] on div "✓ HIPAA Quizzes" at bounding box center [847, 141] width 423 height 34
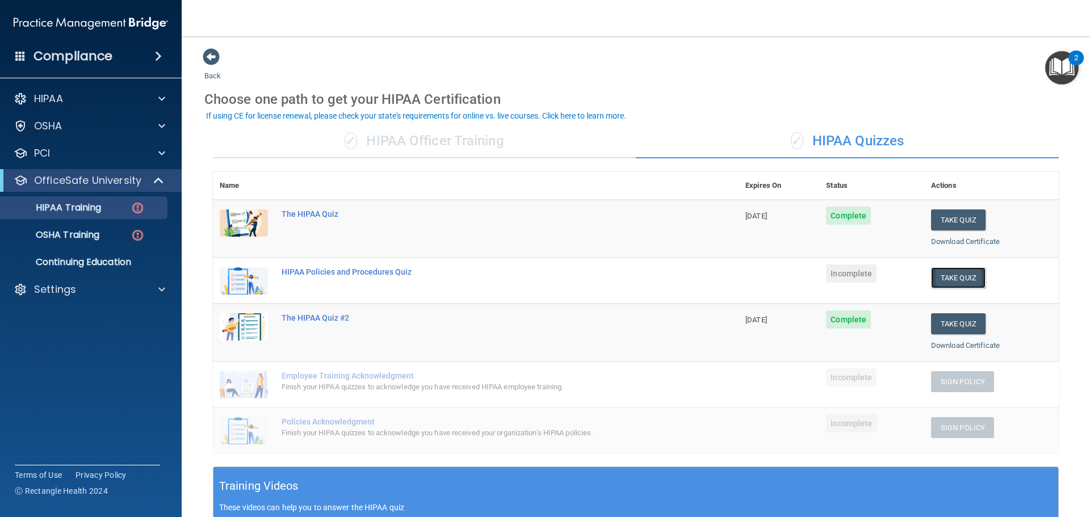
click at [945, 276] on button "Take Quiz" at bounding box center [958, 277] width 55 height 21
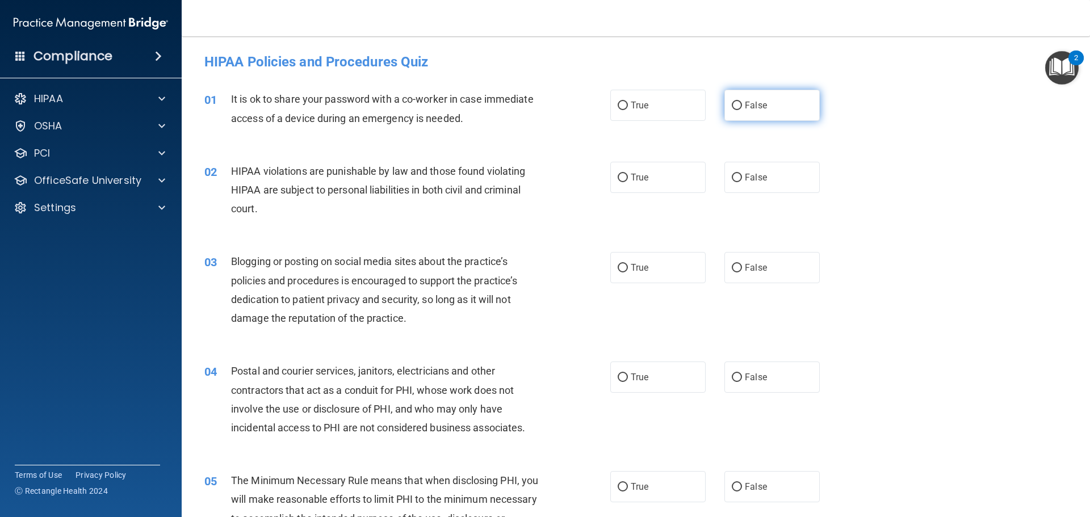
click at [732, 105] on input "False" at bounding box center [737, 106] width 10 height 9
radio input "true"
click at [618, 178] on input "True" at bounding box center [623, 178] width 10 height 9
radio input "true"
click at [734, 267] on input "False" at bounding box center [737, 268] width 10 height 9
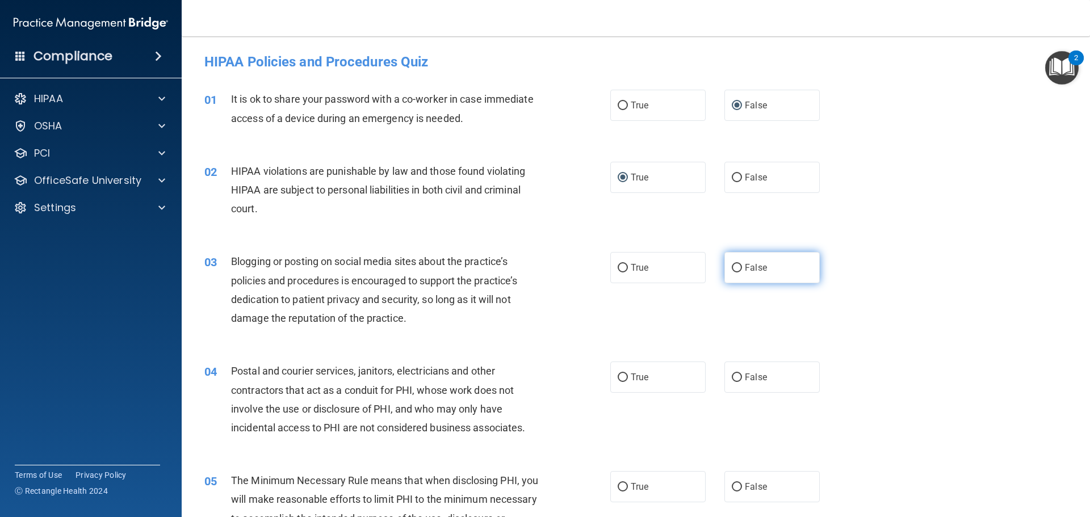
radio input "true"
click at [618, 377] on input "True" at bounding box center [623, 378] width 10 height 9
radio input "true"
click at [618, 491] on input "True" at bounding box center [623, 487] width 10 height 9
radio input "true"
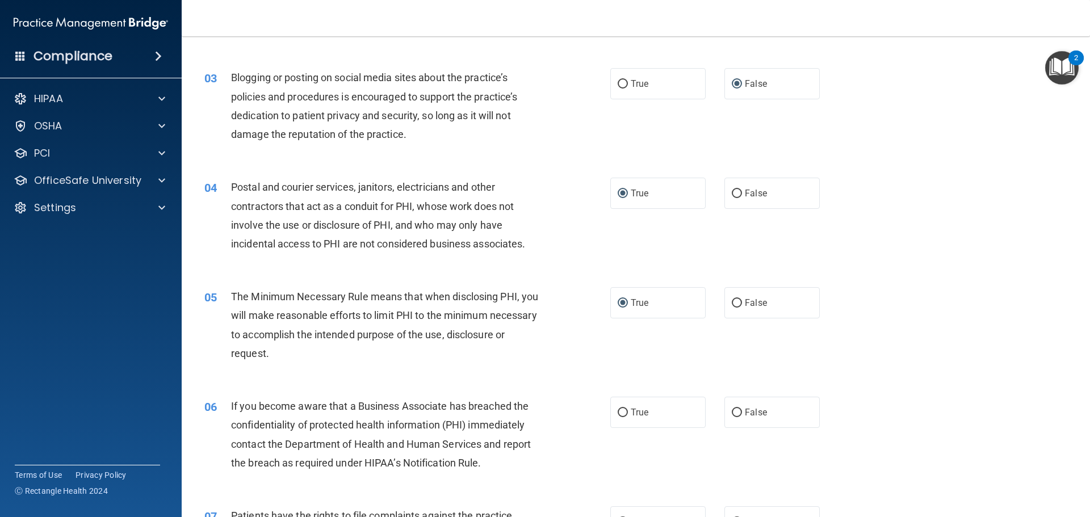
scroll to position [341, 0]
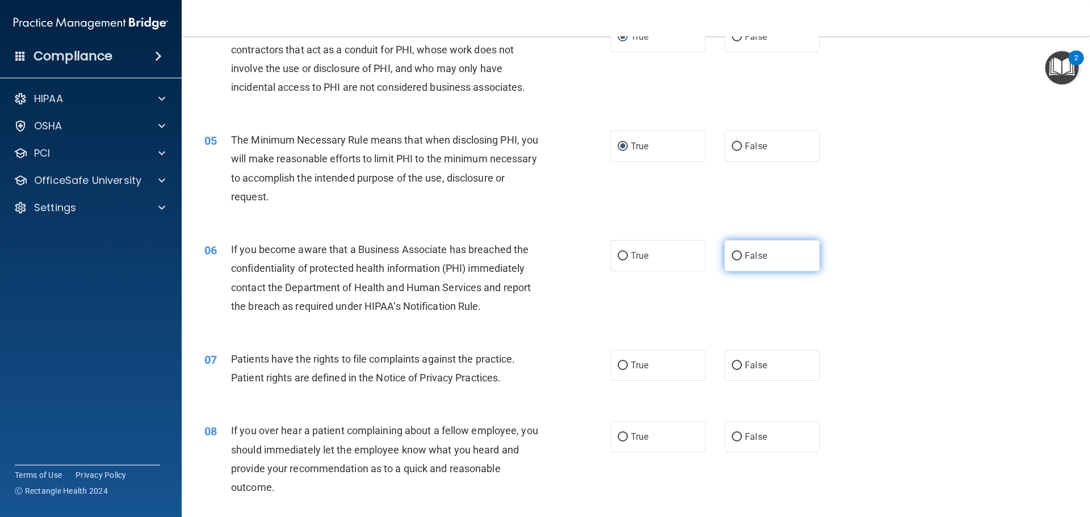
click at [732, 255] on input "False" at bounding box center [737, 256] width 10 height 9
radio input "true"
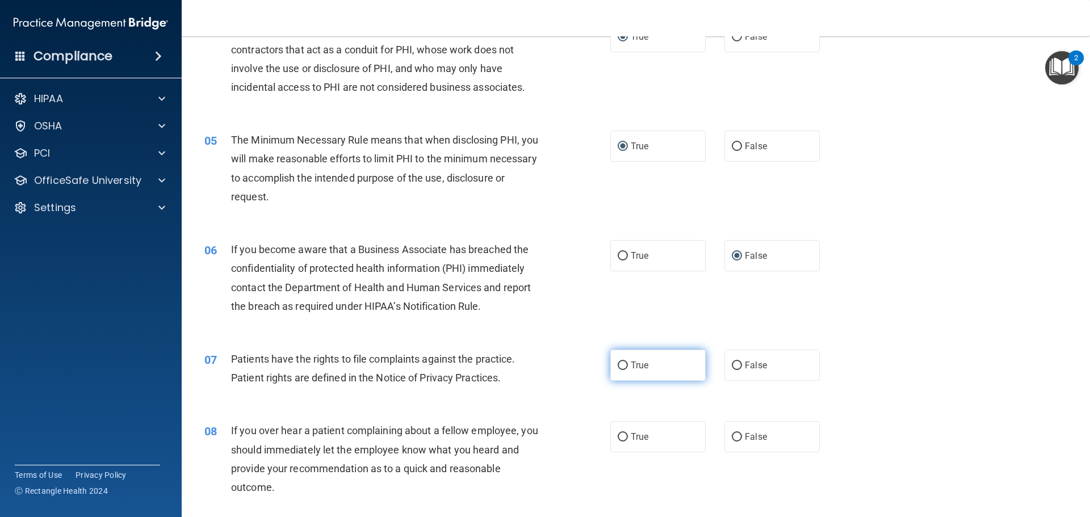
click at [619, 366] on input "True" at bounding box center [623, 366] width 10 height 9
radio input "true"
click at [732, 437] on input "False" at bounding box center [737, 437] width 10 height 9
radio input "true"
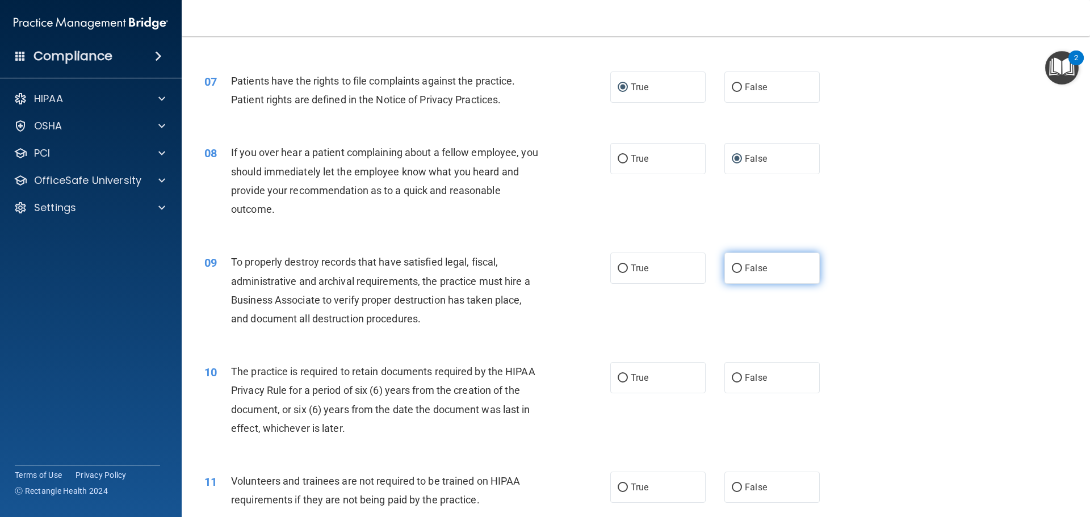
scroll to position [625, 0]
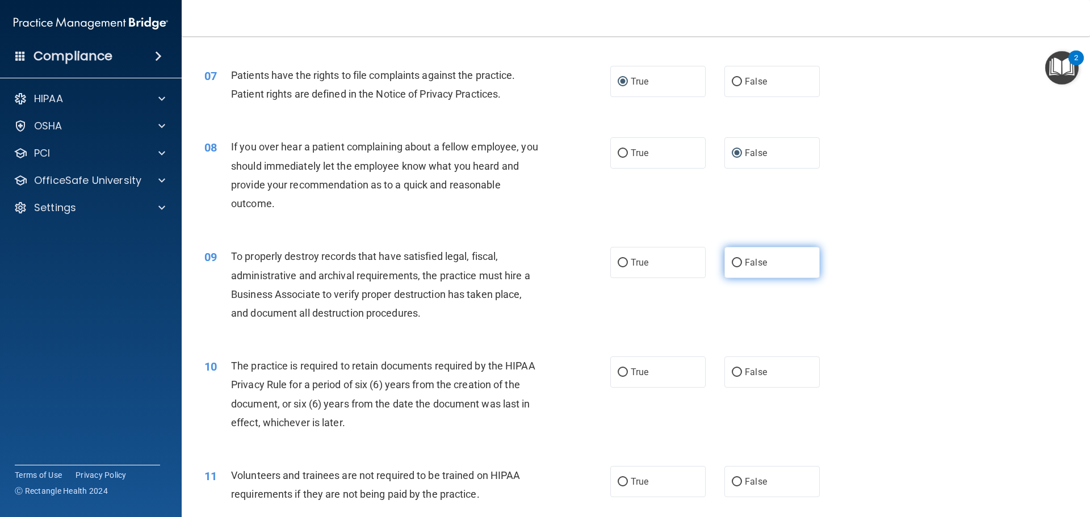
click at [734, 262] on input "False" at bounding box center [737, 263] width 10 height 9
radio input "true"
click at [618, 373] on input "True" at bounding box center [623, 372] width 10 height 9
radio input "true"
click at [733, 485] on input "False" at bounding box center [737, 482] width 10 height 9
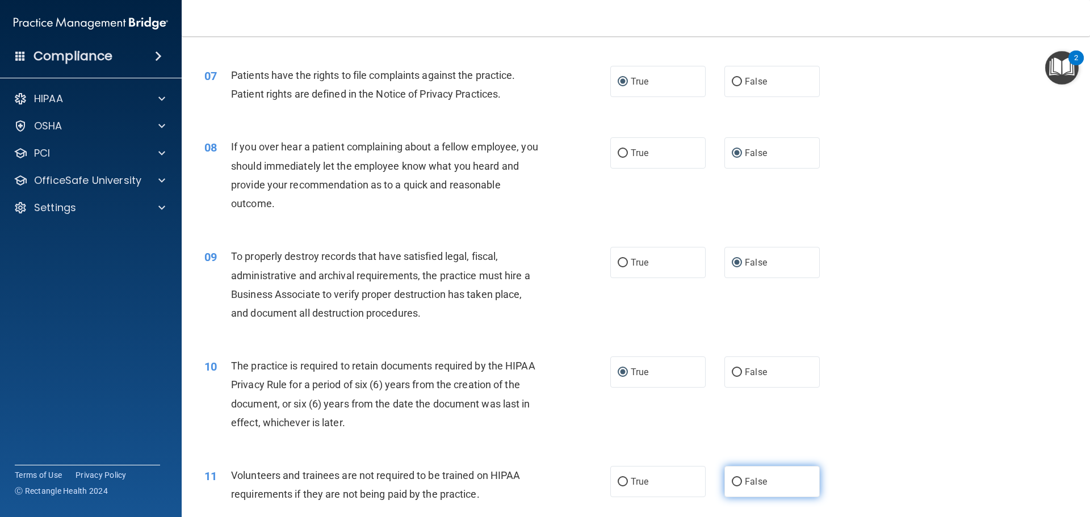
radio input "true"
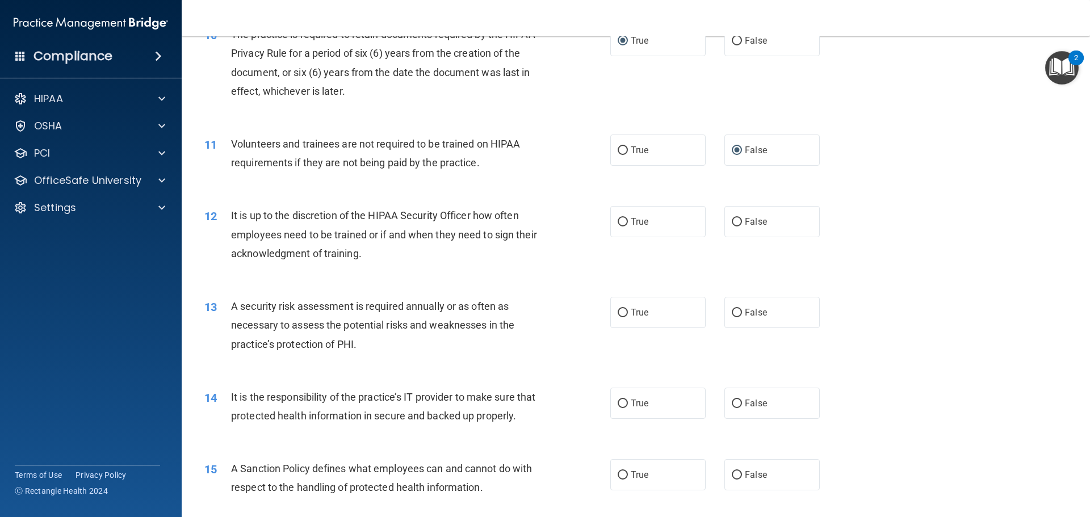
scroll to position [965, 0]
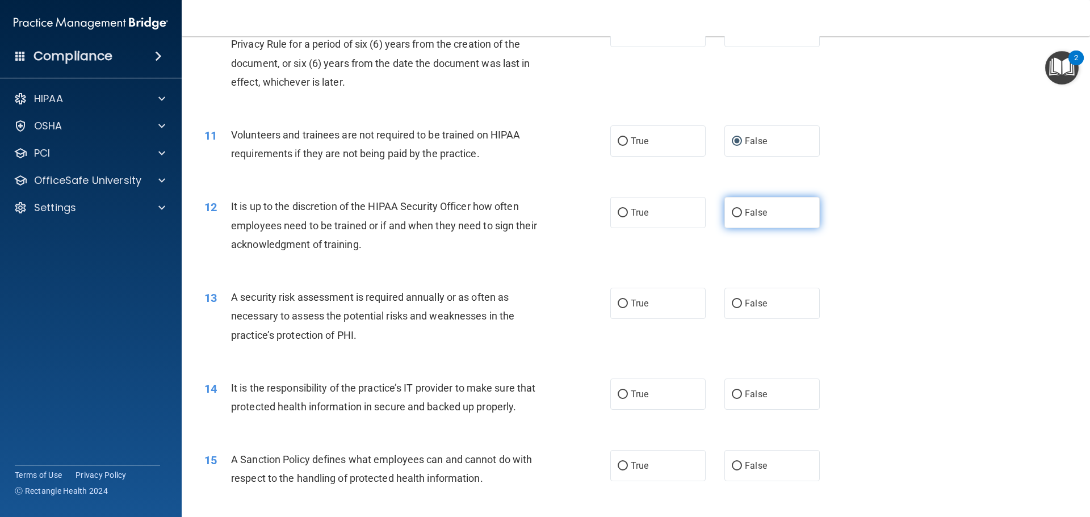
click at [732, 211] on input "False" at bounding box center [737, 213] width 10 height 9
radio input "true"
click at [618, 304] on input "True" at bounding box center [623, 304] width 10 height 9
radio input "true"
click at [734, 394] on input "False" at bounding box center [737, 395] width 10 height 9
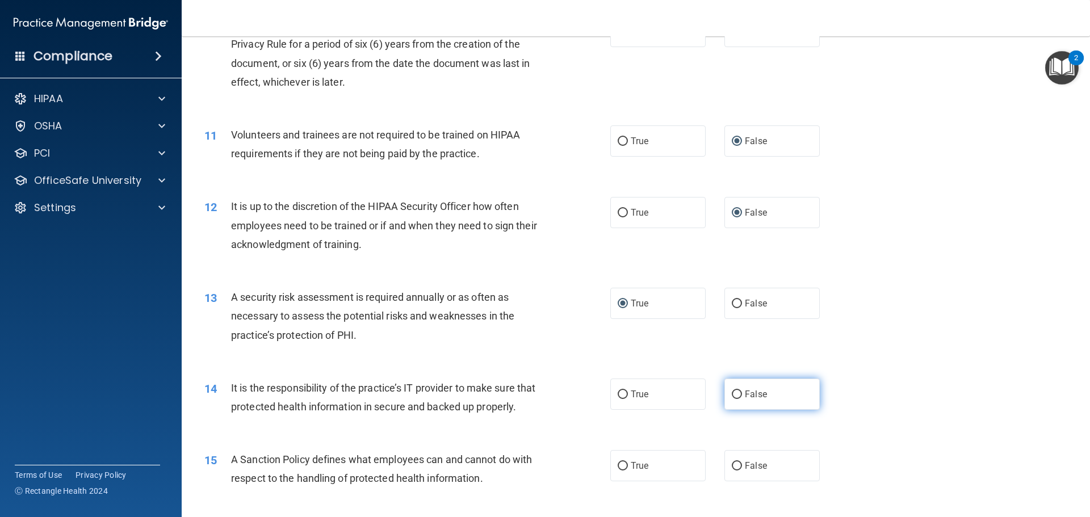
radio input "true"
click at [732, 471] on input "False" at bounding box center [737, 466] width 10 height 9
radio input "true"
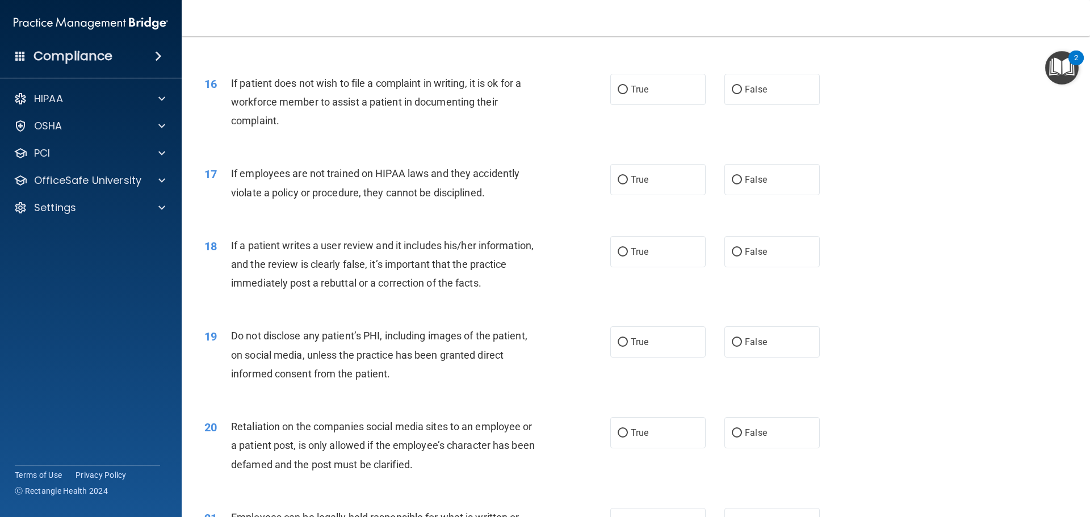
scroll to position [1419, 0]
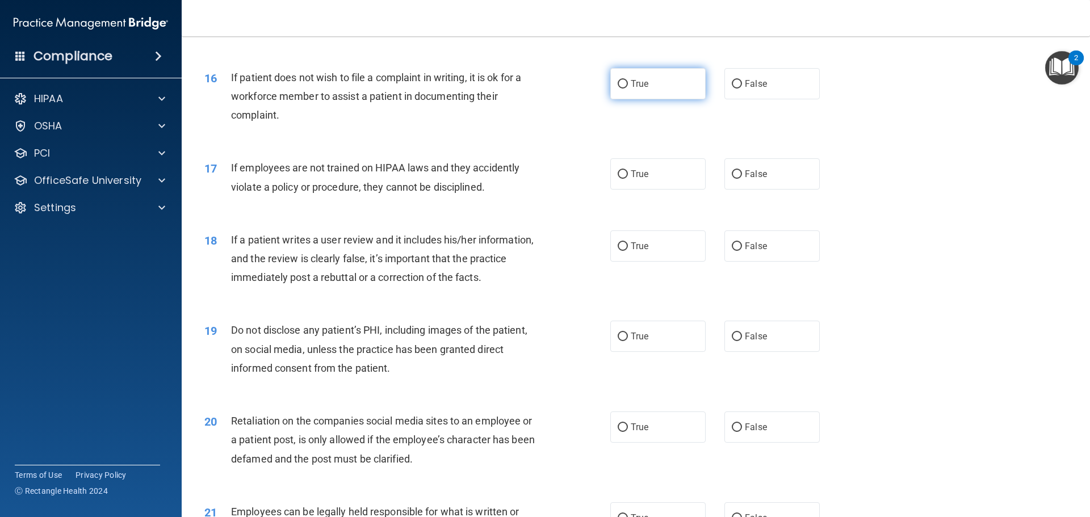
click at [618, 89] on input "True" at bounding box center [623, 84] width 10 height 9
radio input "true"
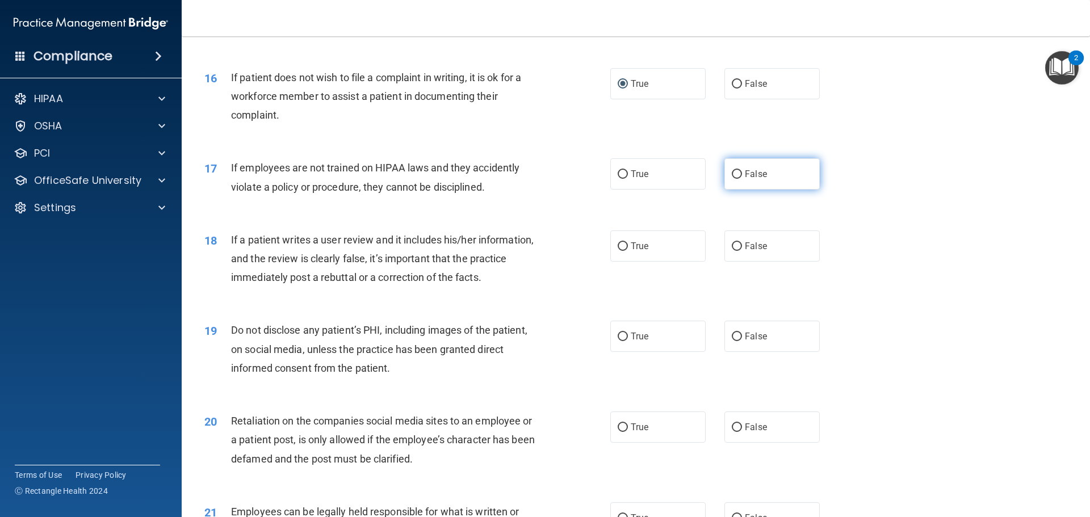
click at [734, 179] on input "False" at bounding box center [737, 174] width 10 height 9
radio input "true"
click at [732, 251] on input "False" at bounding box center [737, 246] width 10 height 9
radio input "true"
click at [621, 341] on input "True" at bounding box center [623, 337] width 10 height 9
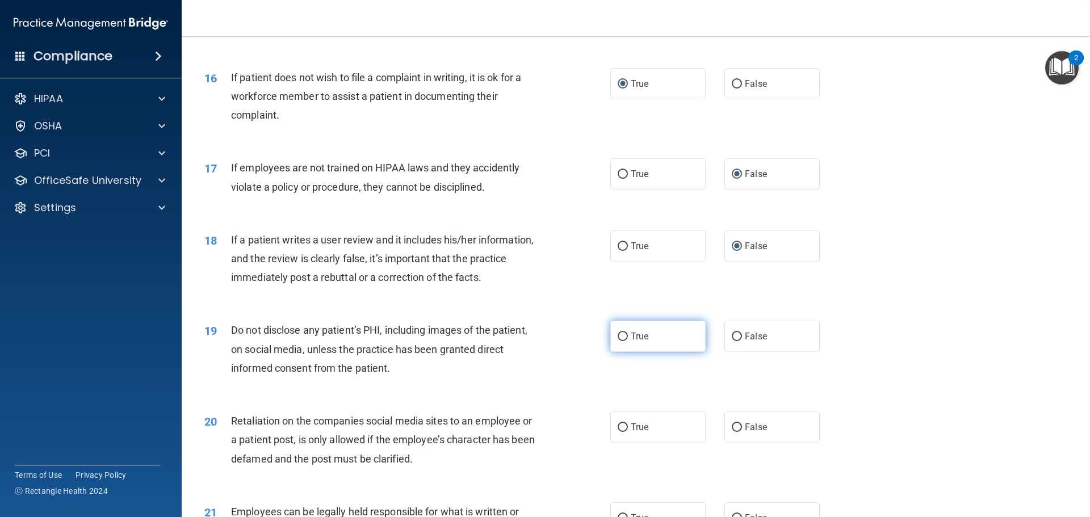
radio input "true"
click at [735, 432] on input "False" at bounding box center [737, 428] width 10 height 9
radio input "true"
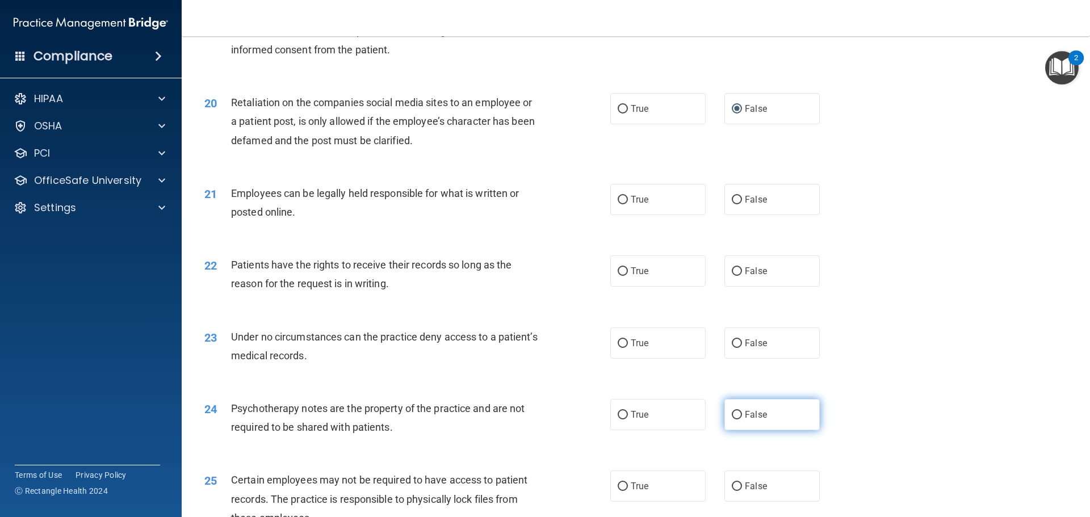
scroll to position [1817, 0]
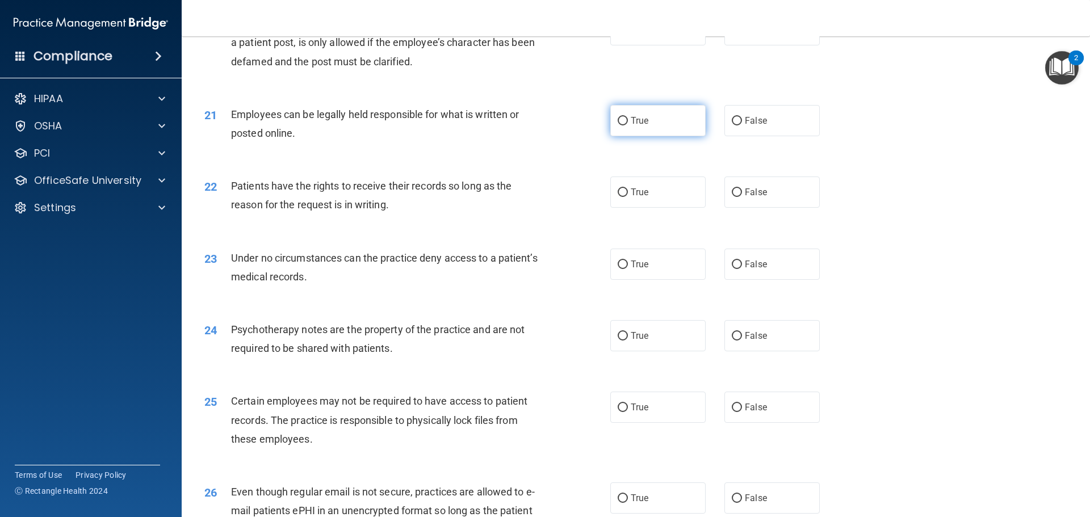
click at [618, 125] on input "True" at bounding box center [623, 121] width 10 height 9
radio input "true"
click at [732, 197] on input "False" at bounding box center [737, 193] width 10 height 9
radio input "true"
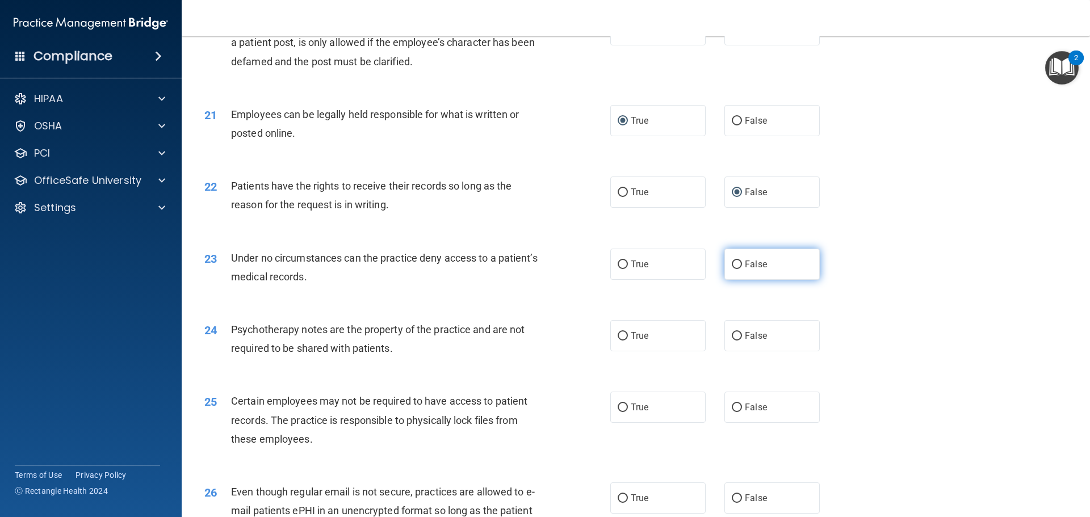
click at [732, 269] on input "False" at bounding box center [737, 265] width 10 height 9
radio input "true"
click at [619, 341] on input "True" at bounding box center [623, 336] width 10 height 9
radio input "true"
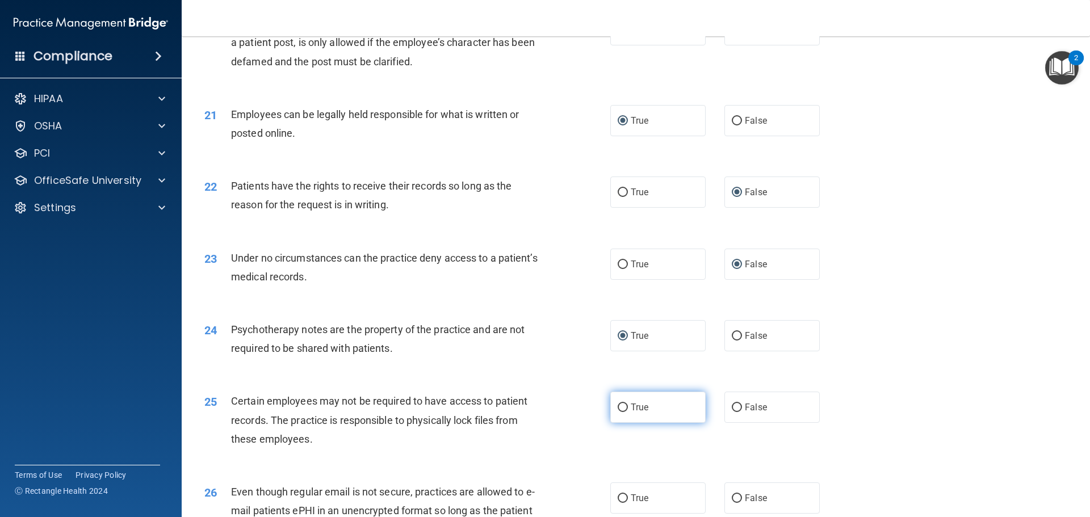
click at [619, 412] on input "True" at bounding box center [623, 408] width 10 height 9
radio input "true"
click at [618, 503] on input "True" at bounding box center [623, 499] width 10 height 9
radio input "true"
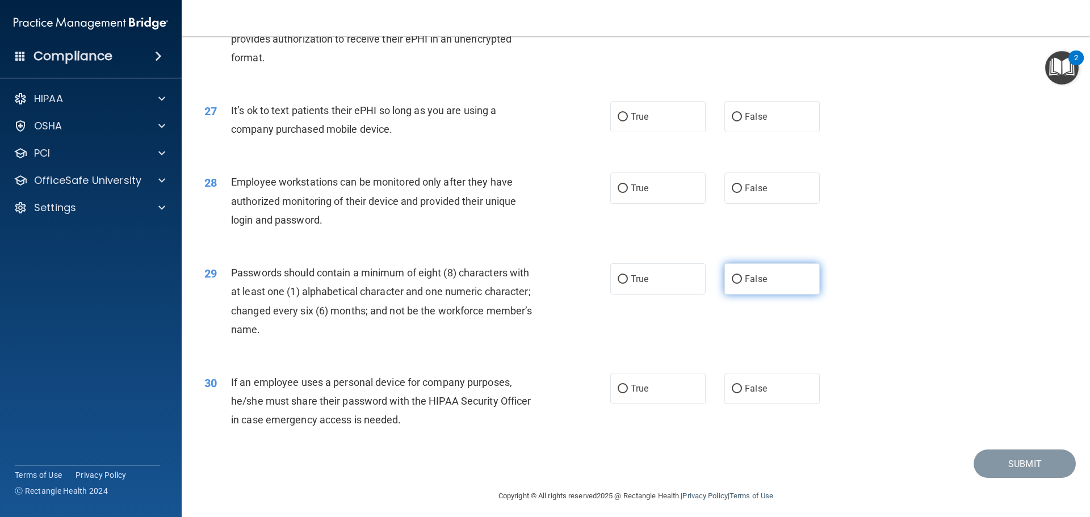
scroll to position [2328, 0]
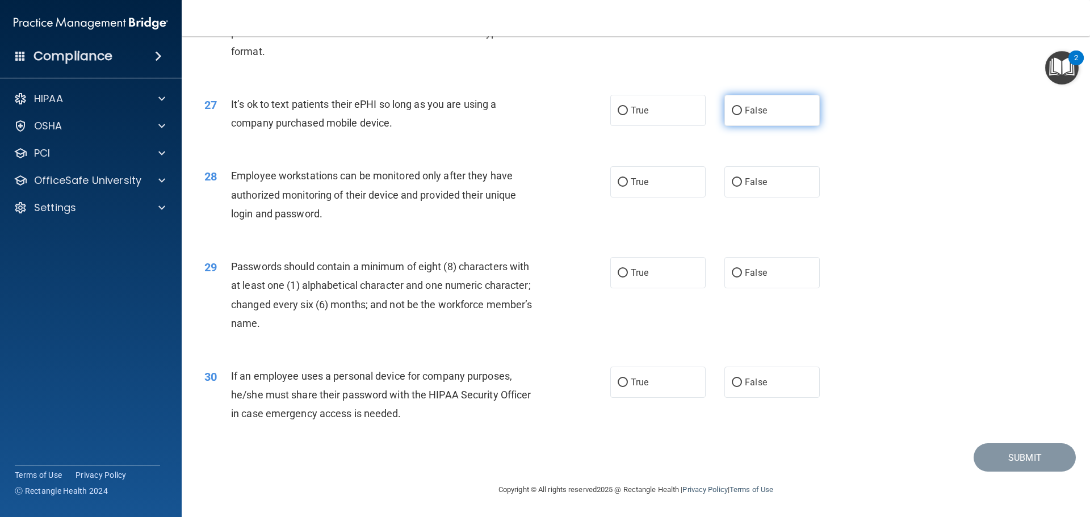
click at [732, 114] on input "False" at bounding box center [737, 111] width 10 height 9
radio input "true"
click at [732, 183] on input "False" at bounding box center [737, 182] width 10 height 9
radio input "true"
click at [618, 277] on input "True" at bounding box center [623, 273] width 10 height 9
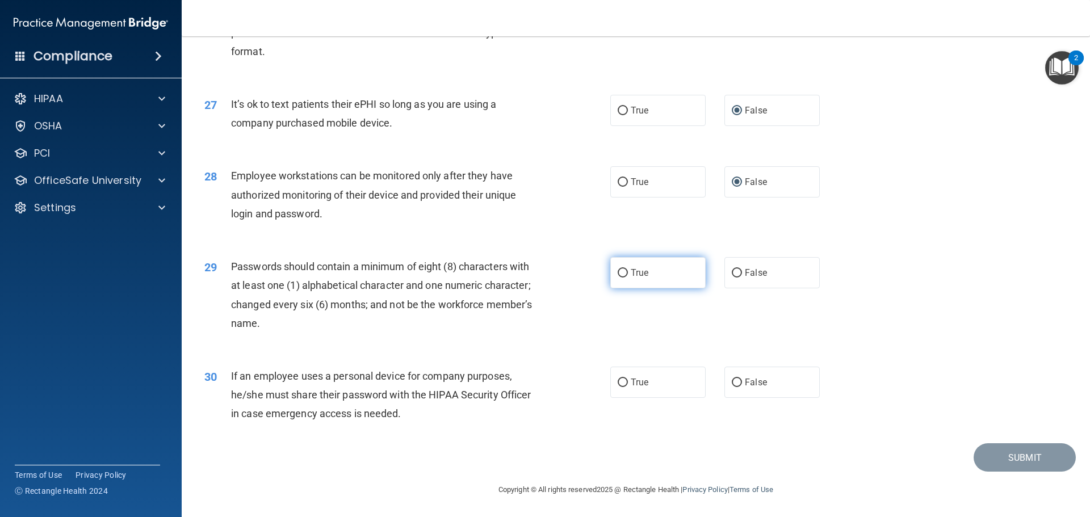
radio input "true"
click at [732, 387] on input "False" at bounding box center [737, 383] width 10 height 9
radio input "true"
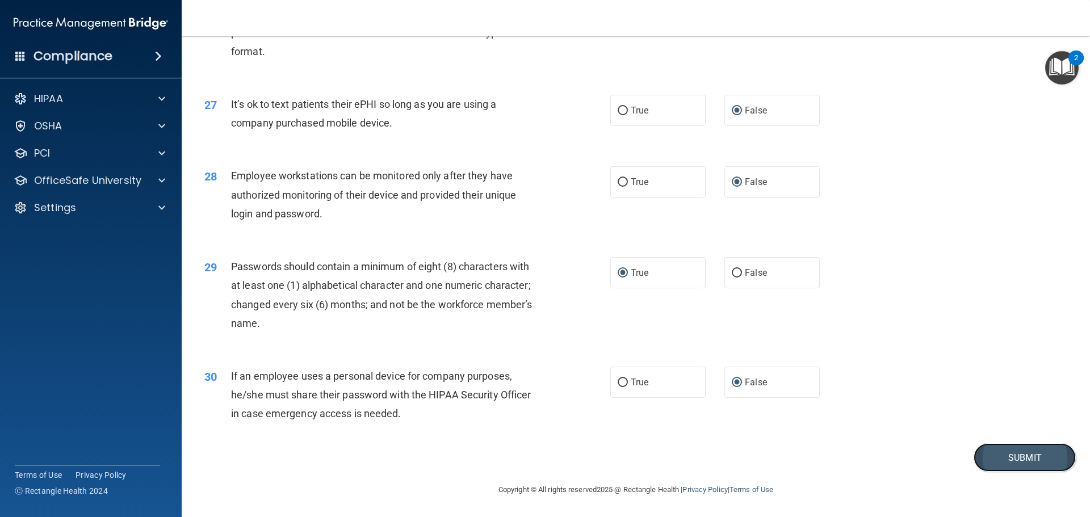
click at [996, 465] on button "Submit" at bounding box center [1025, 457] width 102 height 29
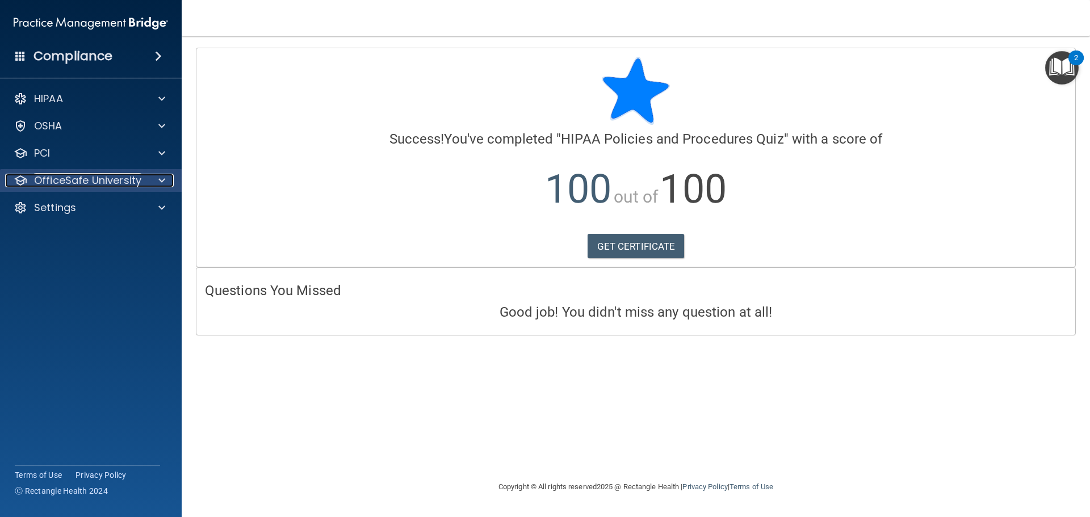
click at [157, 179] on div at bounding box center [160, 181] width 28 height 14
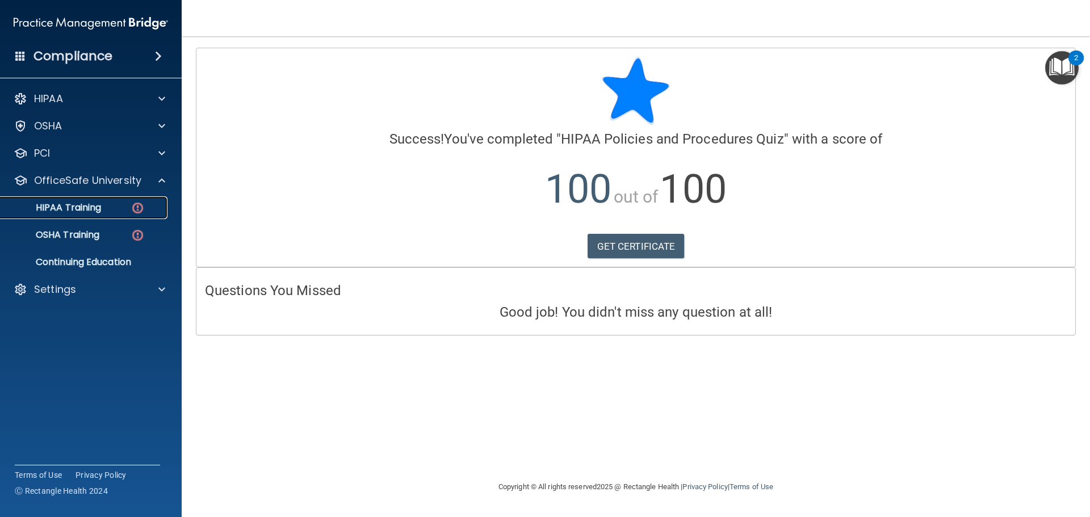
click at [138, 211] on img at bounding box center [138, 208] width 14 height 14
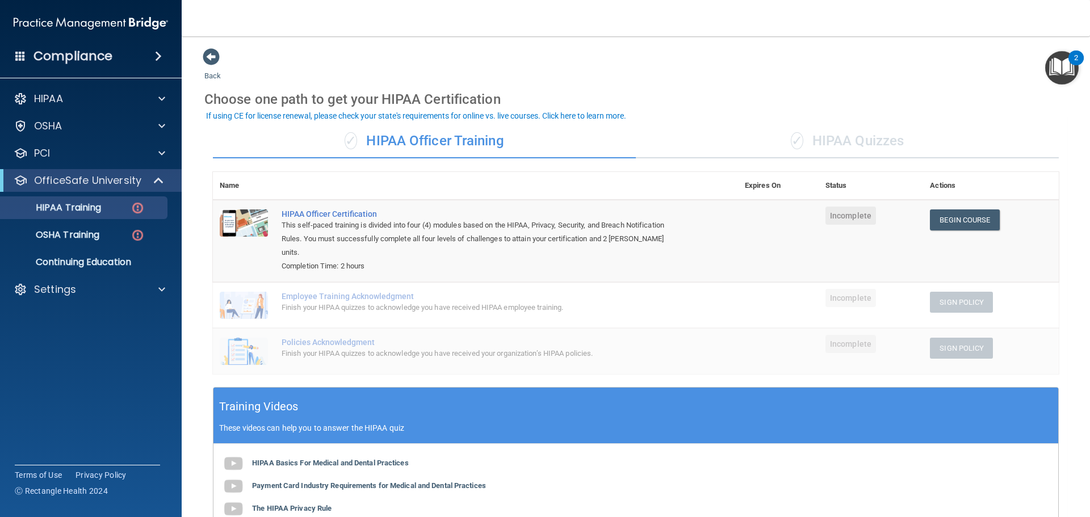
click at [841, 146] on div "✓ HIPAA Quizzes" at bounding box center [847, 141] width 423 height 34
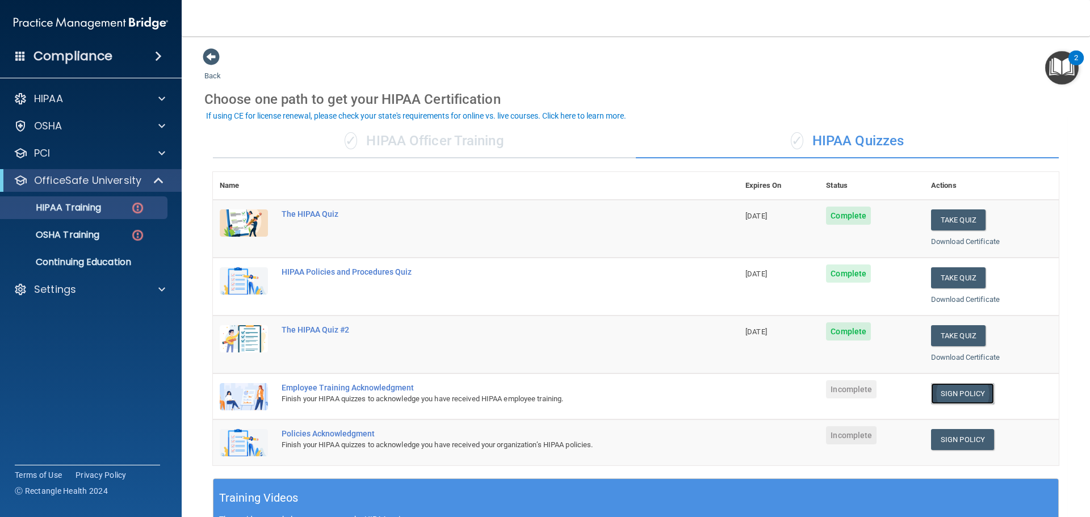
click at [969, 392] on link "Sign Policy" at bounding box center [962, 393] width 63 height 21
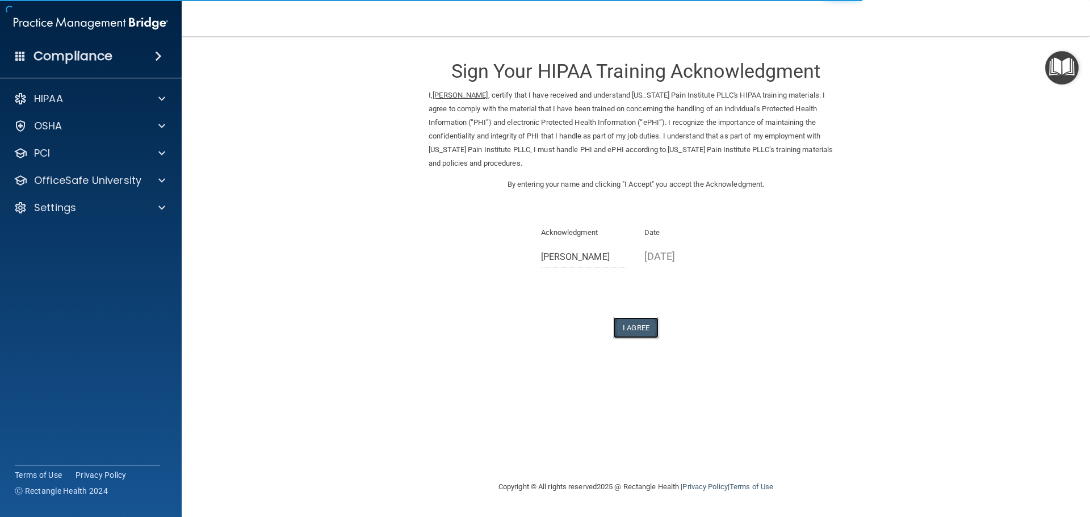
click at [636, 325] on button "I Agree" at bounding box center [635, 327] width 45 height 21
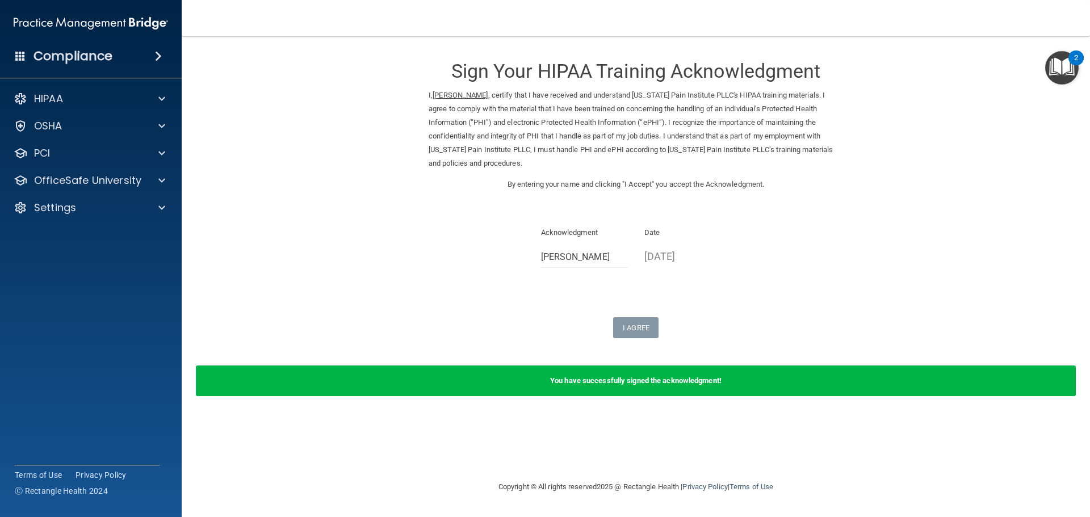
click at [1070, 58] on div "2" at bounding box center [1076, 58] width 15 height 15
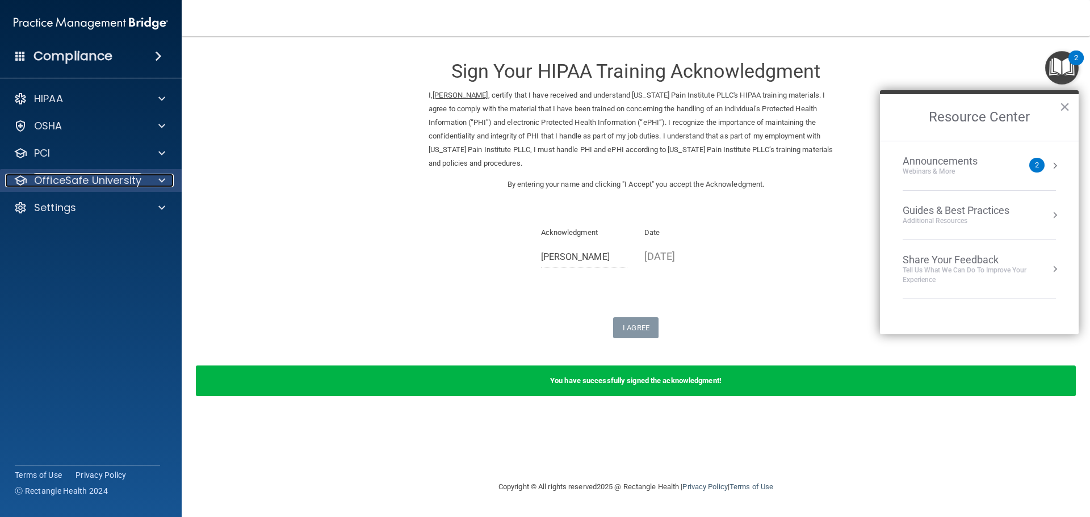
click at [160, 183] on span at bounding box center [161, 181] width 7 height 14
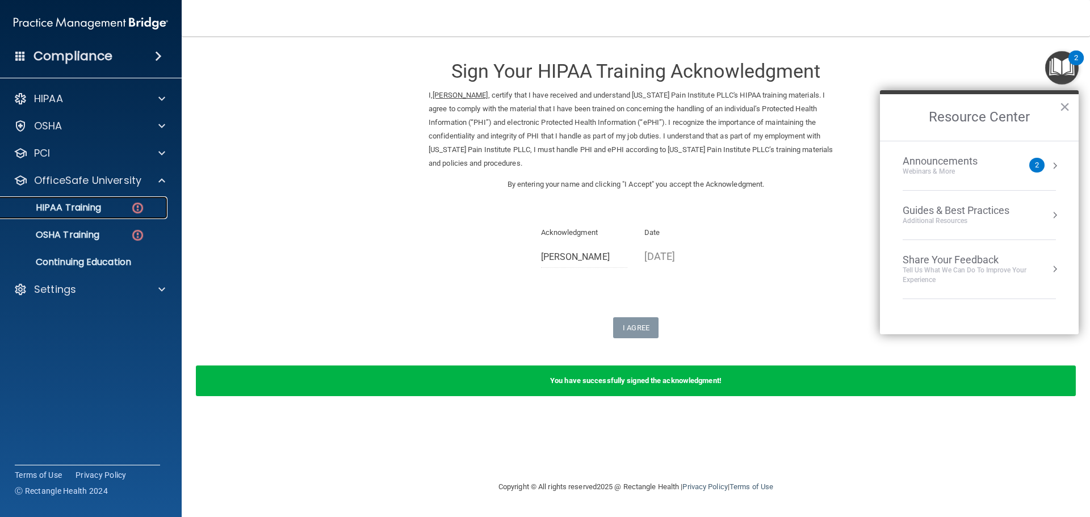
click at [137, 207] on img at bounding box center [138, 208] width 14 height 14
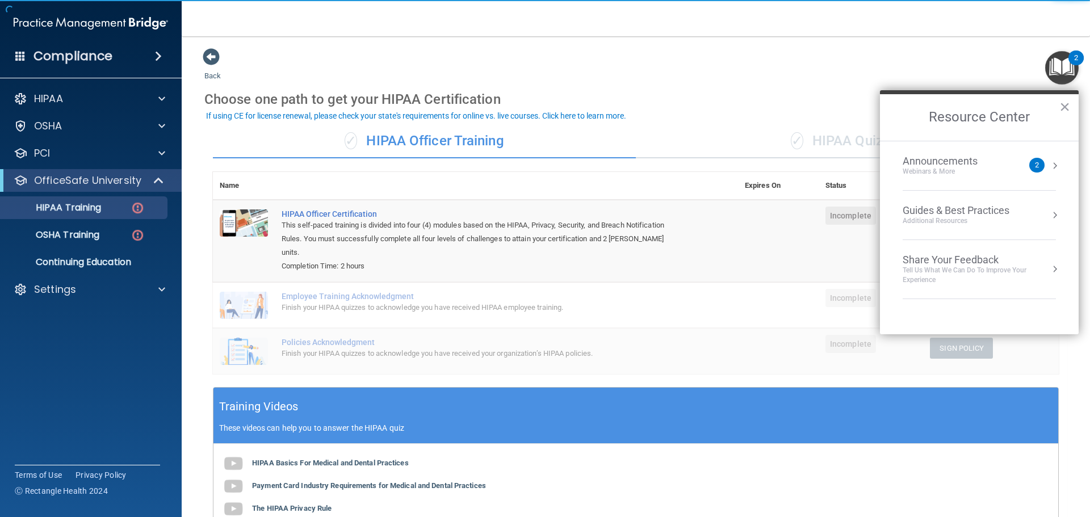
click at [812, 135] on div "✓ HIPAA Quizzes" at bounding box center [847, 141] width 423 height 34
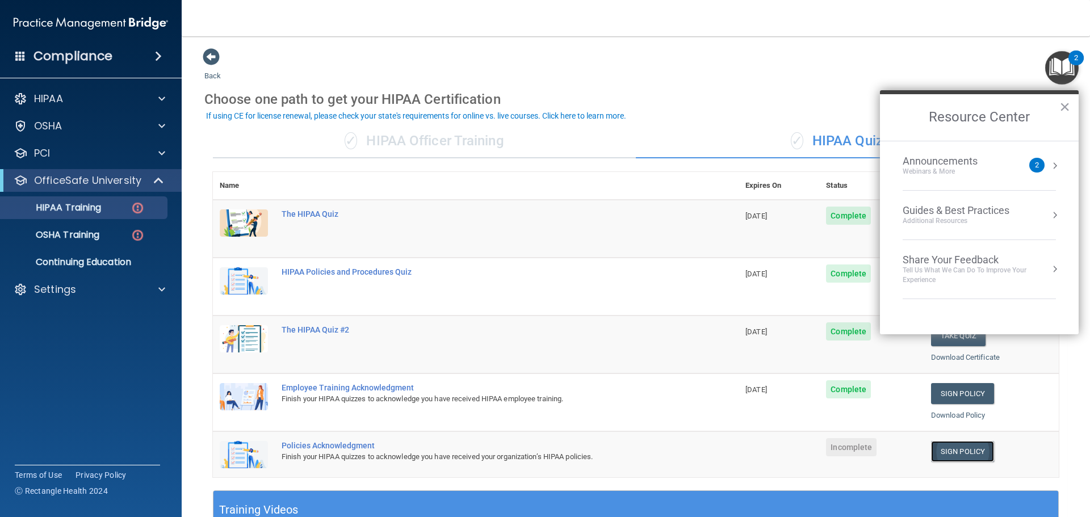
click at [949, 454] on link "Sign Policy" at bounding box center [962, 451] width 63 height 21
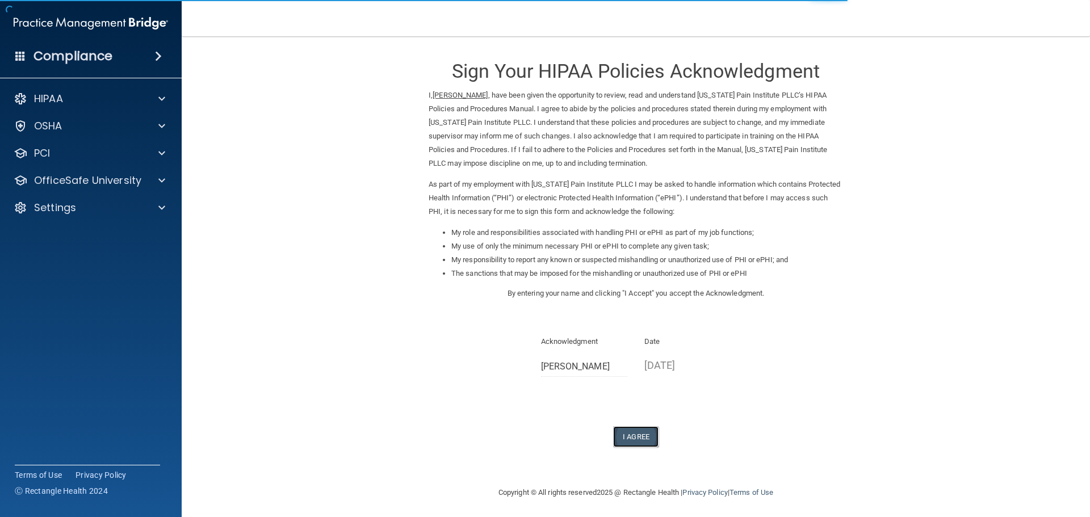
click at [634, 433] on button "I Agree" at bounding box center [635, 436] width 45 height 21
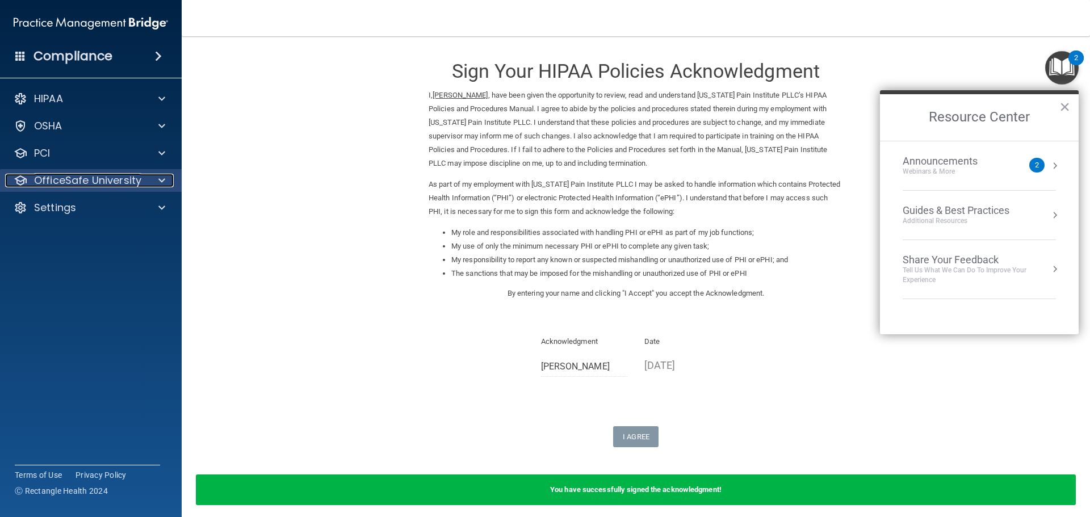
click at [163, 178] on span at bounding box center [161, 181] width 7 height 14
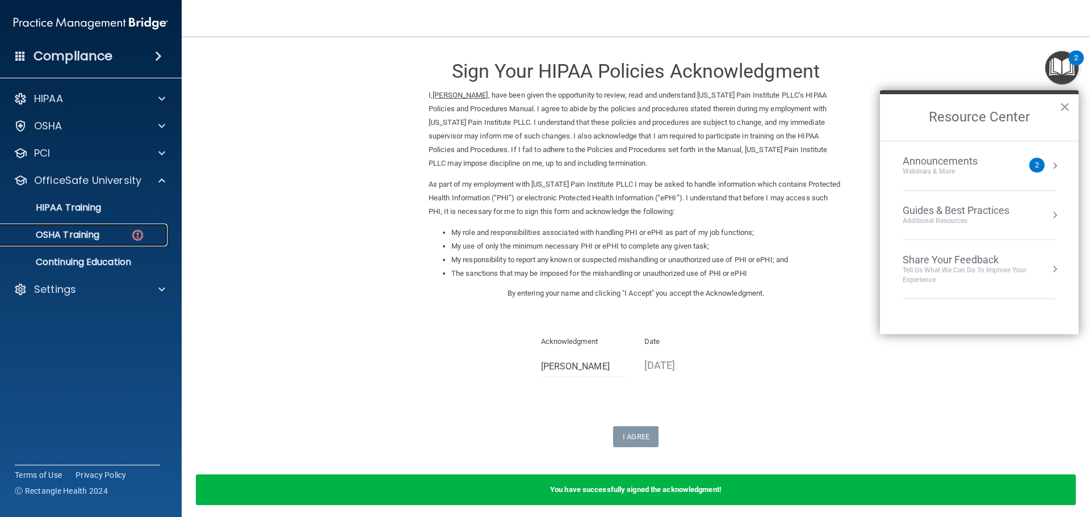
click at [139, 234] on img at bounding box center [138, 235] width 14 height 14
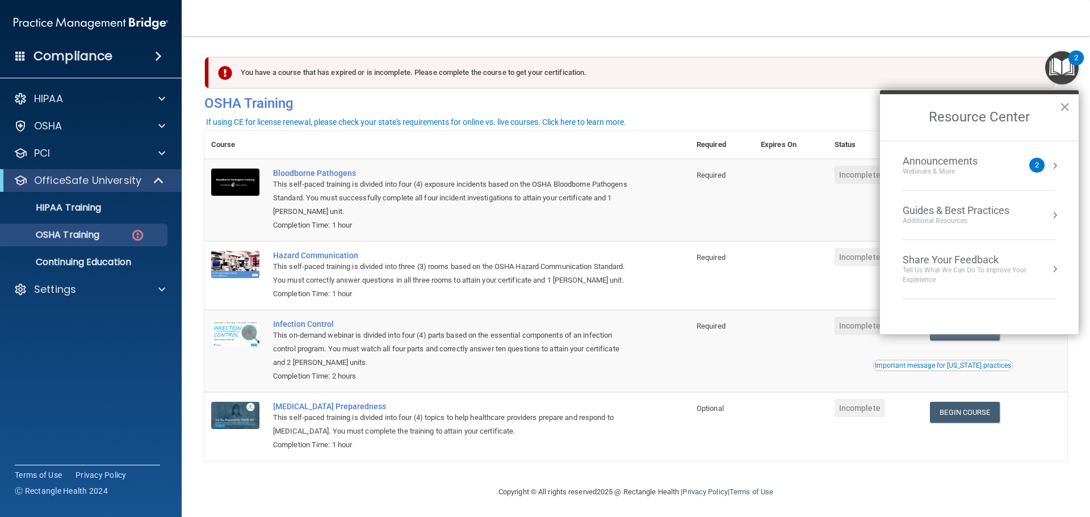
click at [400, 24] on nav "Toggle navigation KELLY CUMPSTON kcumpston@okpaininstitute.com Manage My Enterp…" at bounding box center [636, 18] width 908 height 36
click at [1065, 105] on button "×" at bounding box center [1064, 107] width 11 height 18
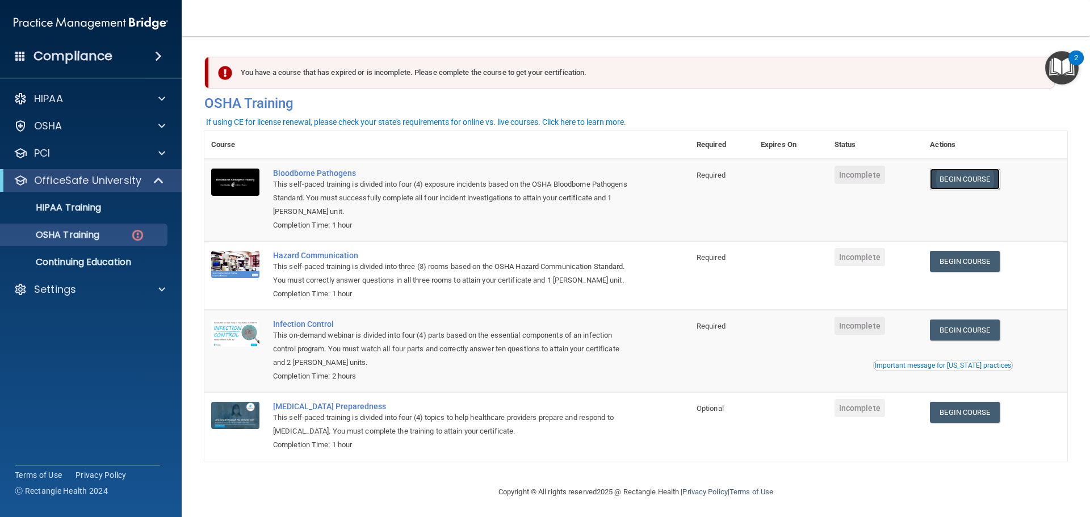
click at [965, 185] on link "Begin Course" at bounding box center [964, 179] width 69 height 21
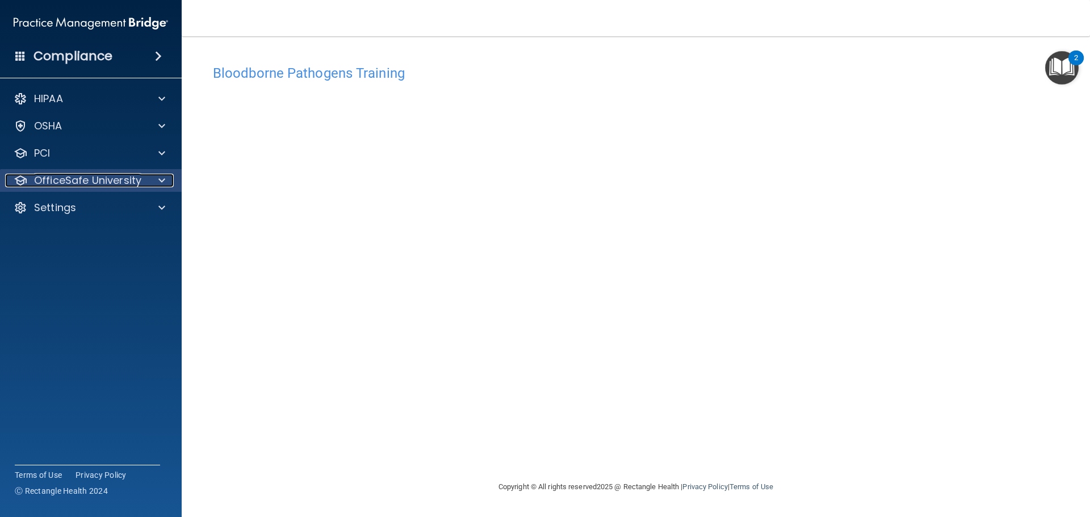
click at [160, 178] on span at bounding box center [161, 181] width 7 height 14
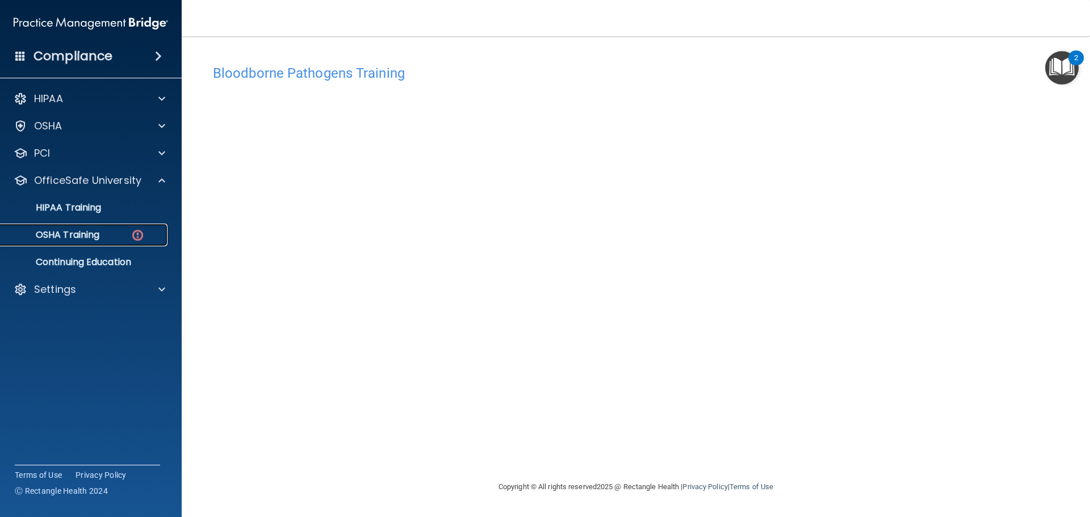
click at [136, 234] on img at bounding box center [138, 235] width 14 height 14
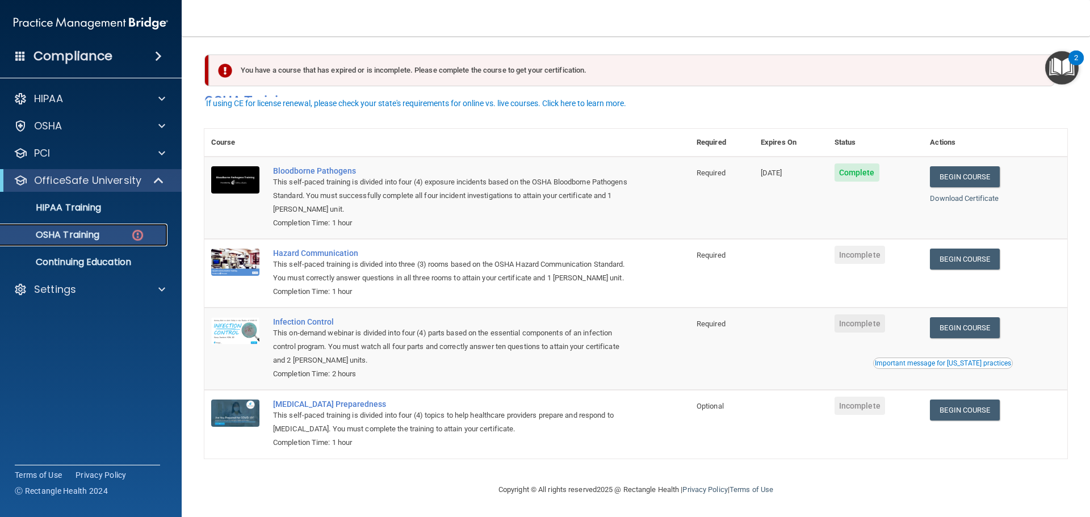
scroll to position [19, 0]
click at [50, 202] on p "HIPAA Training" at bounding box center [54, 207] width 94 height 11
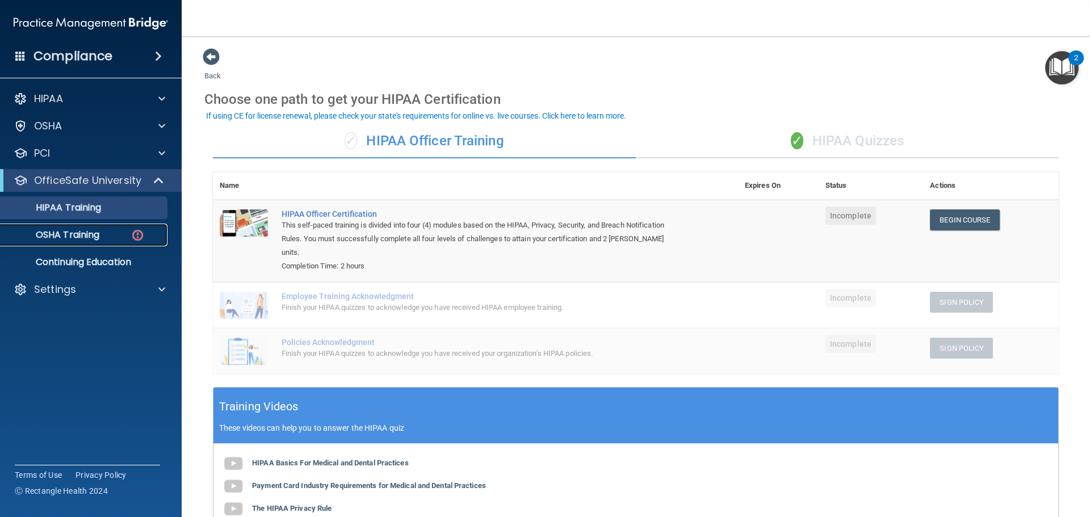
click at [136, 233] on img at bounding box center [138, 235] width 14 height 14
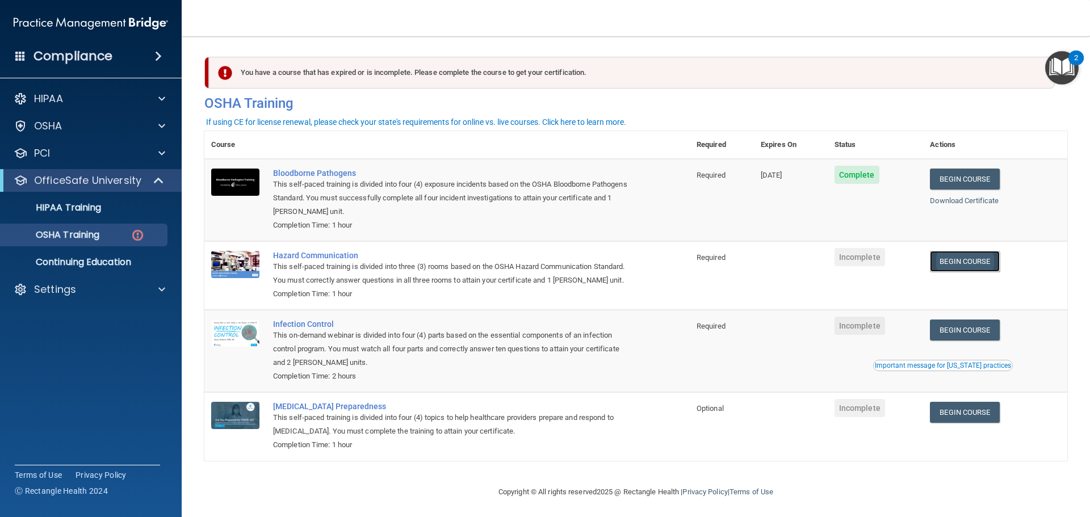
click at [971, 263] on link "Begin Course" at bounding box center [964, 261] width 69 height 21
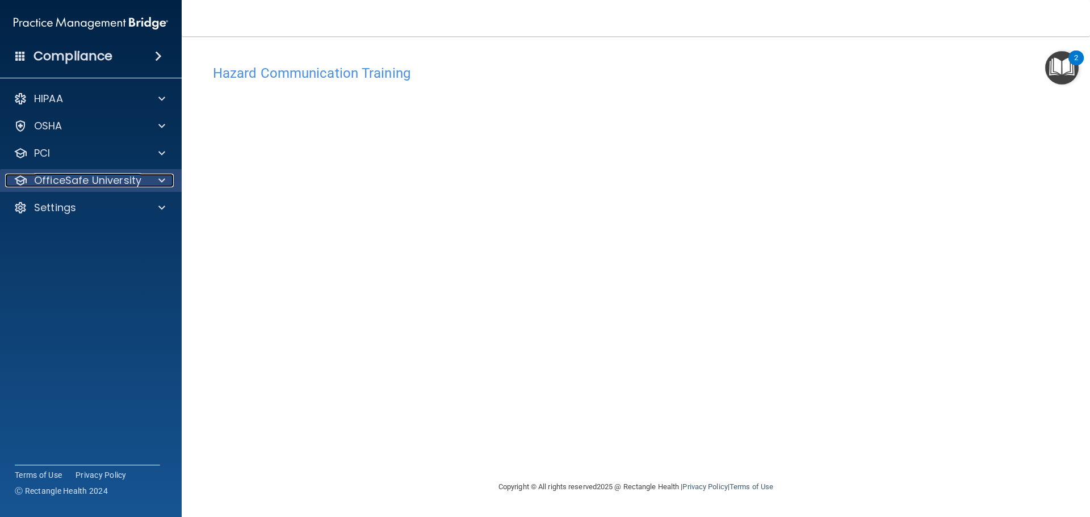
click at [160, 176] on span at bounding box center [161, 181] width 7 height 14
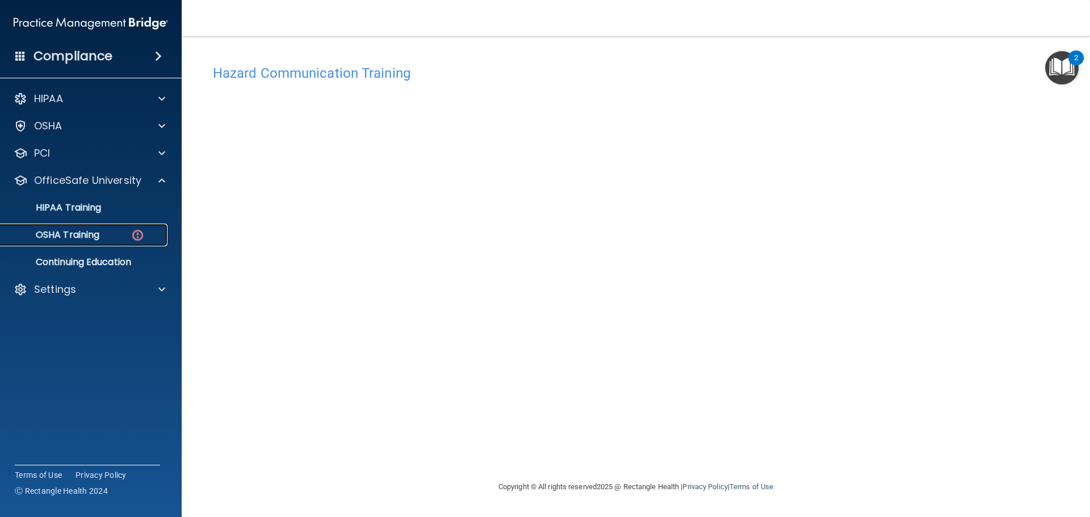
click at [139, 236] on img at bounding box center [138, 235] width 14 height 14
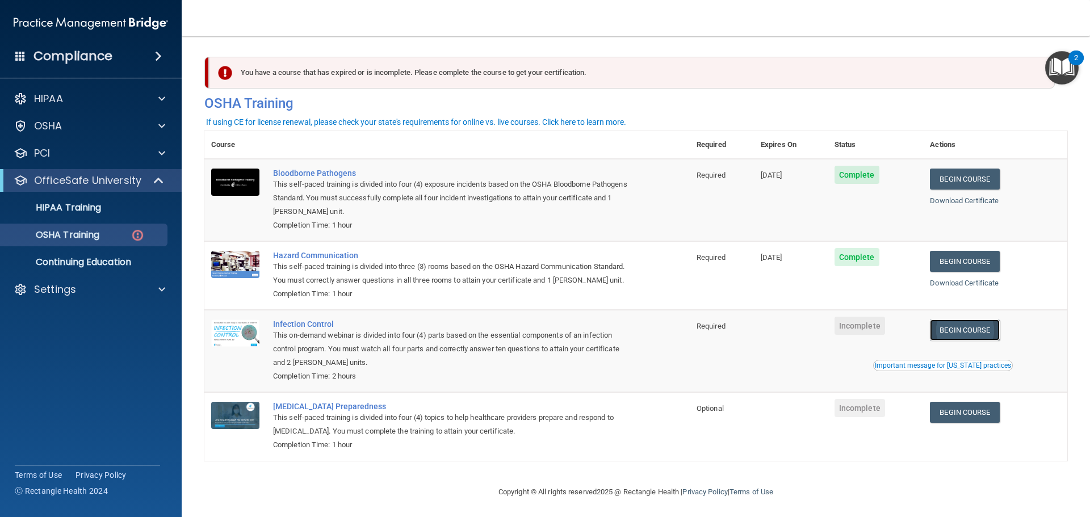
click at [960, 341] on link "Begin Course" at bounding box center [964, 330] width 69 height 21
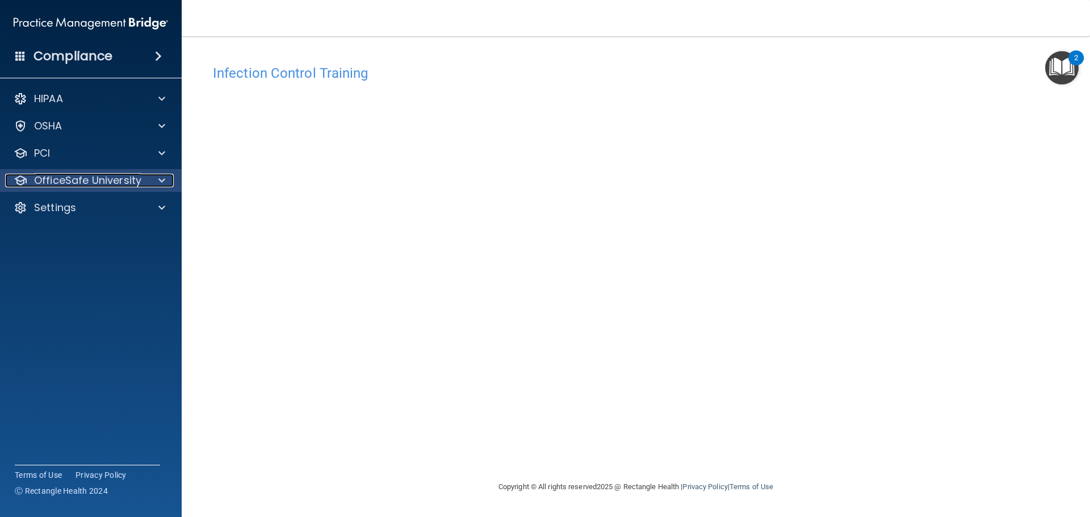
click at [162, 177] on span at bounding box center [161, 181] width 7 height 14
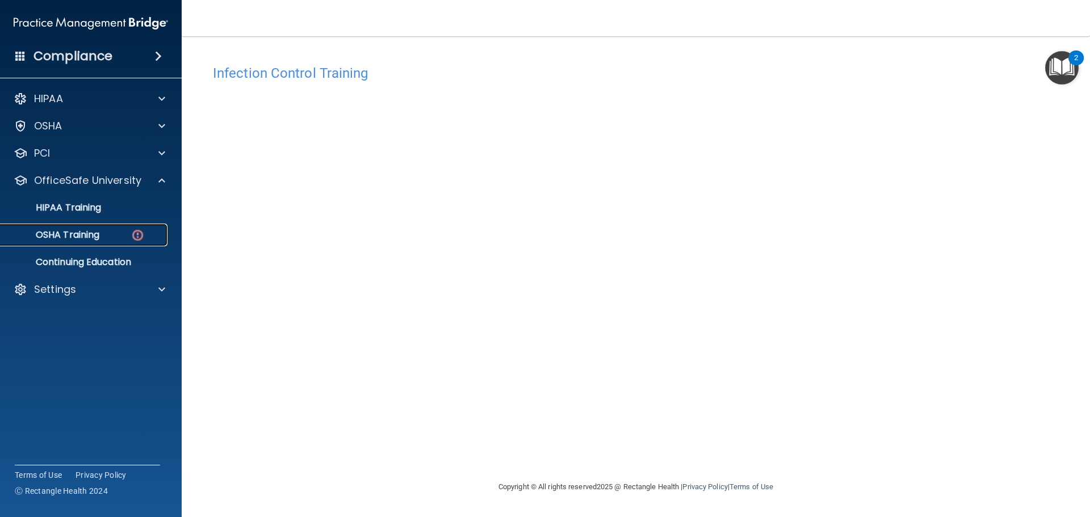
click at [141, 232] on img at bounding box center [138, 235] width 14 height 14
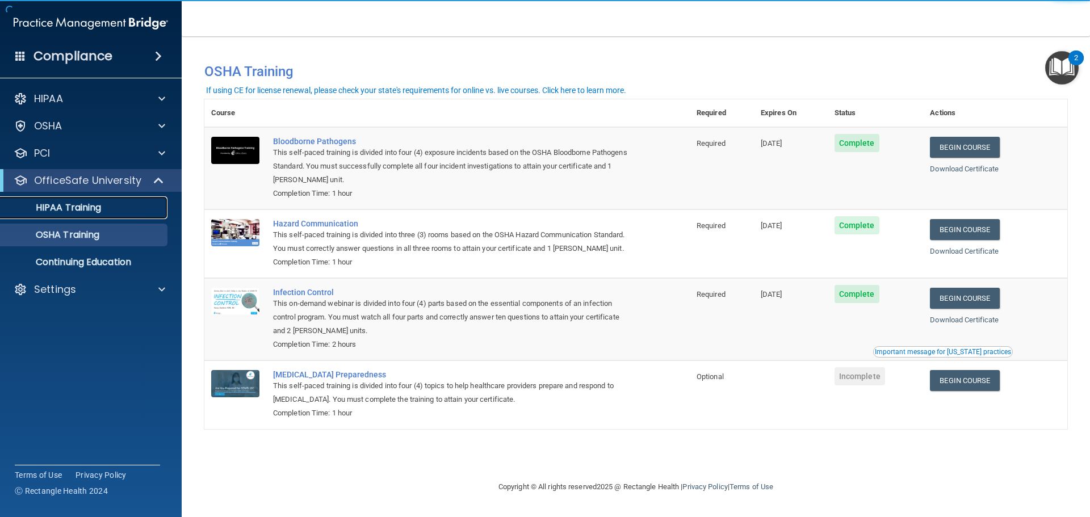
click at [74, 206] on p "HIPAA Training" at bounding box center [54, 207] width 94 height 11
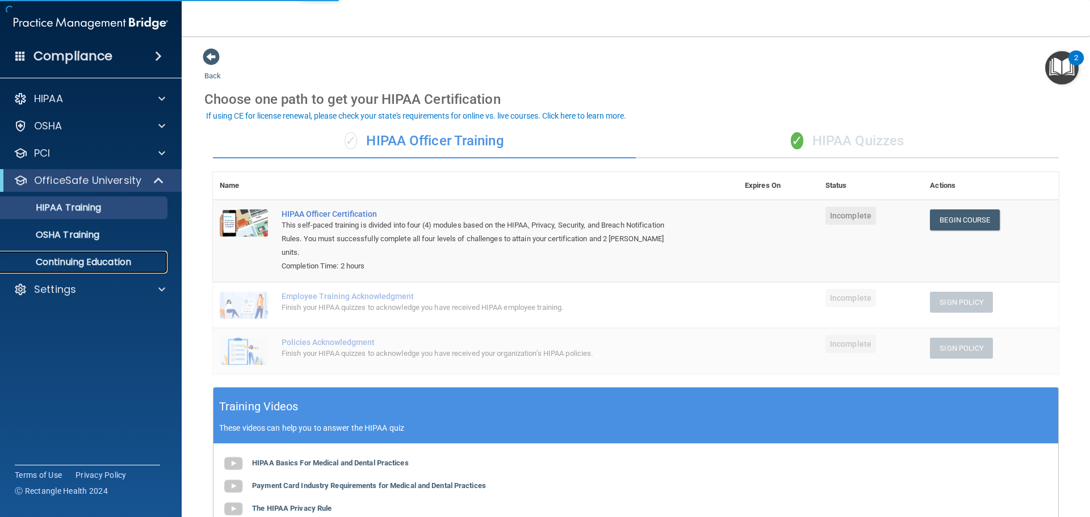
click at [90, 259] on p "Continuing Education" at bounding box center [84, 262] width 155 height 11
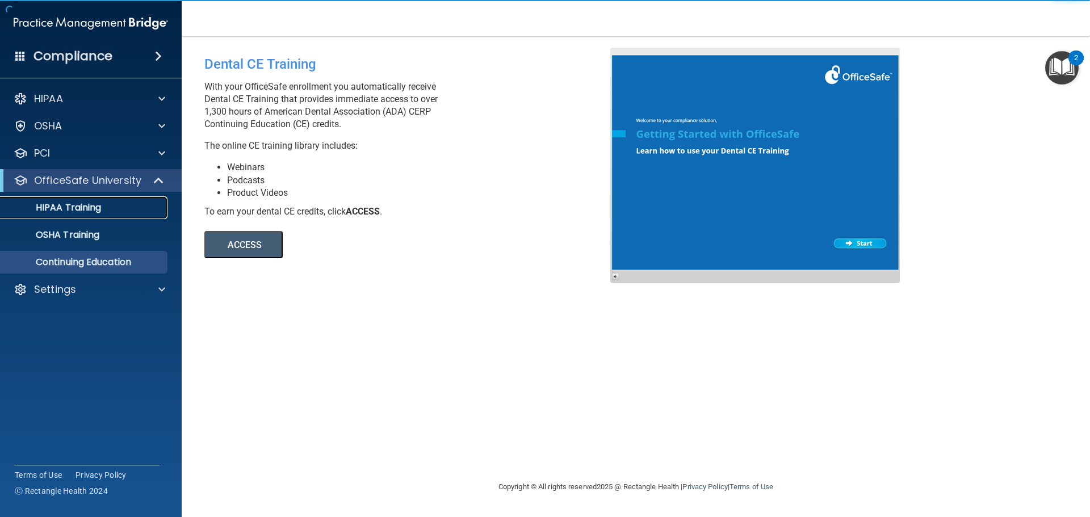
click at [69, 202] on p "HIPAA Training" at bounding box center [54, 207] width 94 height 11
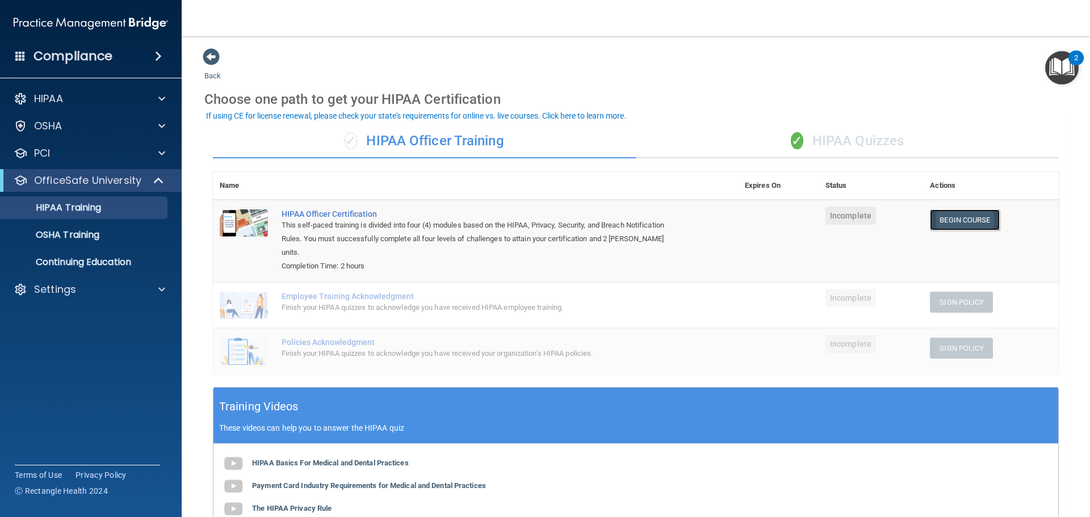
click at [952, 216] on link "Begin Course" at bounding box center [964, 220] width 69 height 21
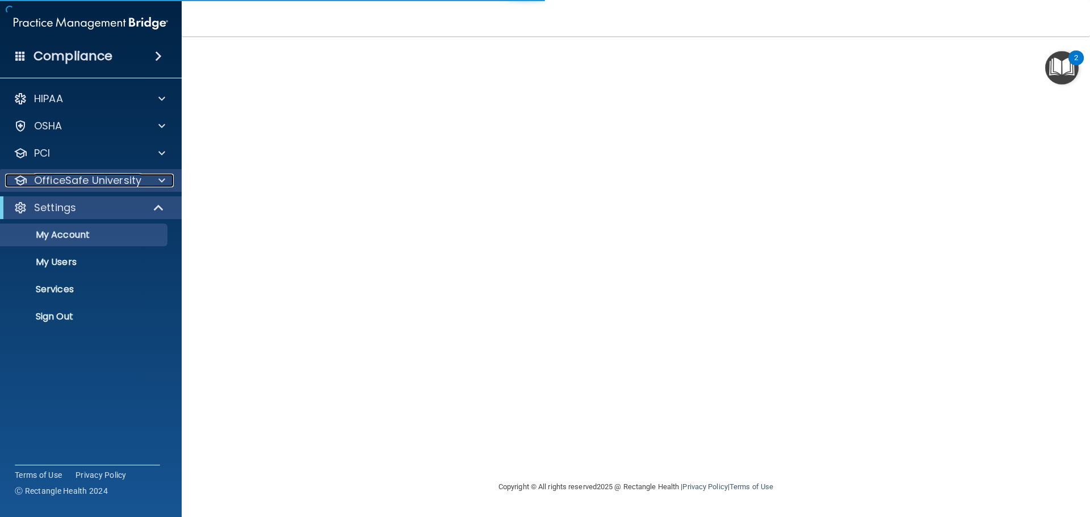
click at [57, 177] on p "OfficeSafe University" at bounding box center [87, 181] width 107 height 14
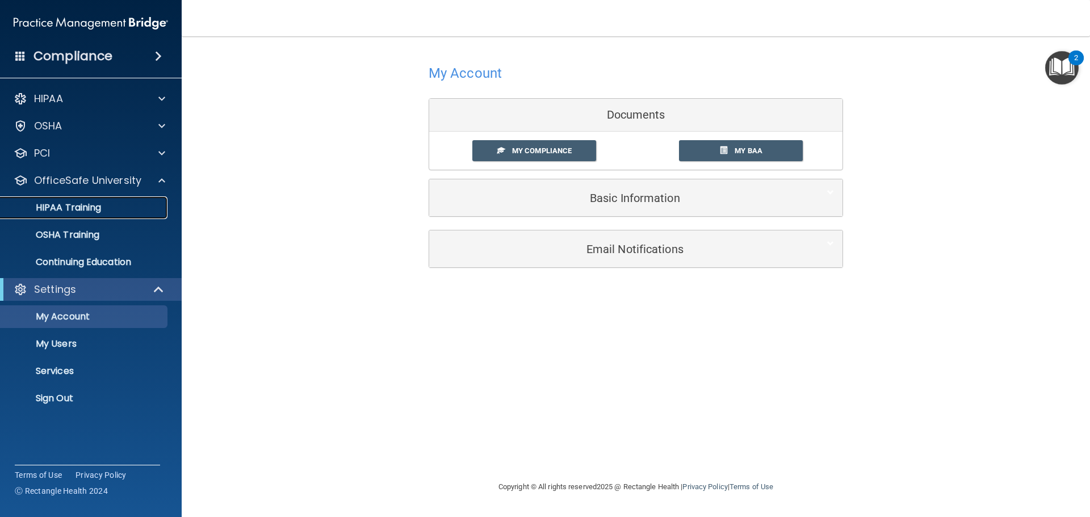
click at [81, 210] on p "HIPAA Training" at bounding box center [54, 207] width 94 height 11
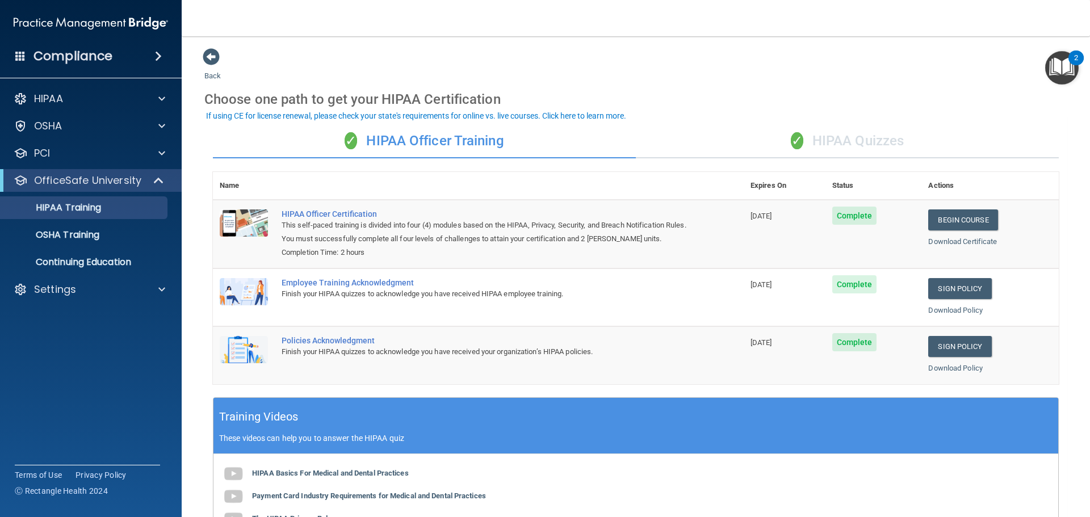
click at [839, 128] on div "✓ HIPAA Quizzes" at bounding box center [847, 141] width 423 height 34
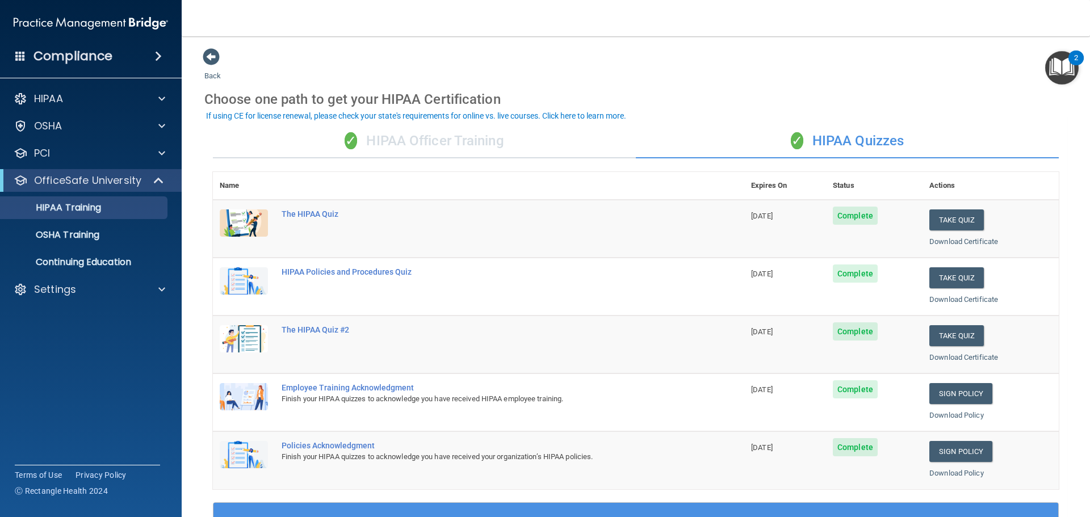
click at [404, 140] on div "✓ HIPAA Officer Training" at bounding box center [424, 141] width 423 height 34
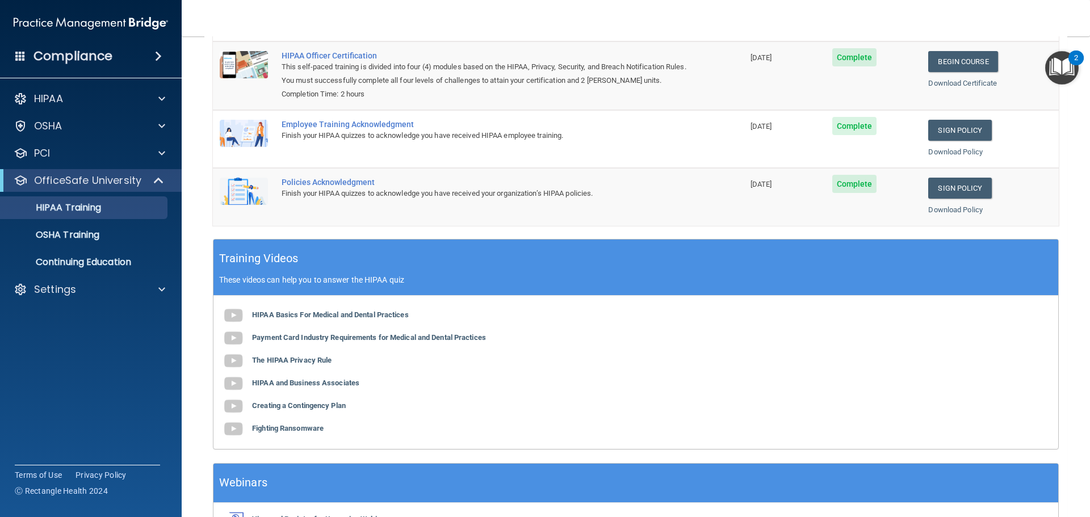
scroll to position [233, 0]
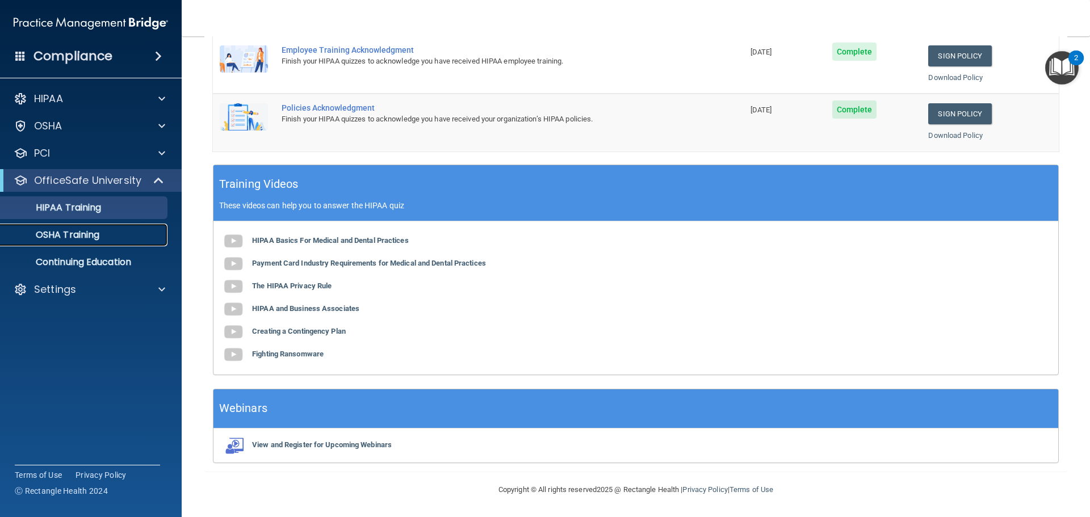
click at [85, 235] on p "OSHA Training" at bounding box center [53, 234] width 92 height 11
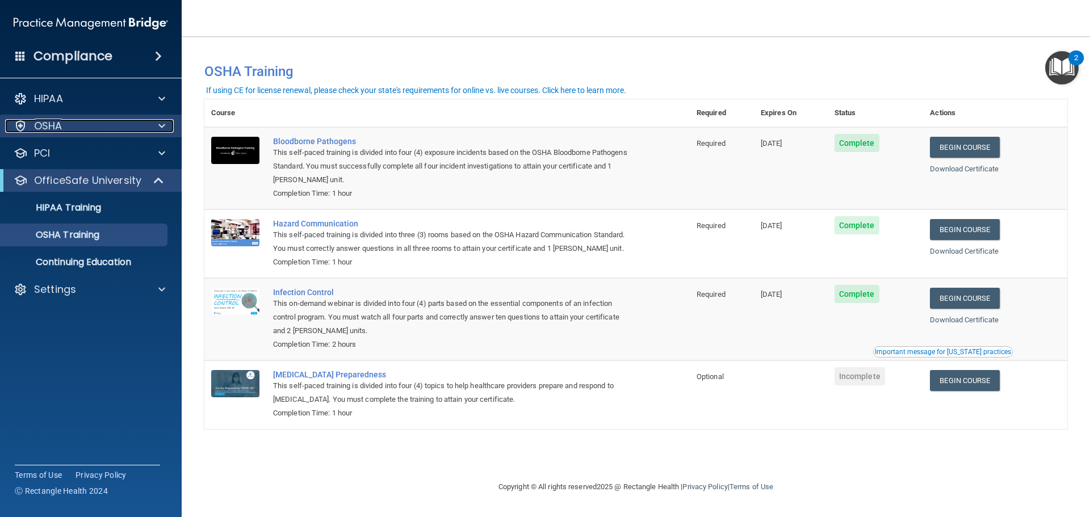
click at [156, 123] on div at bounding box center [160, 126] width 28 height 14
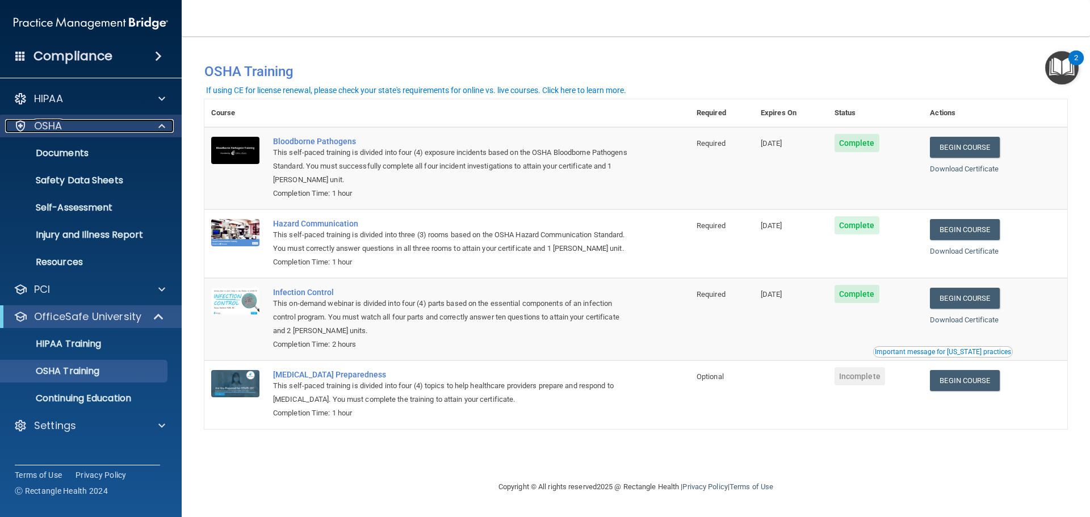
click at [58, 121] on p "OSHA" at bounding box center [48, 126] width 28 height 14
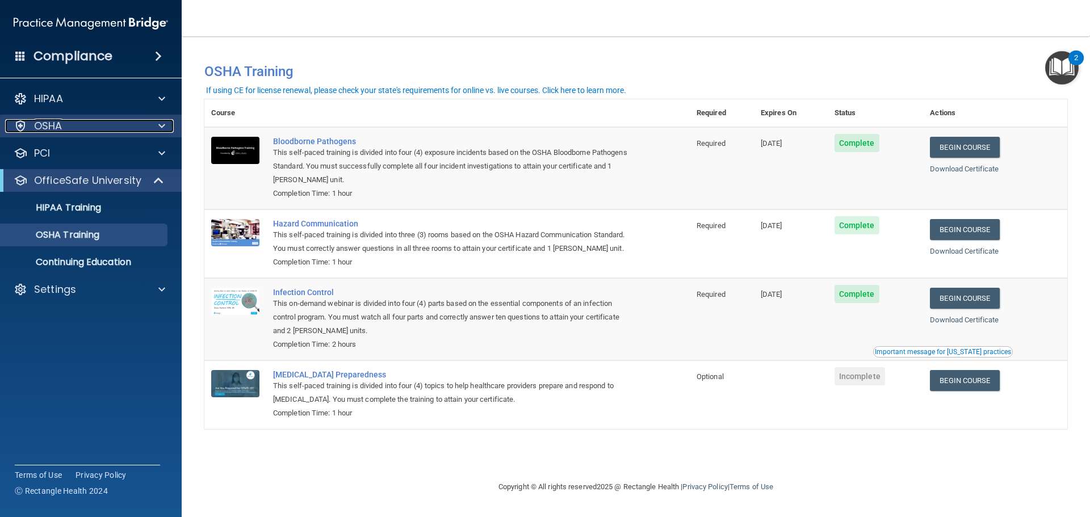
click at [58, 123] on p "OSHA" at bounding box center [48, 126] width 28 height 14
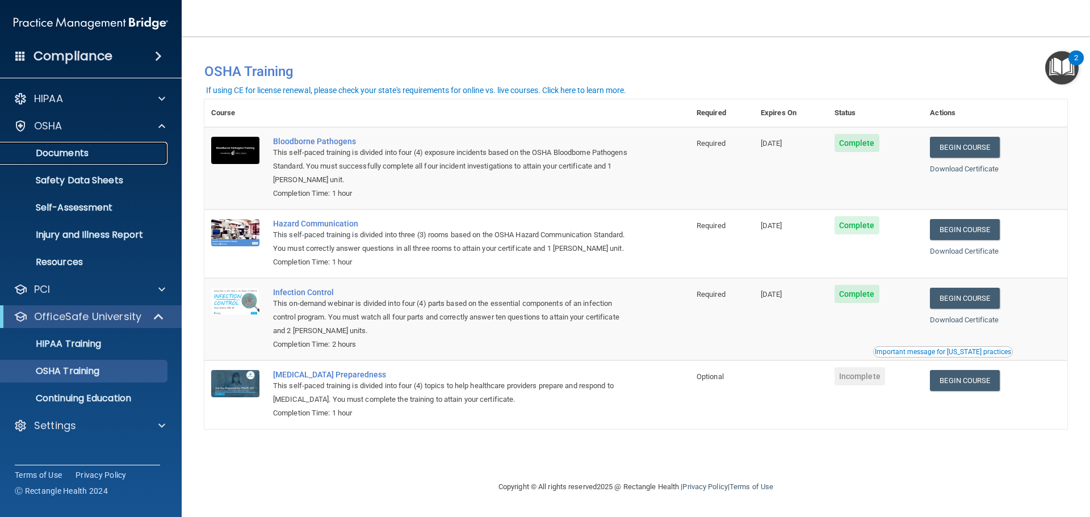
click at [62, 144] on link "Documents" at bounding box center [78, 153] width 179 height 23
